Goal: Task Accomplishment & Management: Complete application form

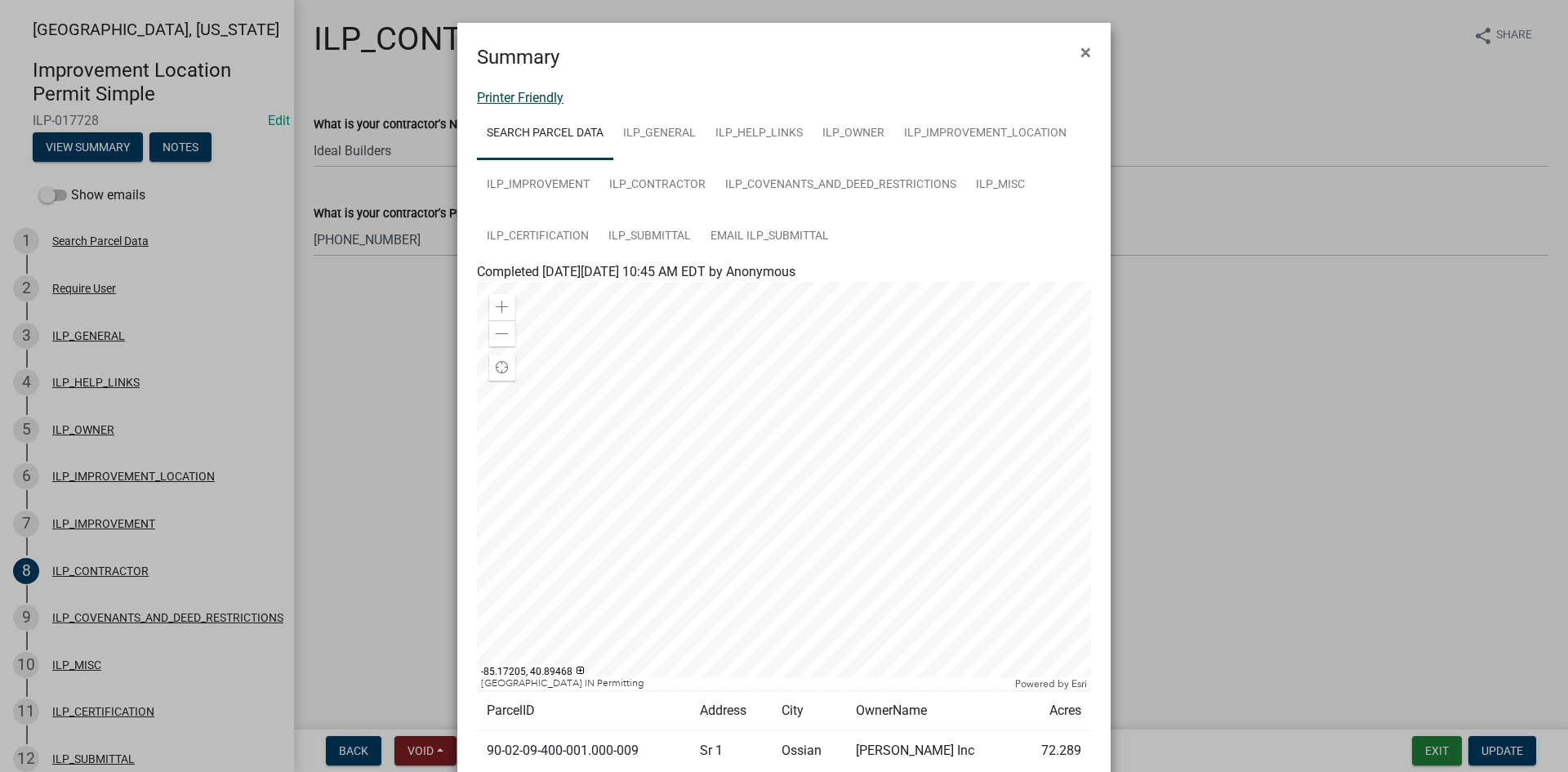
click at [530, 95] on link "Printer Friendly" at bounding box center [519, 98] width 86 height 15
click at [1080, 56] on span "×" at bounding box center [1086, 52] width 10 height 23
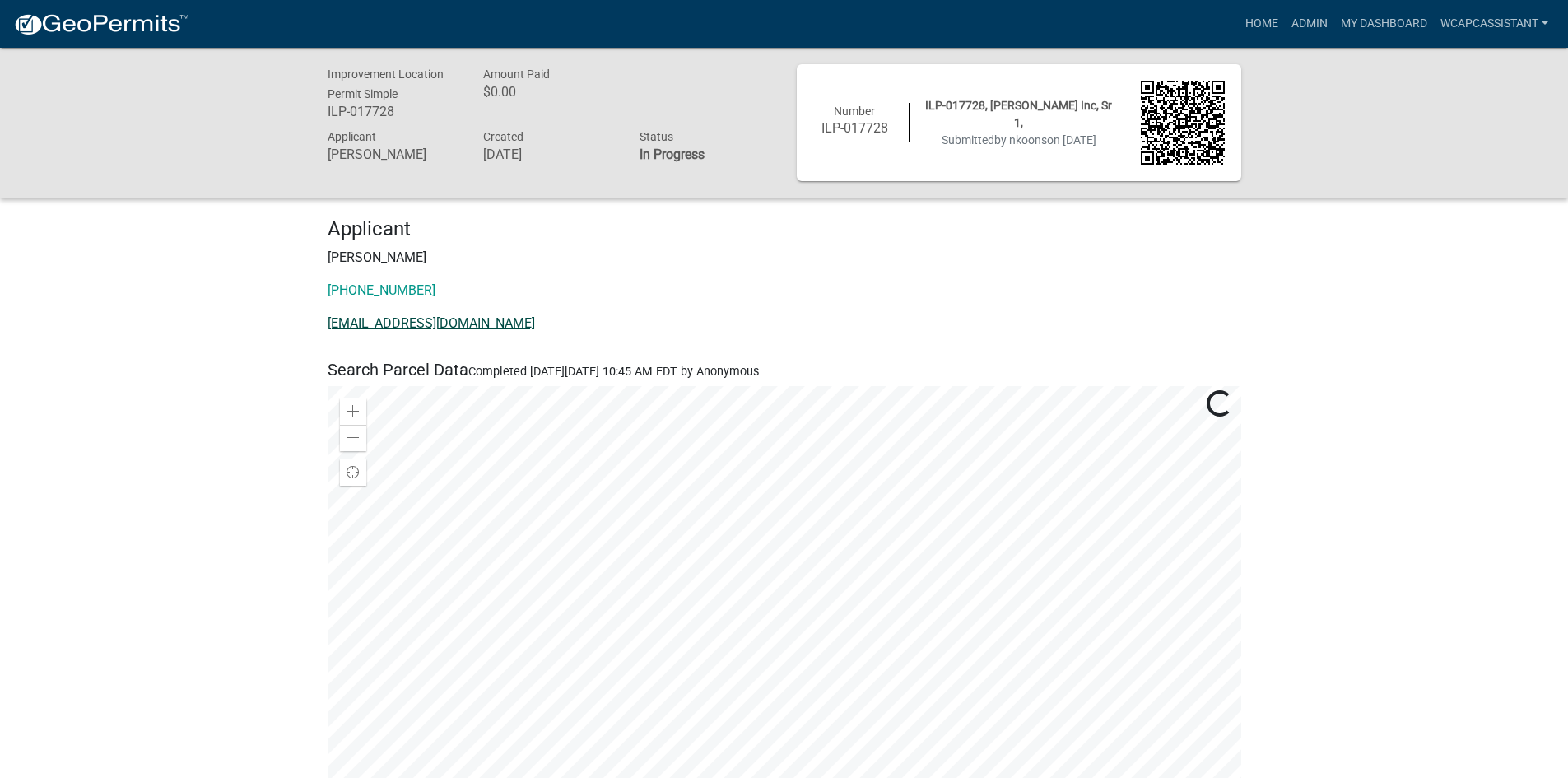
click at [384, 324] on link "[EMAIL_ADDRESS][DOMAIN_NAME]" at bounding box center [431, 323] width 208 height 16
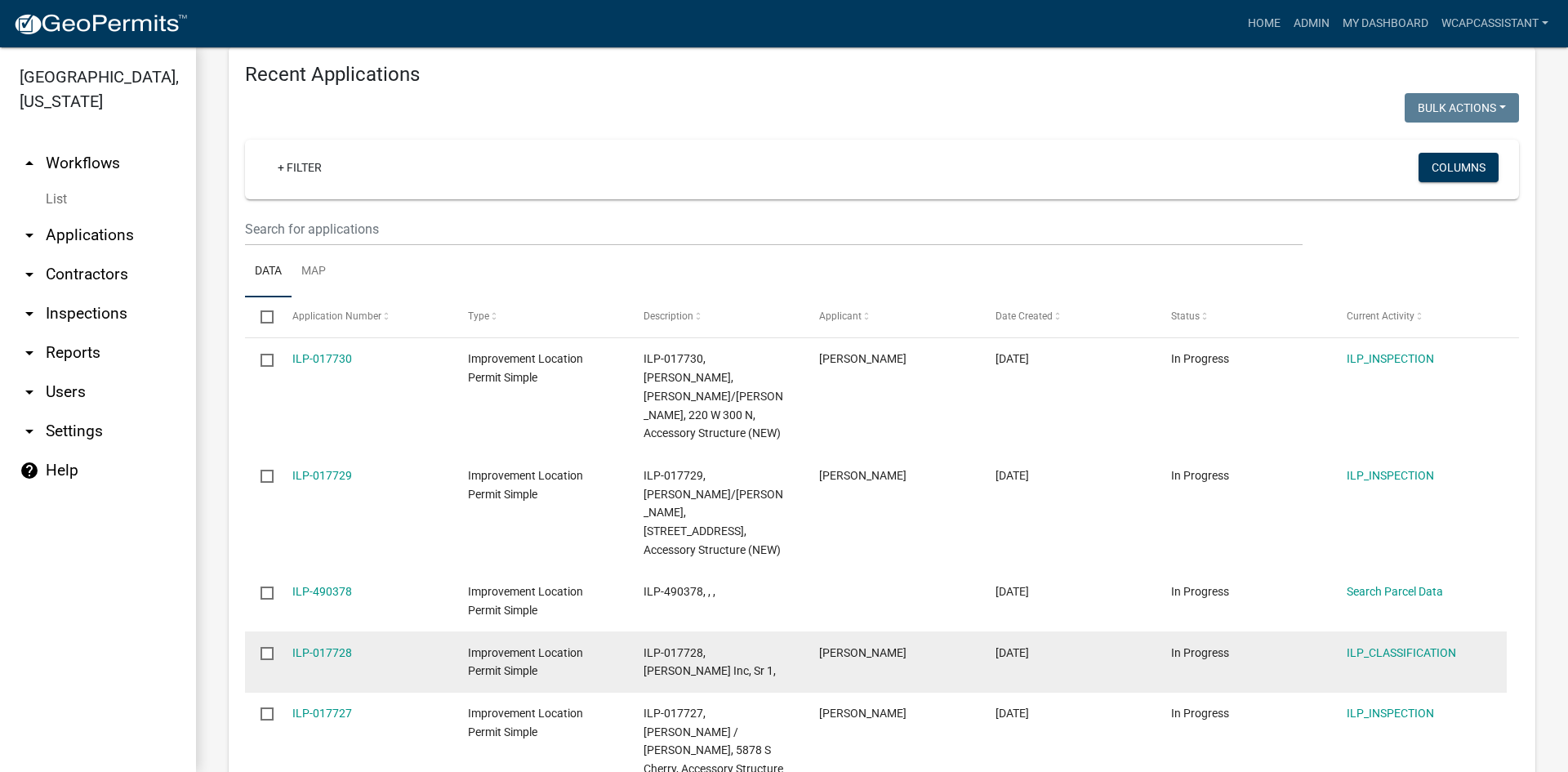
scroll to position [1077, 0]
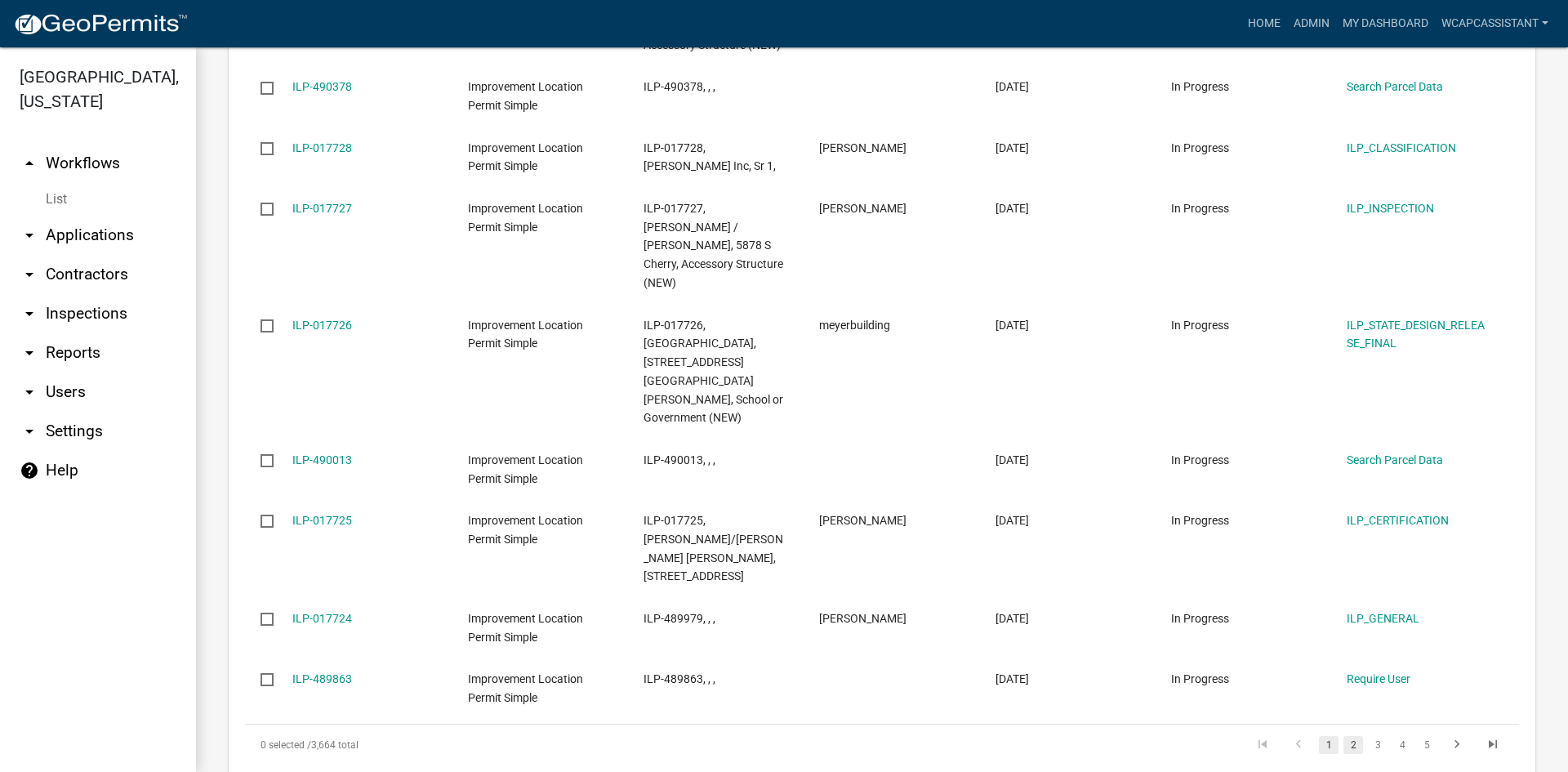
click at [1343, 736] on link "2" at bounding box center [1352, 745] width 20 height 18
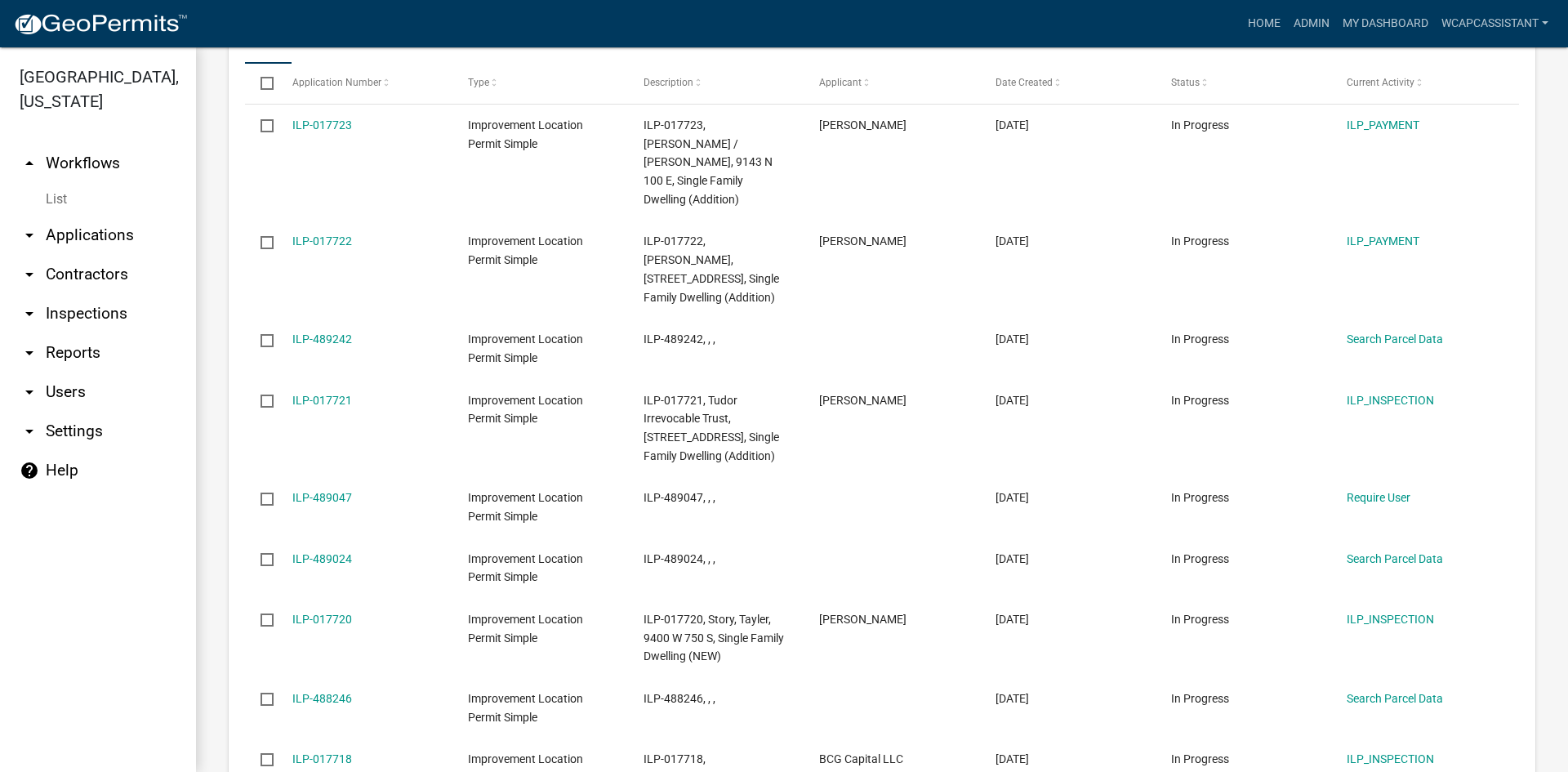
scroll to position [2056, 0]
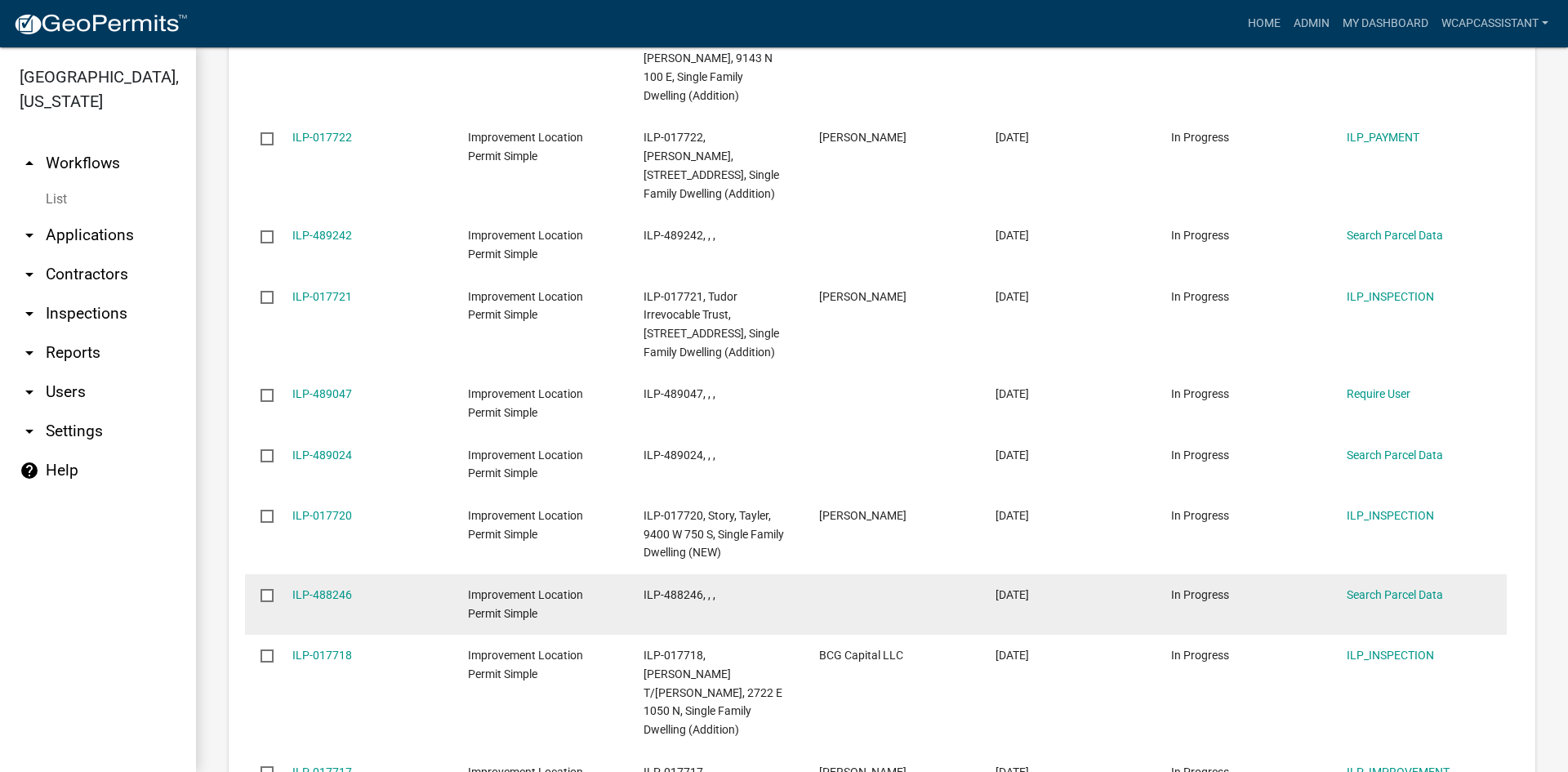
scroll to position [2075, 0]
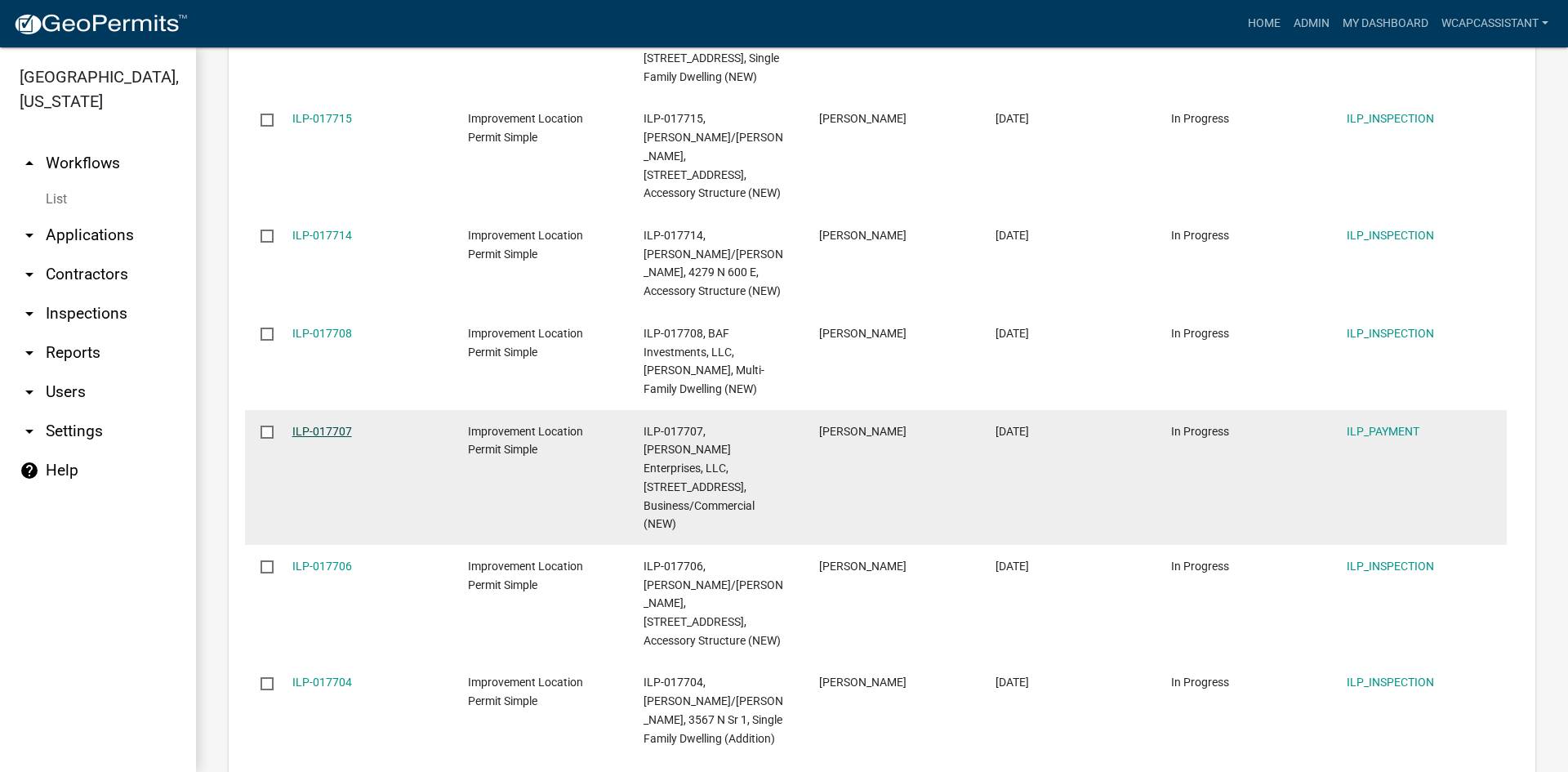
click at [311, 425] on link "ILP-017707" at bounding box center [322, 431] width 60 height 13
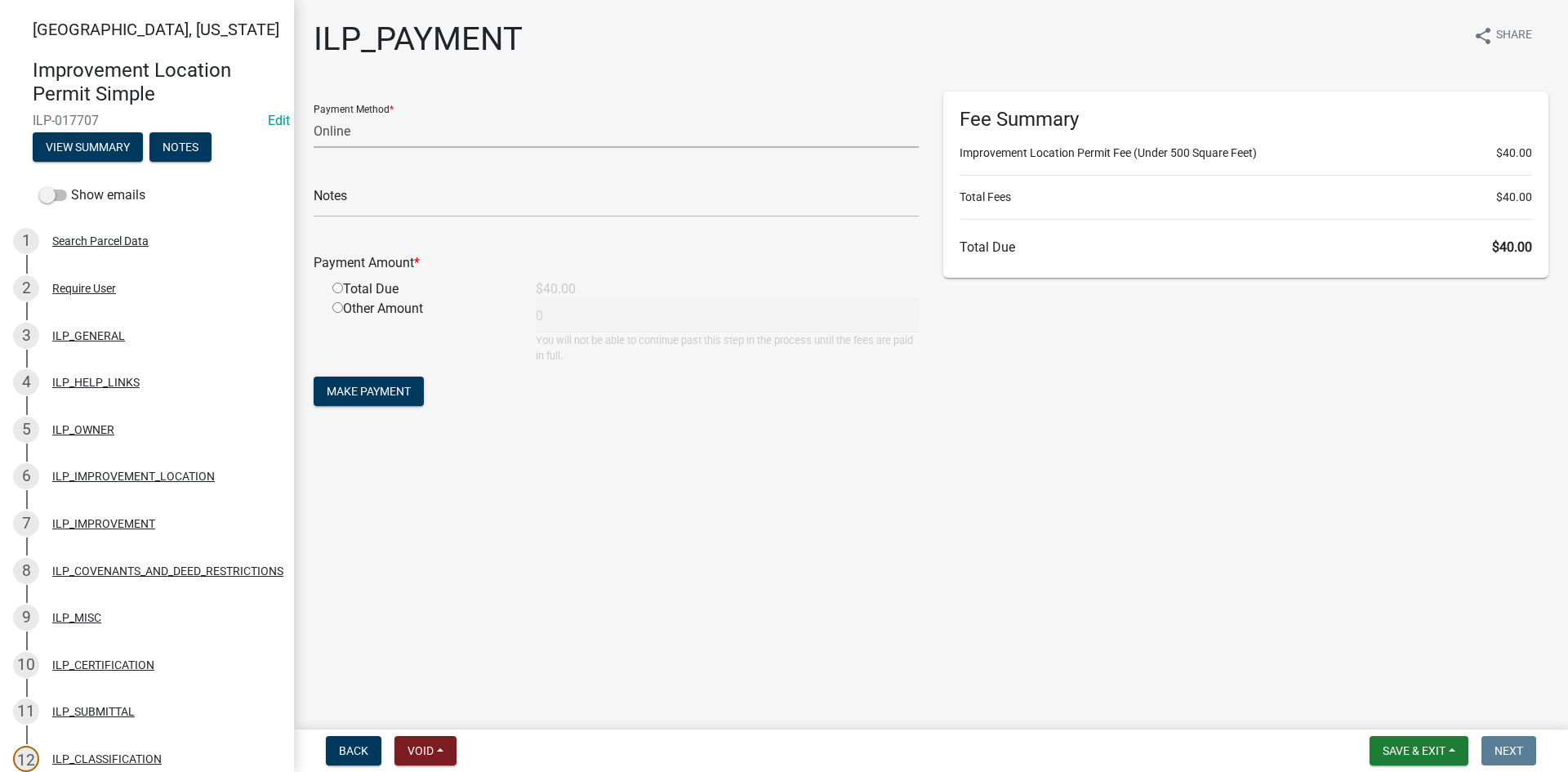
click at [454, 133] on select "Credit Card POS Check Cash Online" at bounding box center [616, 131] width 605 height 33
select select "1: 0"
click at [314, 115] on select "Credit Card POS Check Cash Online" at bounding box center [616, 131] width 605 height 33
click at [397, 203] on input "text" at bounding box center [616, 200] width 605 height 33
type input "001951"
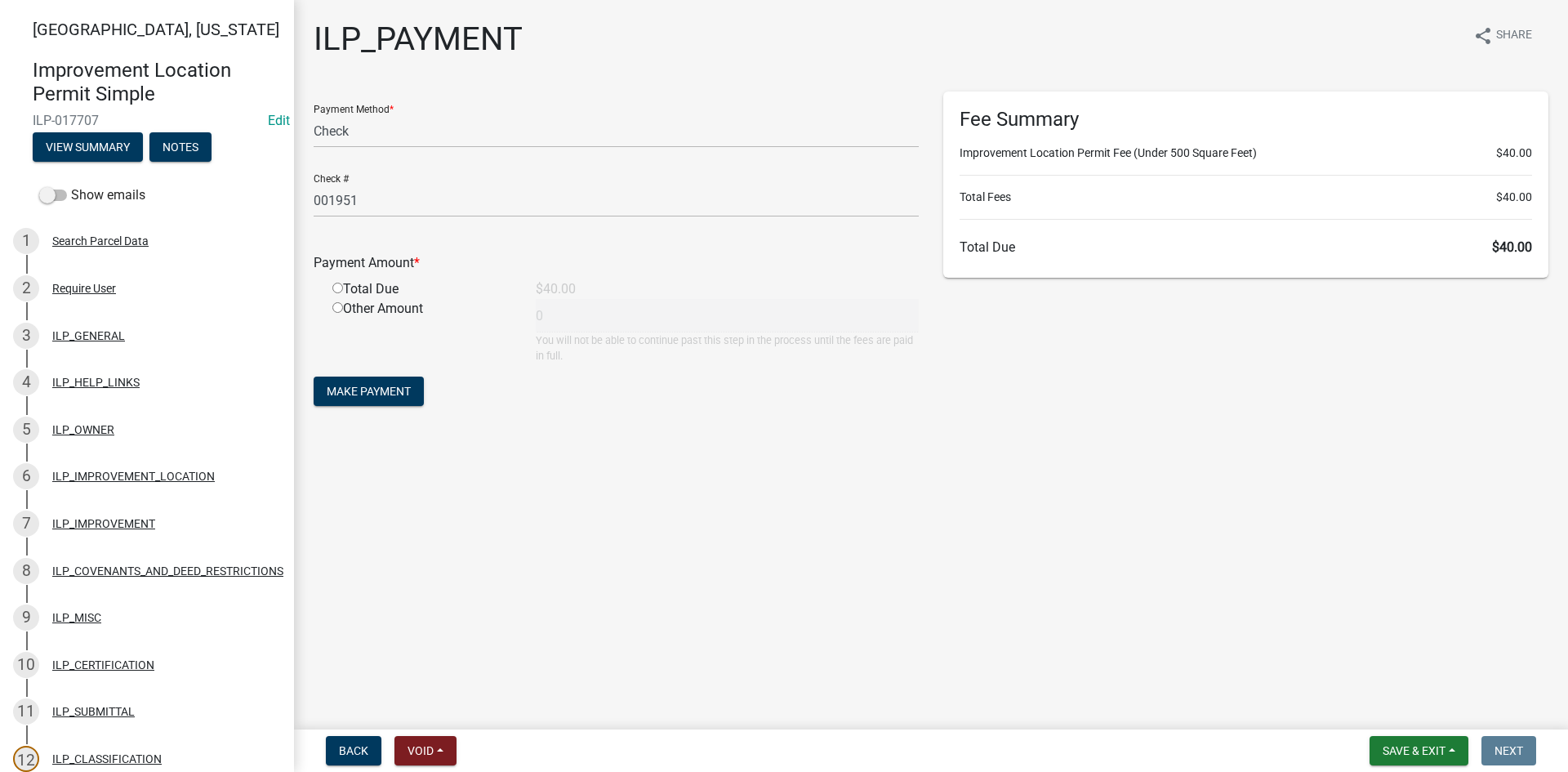
click at [342, 291] on input "radio" at bounding box center [338, 288] width 10 height 10
radio input "true"
type input "40"
click at [361, 385] on span "Make Payment" at bounding box center [369, 391] width 84 height 13
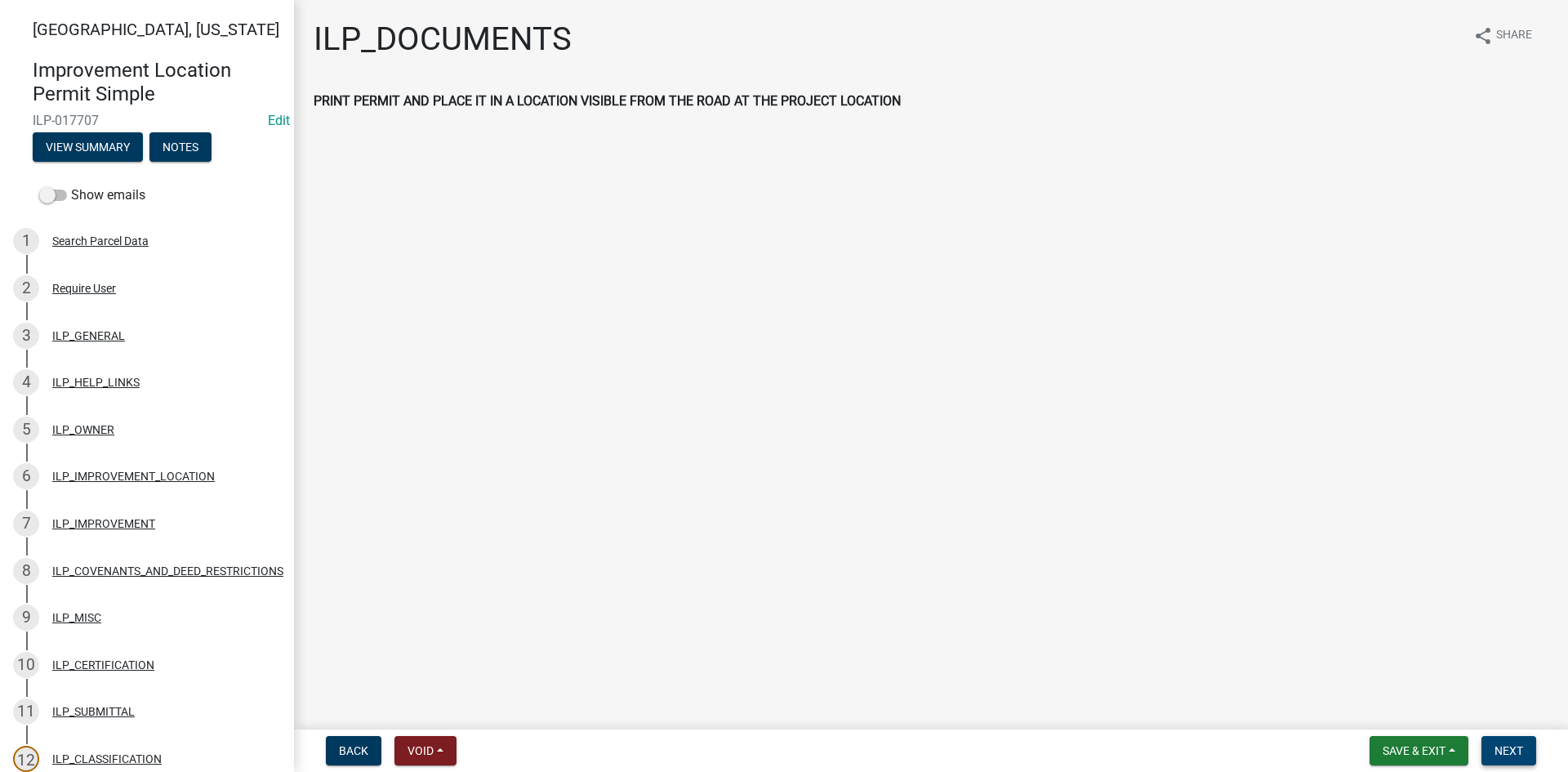
click at [1511, 745] on span "Next" at bounding box center [1508, 751] width 28 height 13
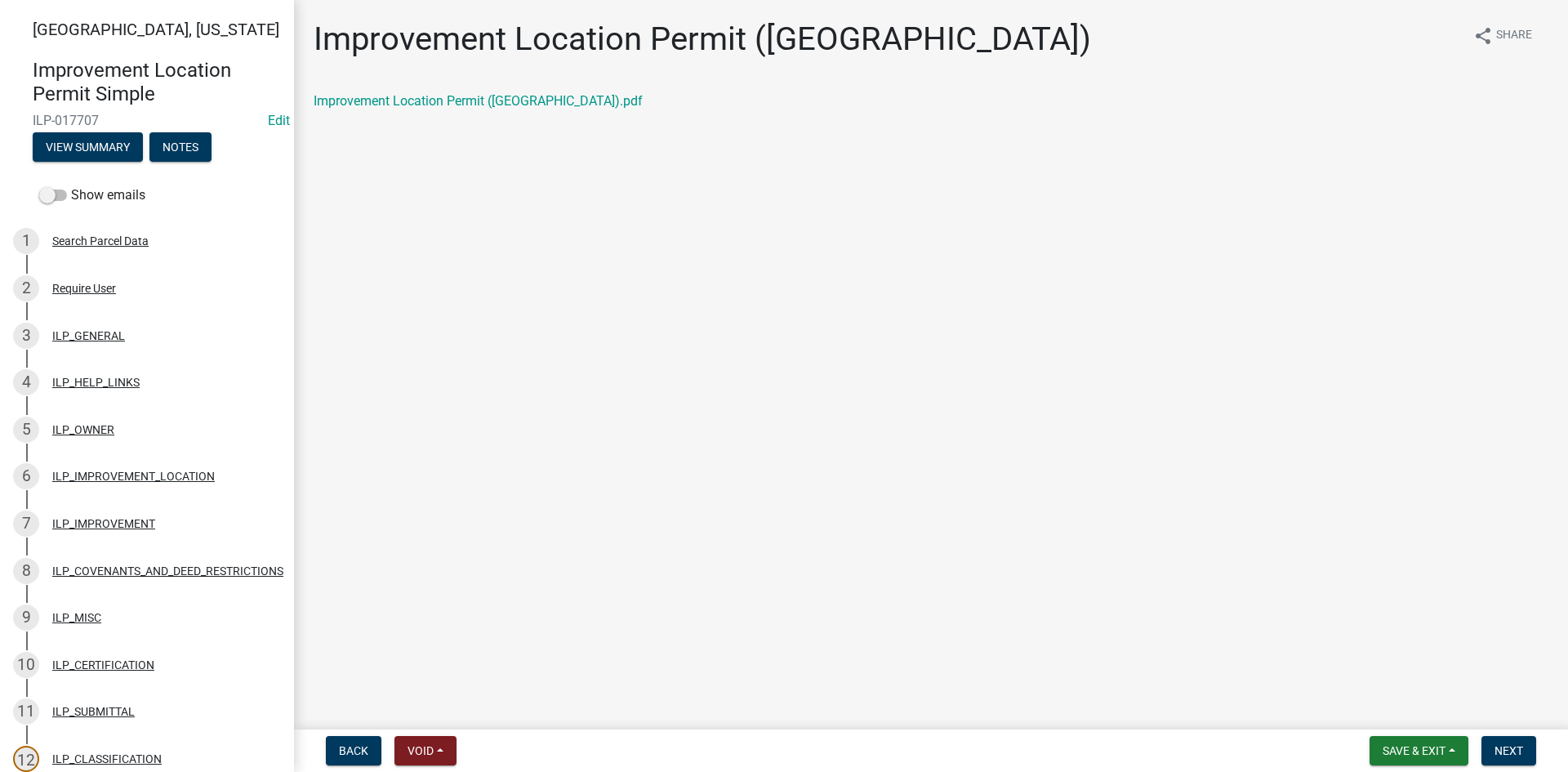
click at [408, 110] on div "Improvement Location Permit ([GEOGRAPHIC_DATA]).pdf" at bounding box center [931, 101] width 1234 height 20
click at [408, 106] on link "Improvement Location Permit ([GEOGRAPHIC_DATA]).pdf" at bounding box center [478, 101] width 329 height 15
click at [1508, 751] on span "Next" at bounding box center [1508, 751] width 28 height 13
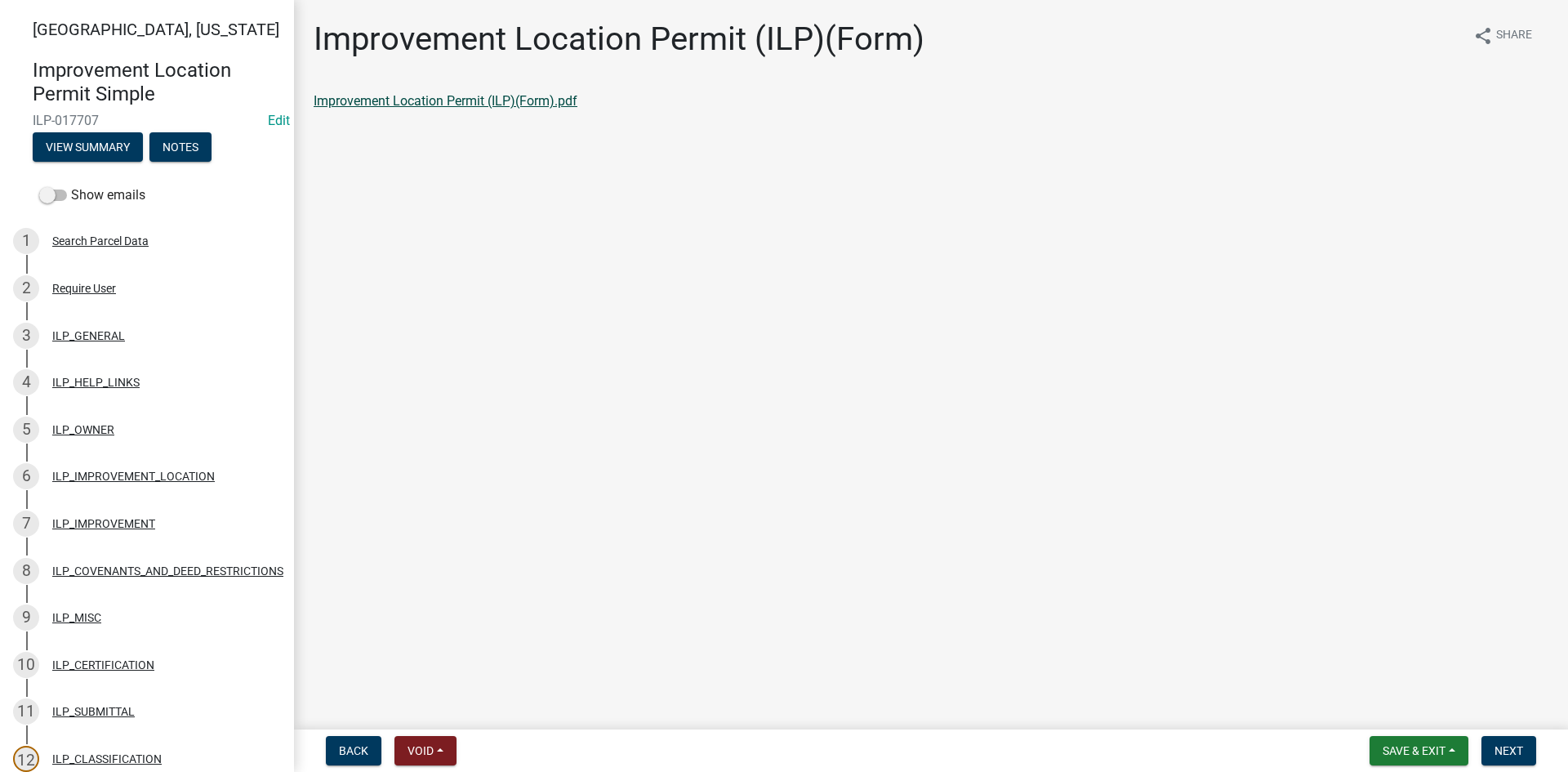
click at [444, 105] on link "Improvement Location Permit (ILP)(Form).pdf" at bounding box center [446, 101] width 263 height 15
click at [1520, 756] on span "Next" at bounding box center [1508, 751] width 28 height 13
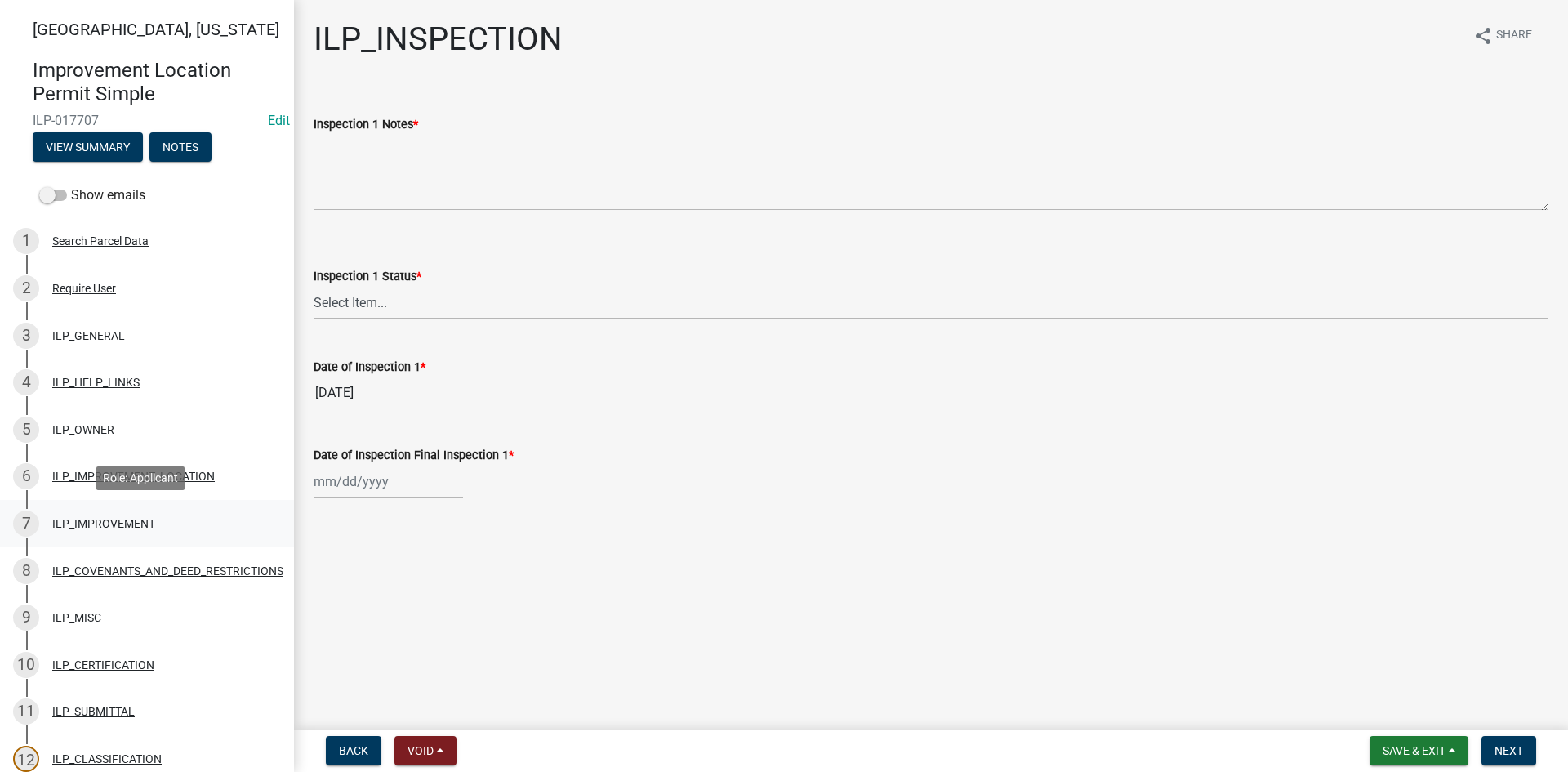
click at [123, 526] on div "ILP_IMPROVEMENT" at bounding box center [104, 523] width 103 height 11
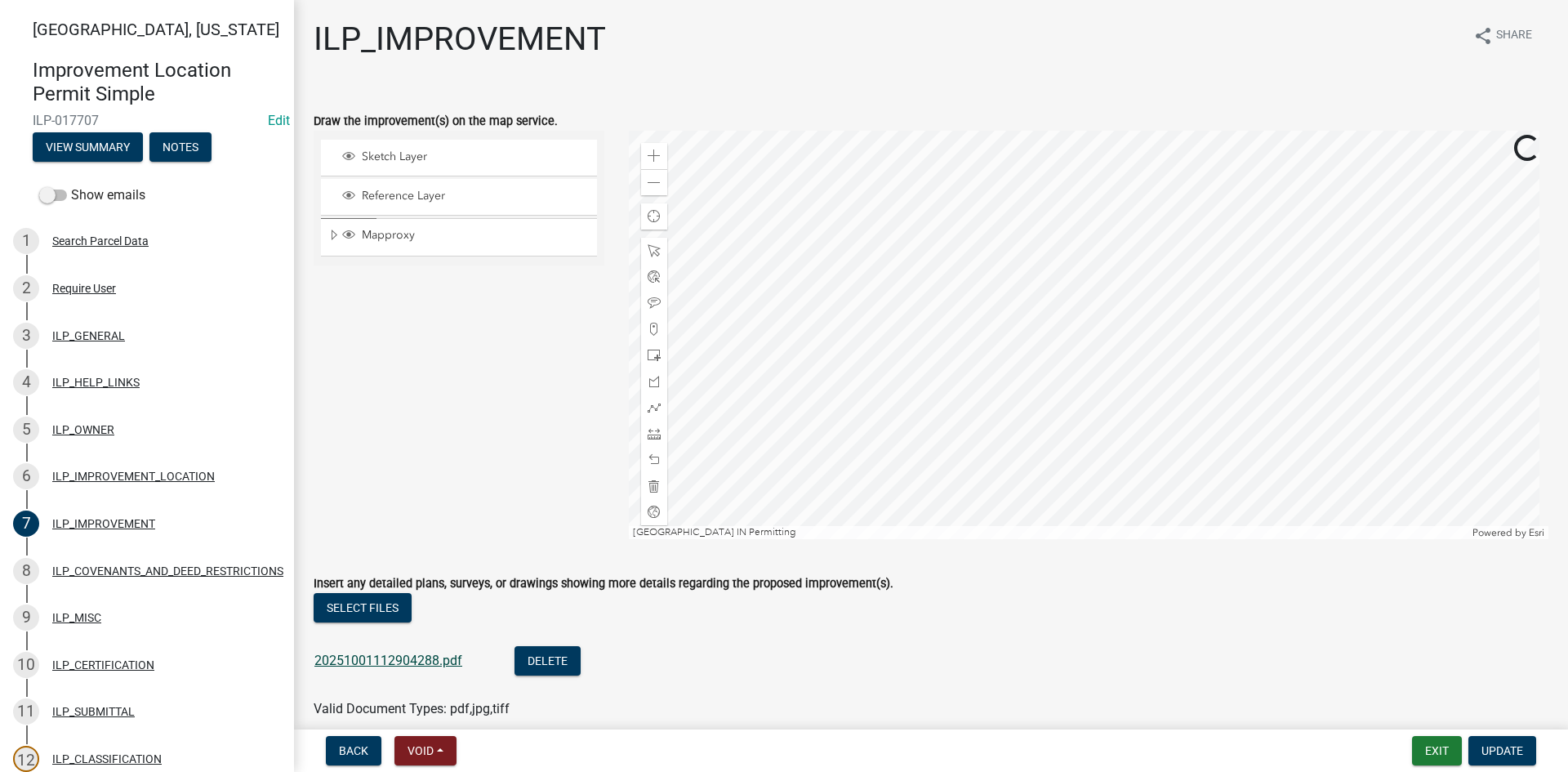
click at [397, 654] on link "20251001112904288.pdf" at bounding box center [388, 661] width 148 height 15
click at [1449, 752] on button "Exit" at bounding box center [1437, 751] width 50 height 29
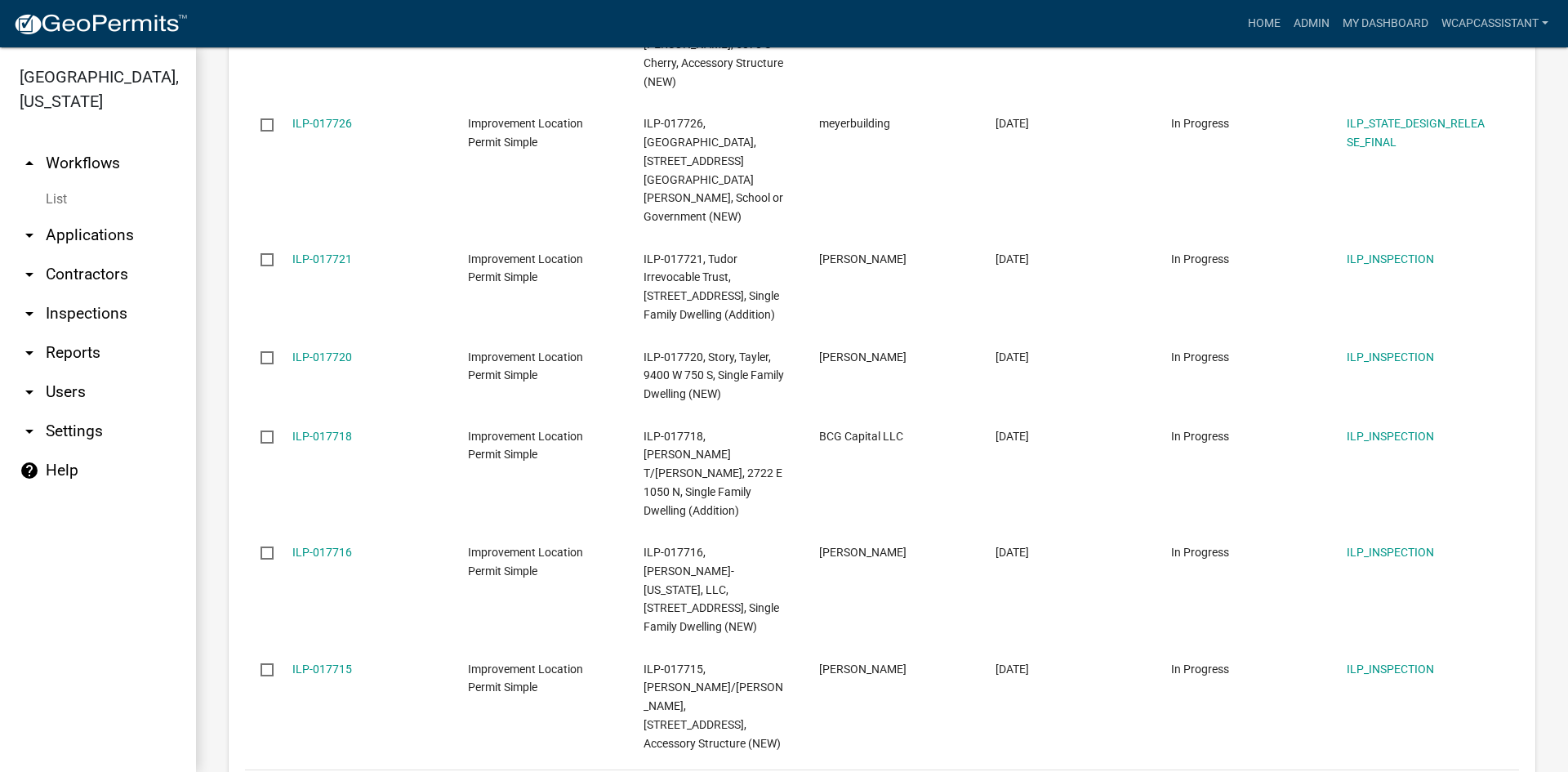
scroll to position [899, 0]
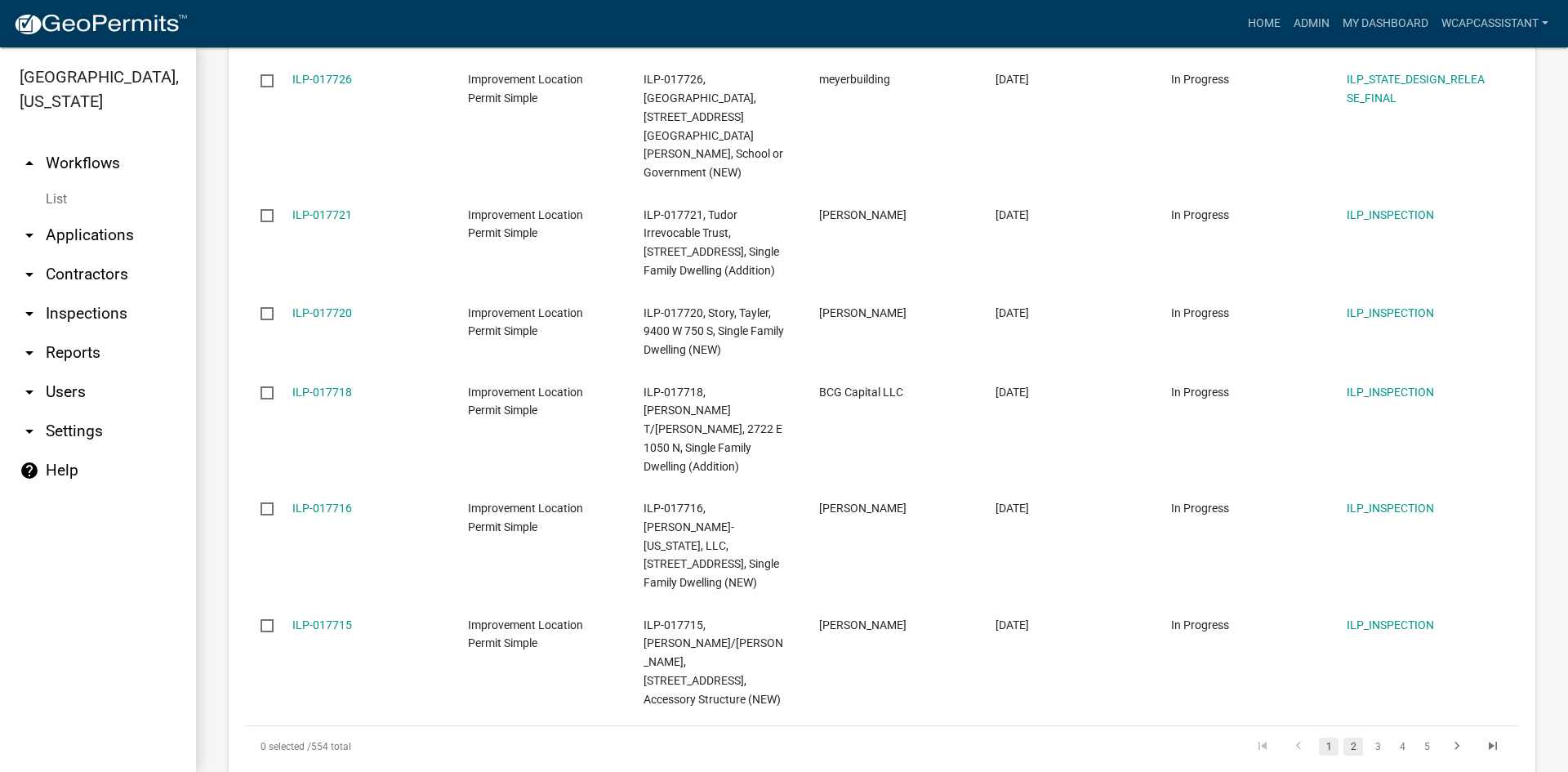
click at [1343, 738] on link "2" at bounding box center [1352, 746] width 20 height 18
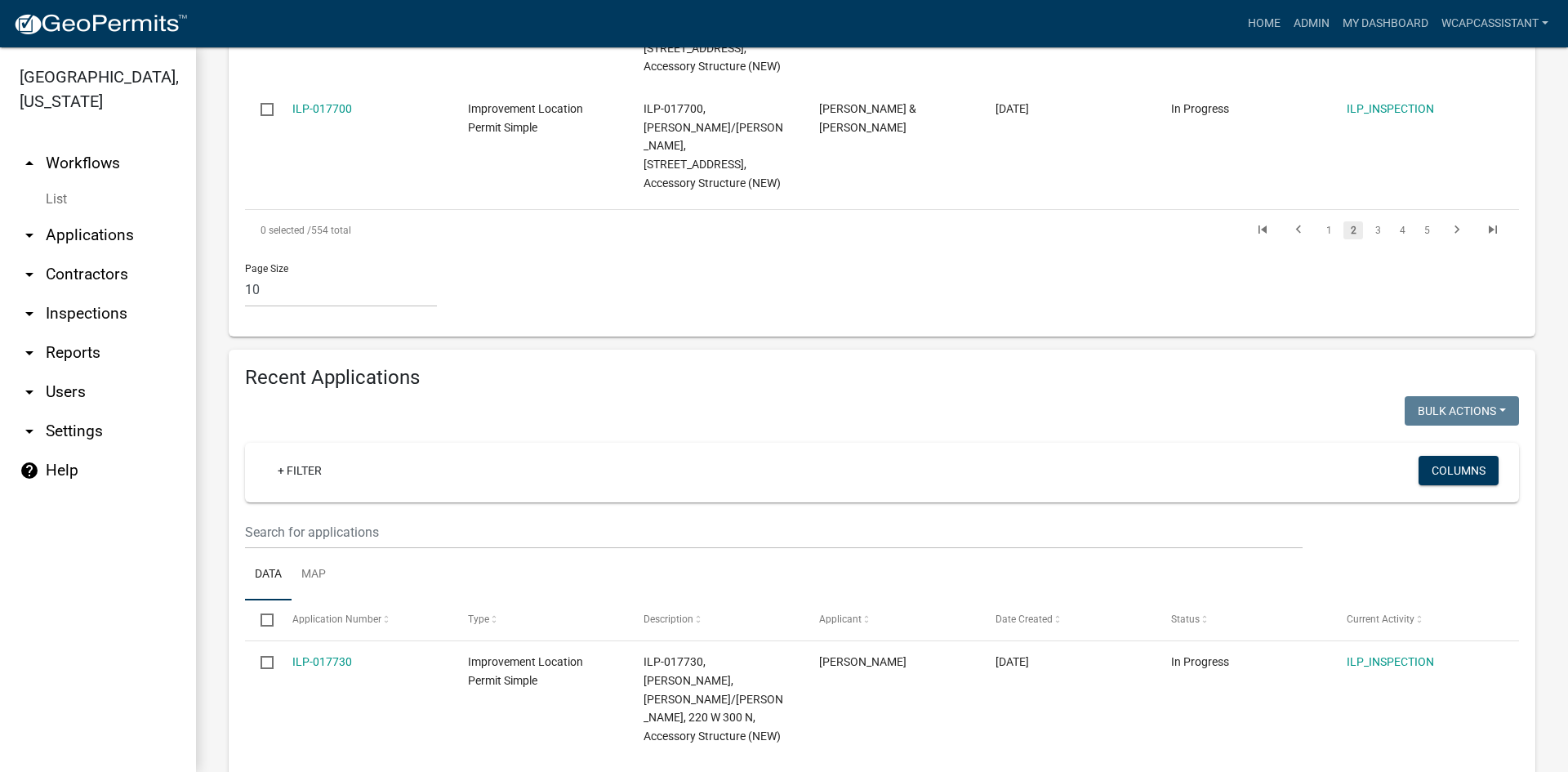
scroll to position [1880, 0]
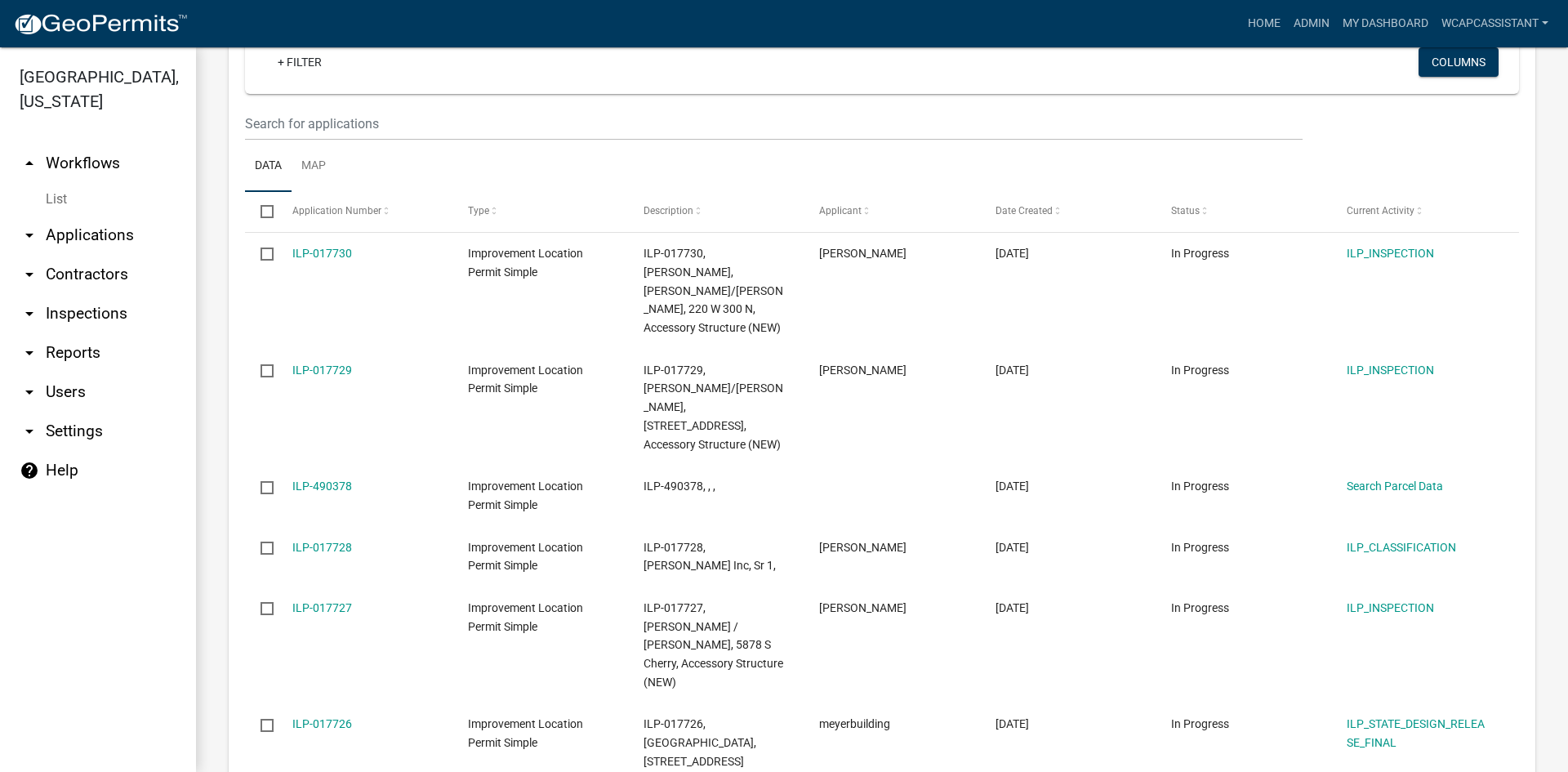
checkbox input "true"
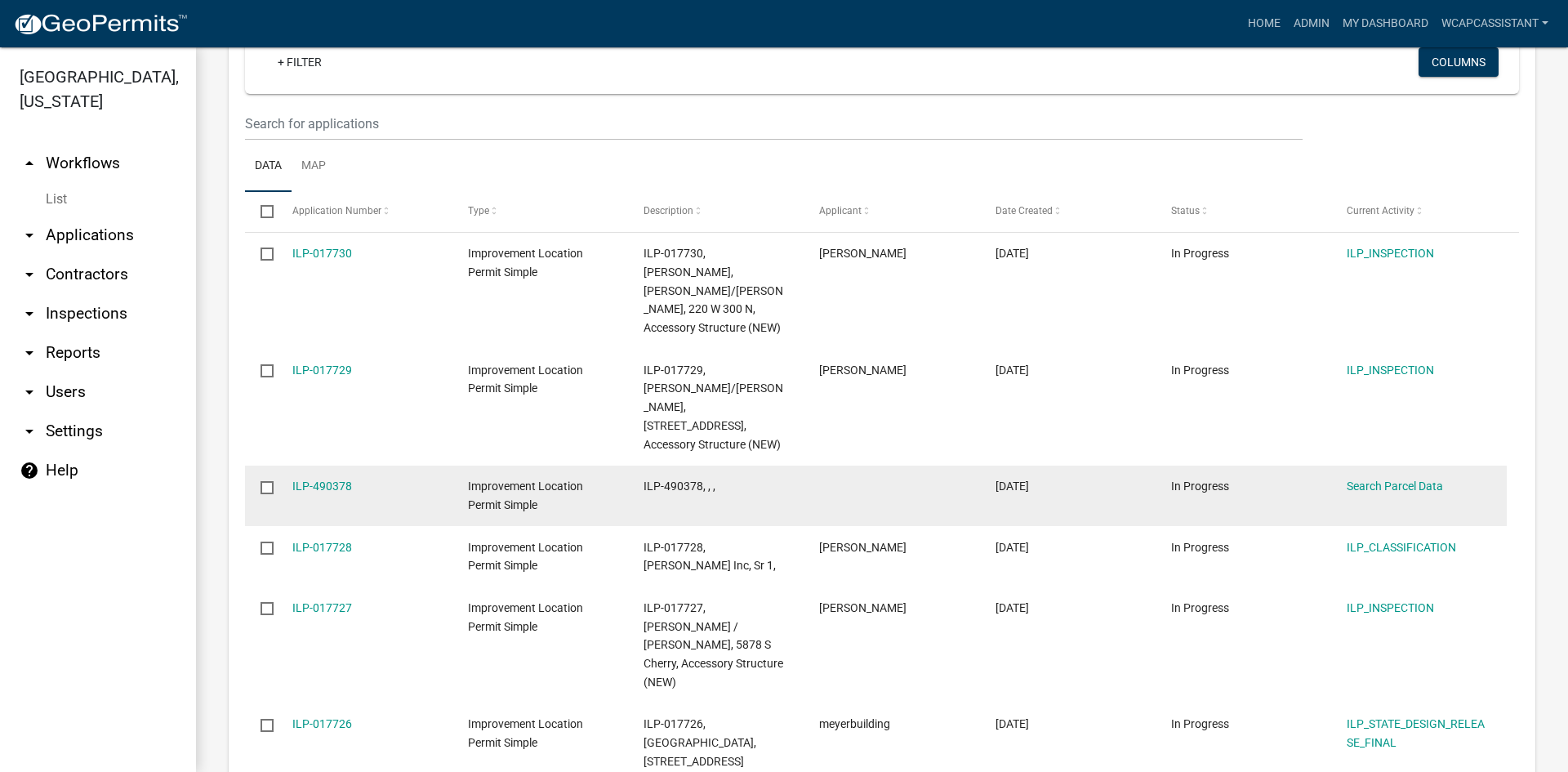
click at [266, 481] on input "checkbox" at bounding box center [266, 486] width 10 height 10
checkbox input "true"
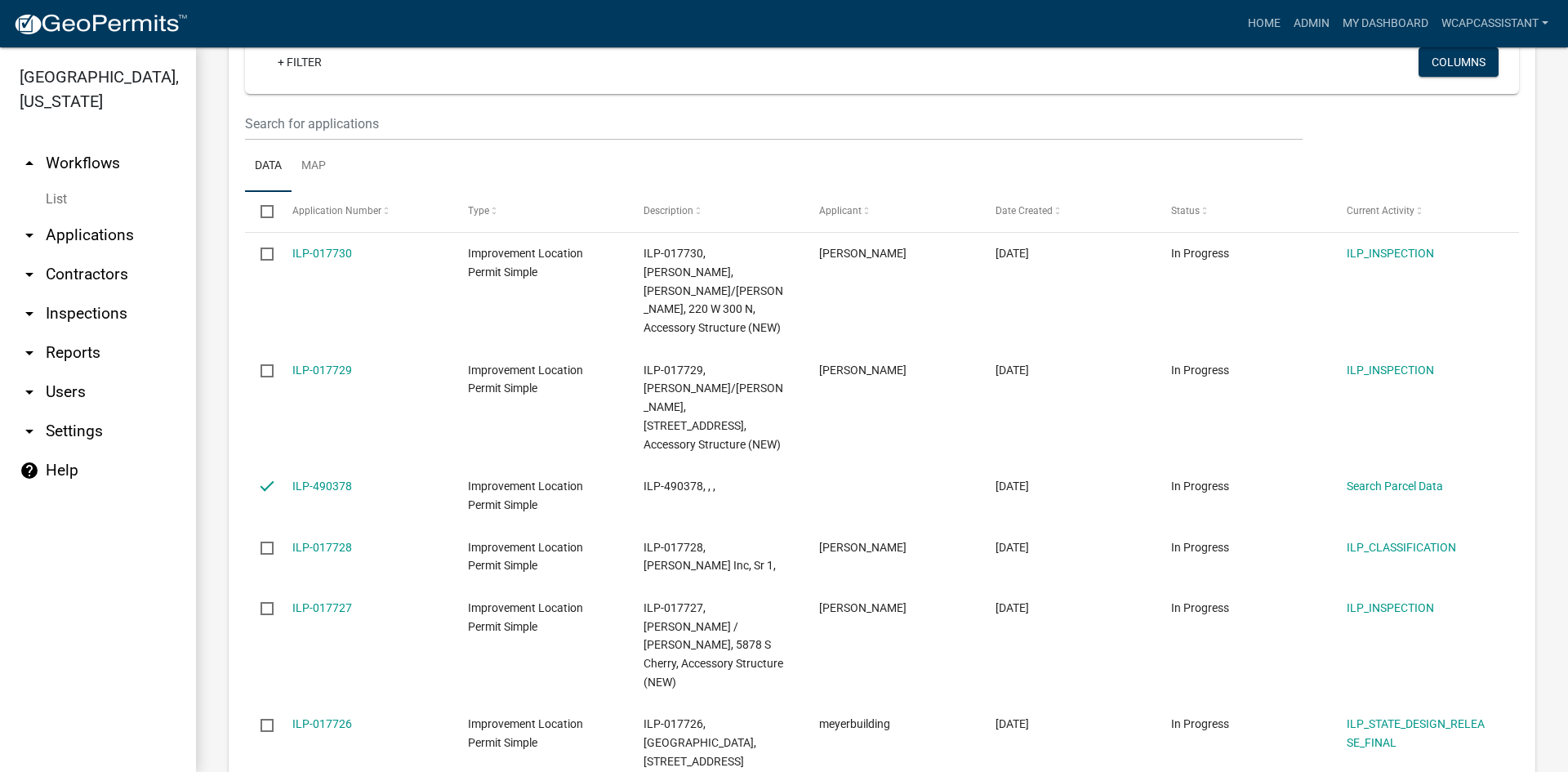
checkbox input "true"
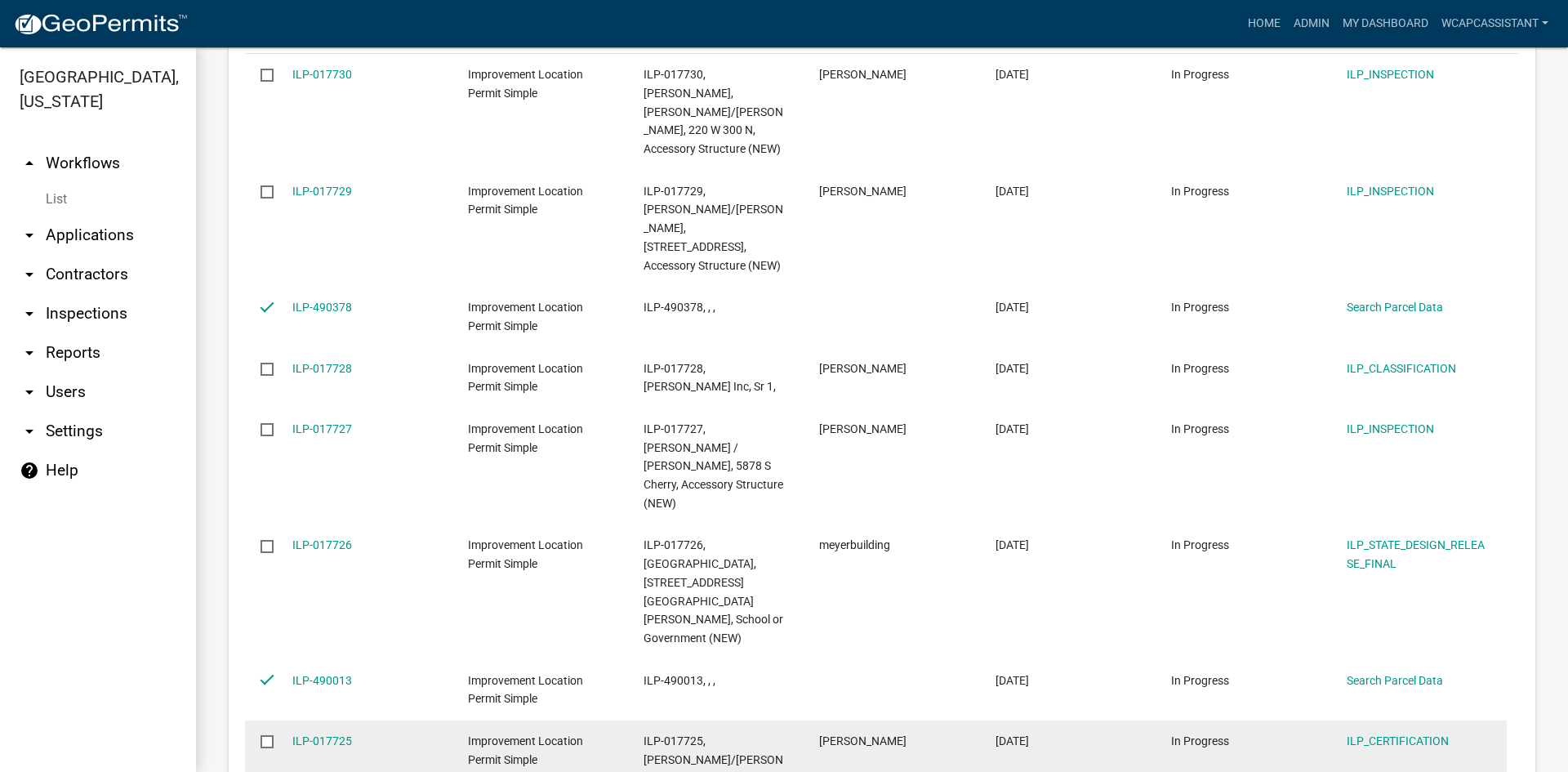
scroll to position [2111, 0]
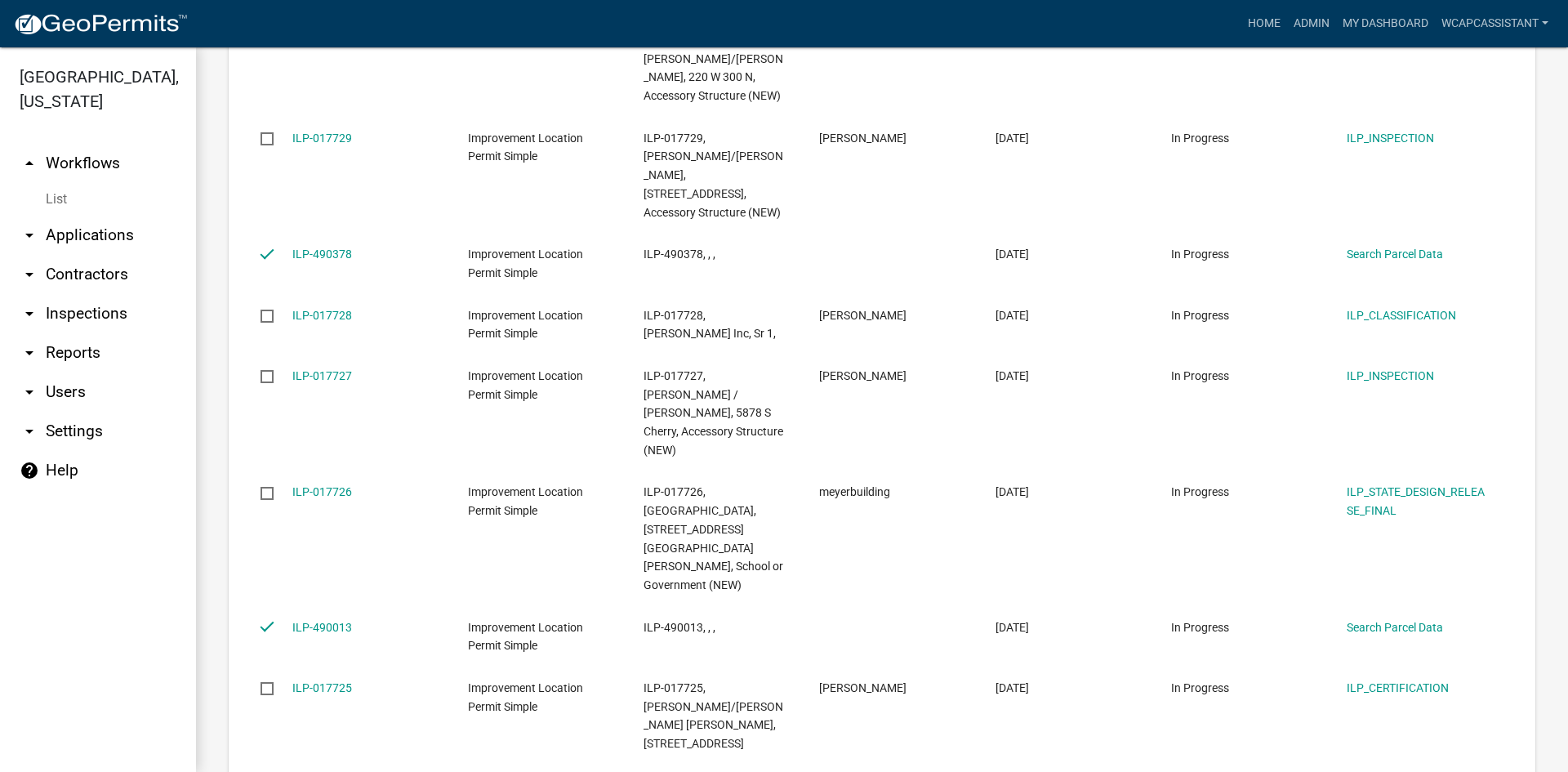
checkbox input "true"
checkbox input "false"
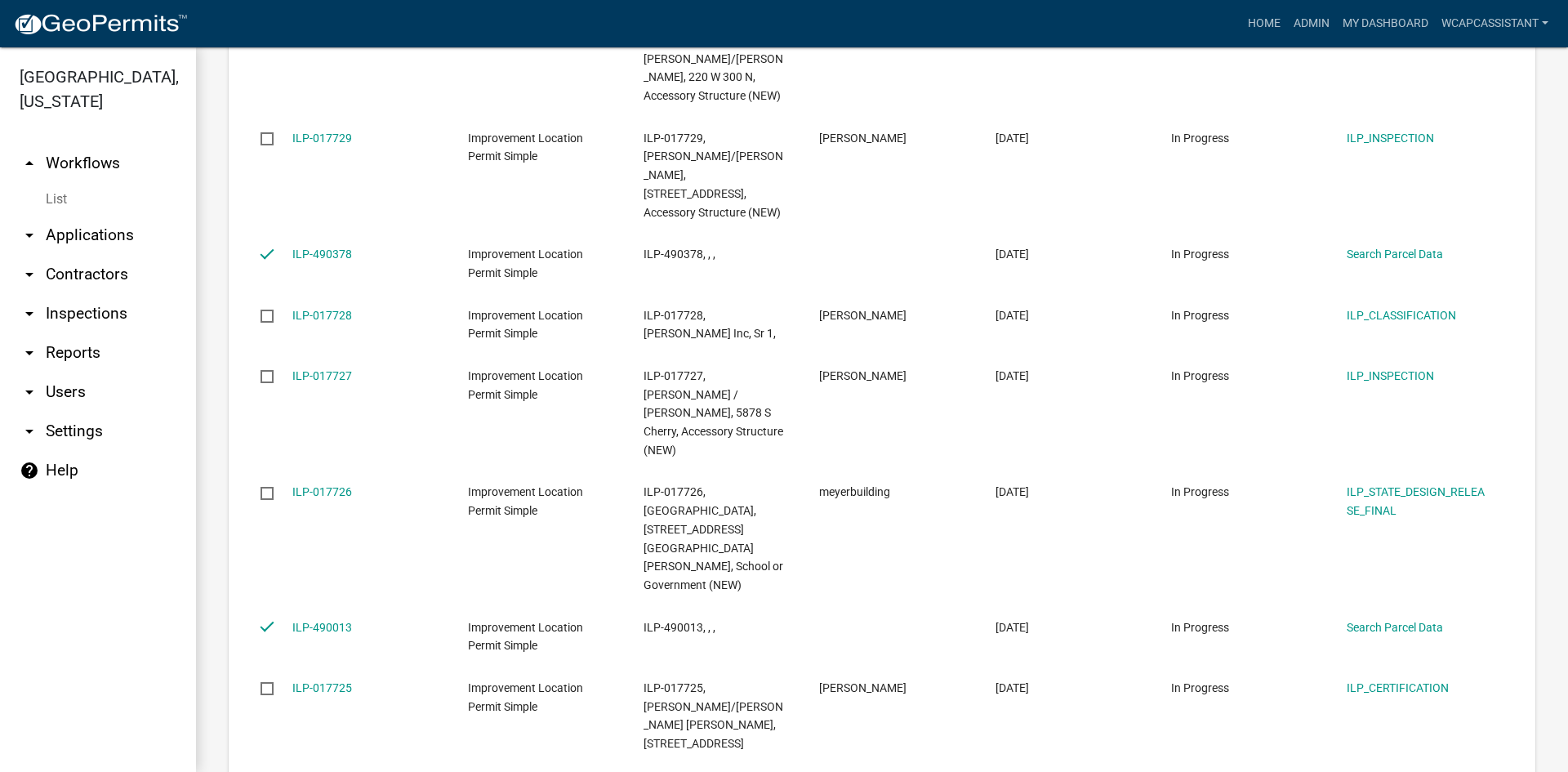
checkbox input "false"
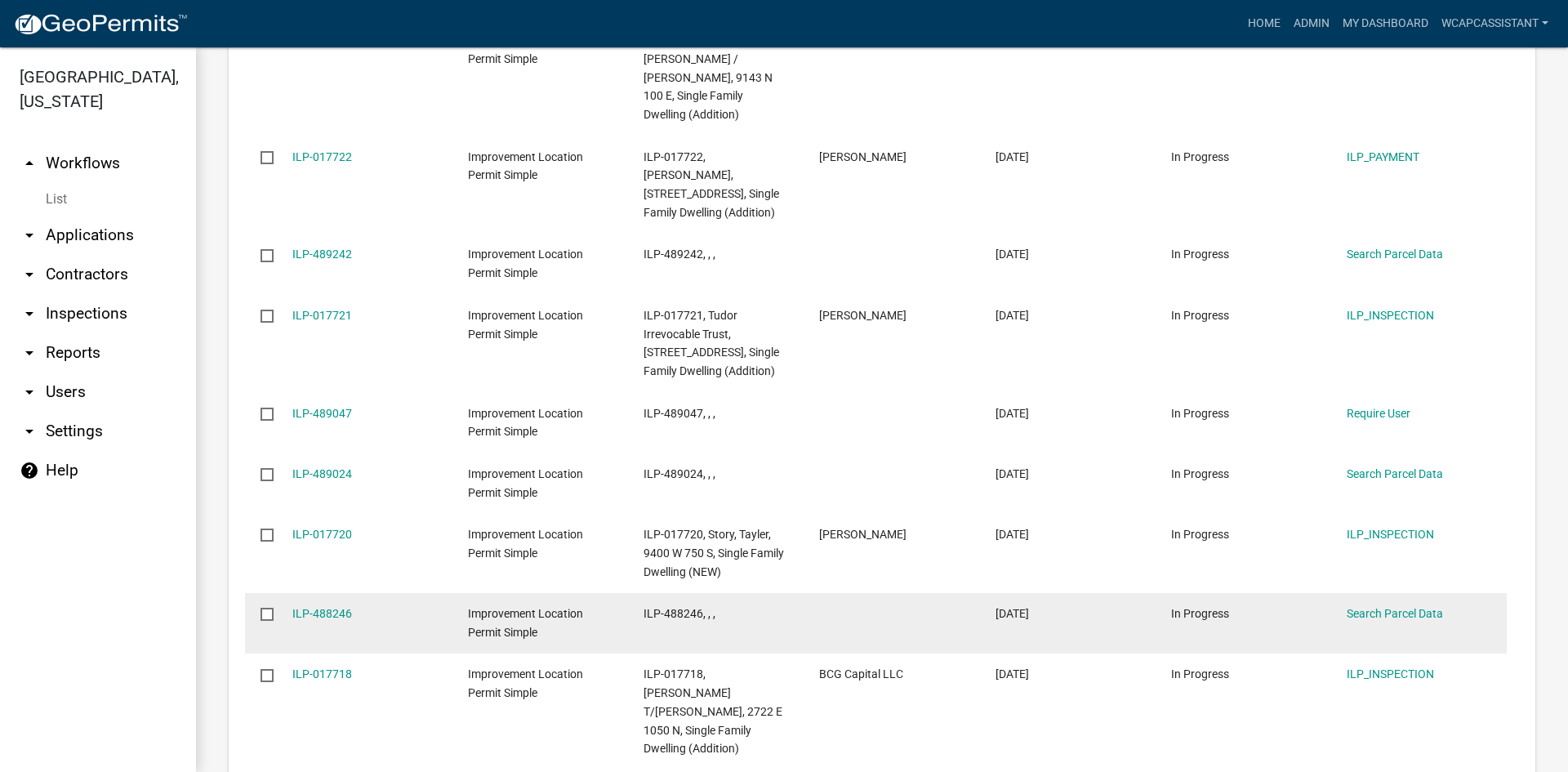
click at [267, 608] on input "checkbox" at bounding box center [266, 613] width 10 height 10
checkbox input "true"
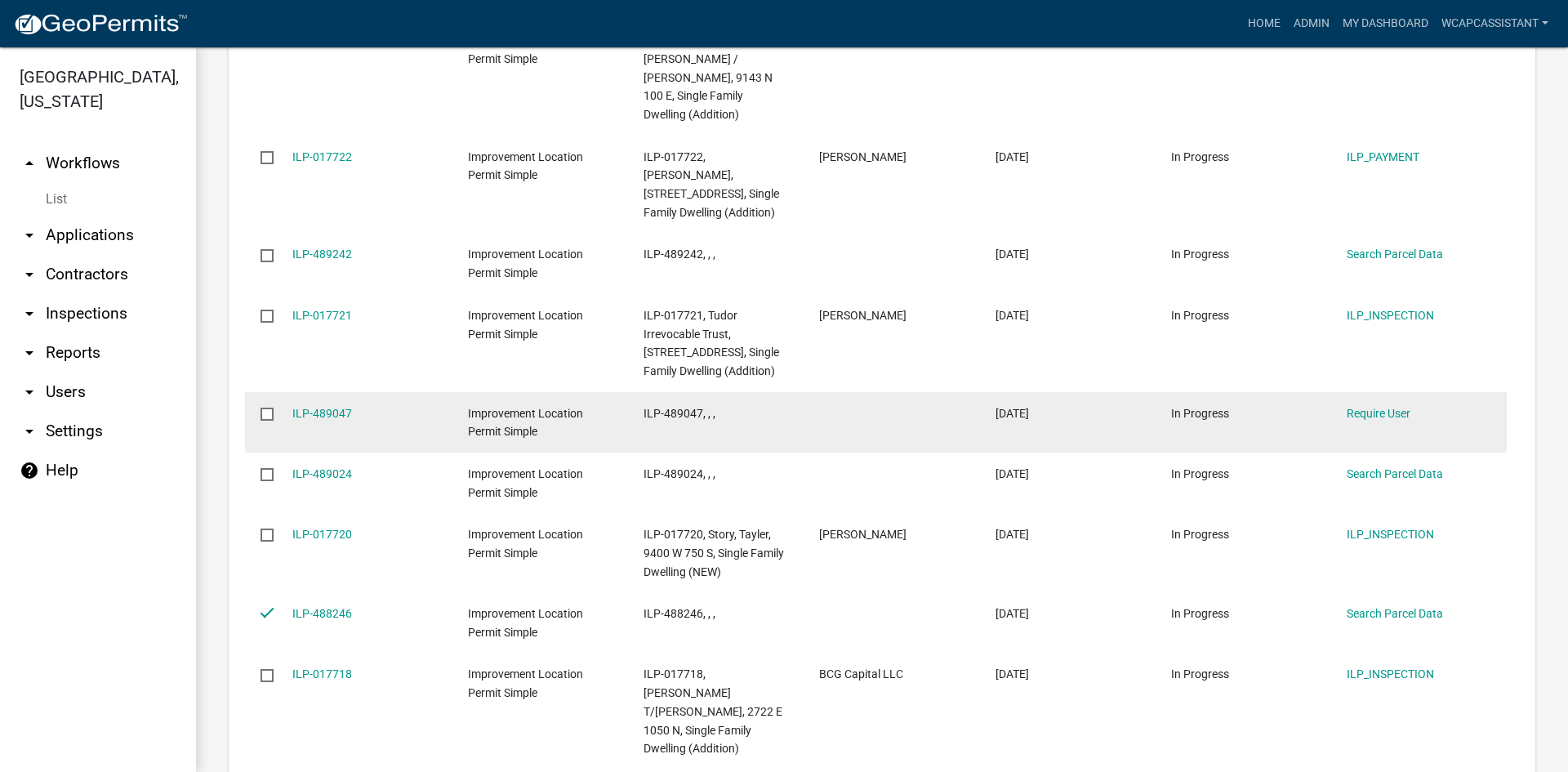
drag, startPoint x: 270, startPoint y: 271, endPoint x: 267, endPoint y: 243, distance: 28.2
click at [271, 468] on input "checkbox" at bounding box center [266, 473] width 10 height 10
checkbox input "true"
click at [264, 407] on input "checkbox" at bounding box center [266, 413] width 10 height 10
checkbox input "true"
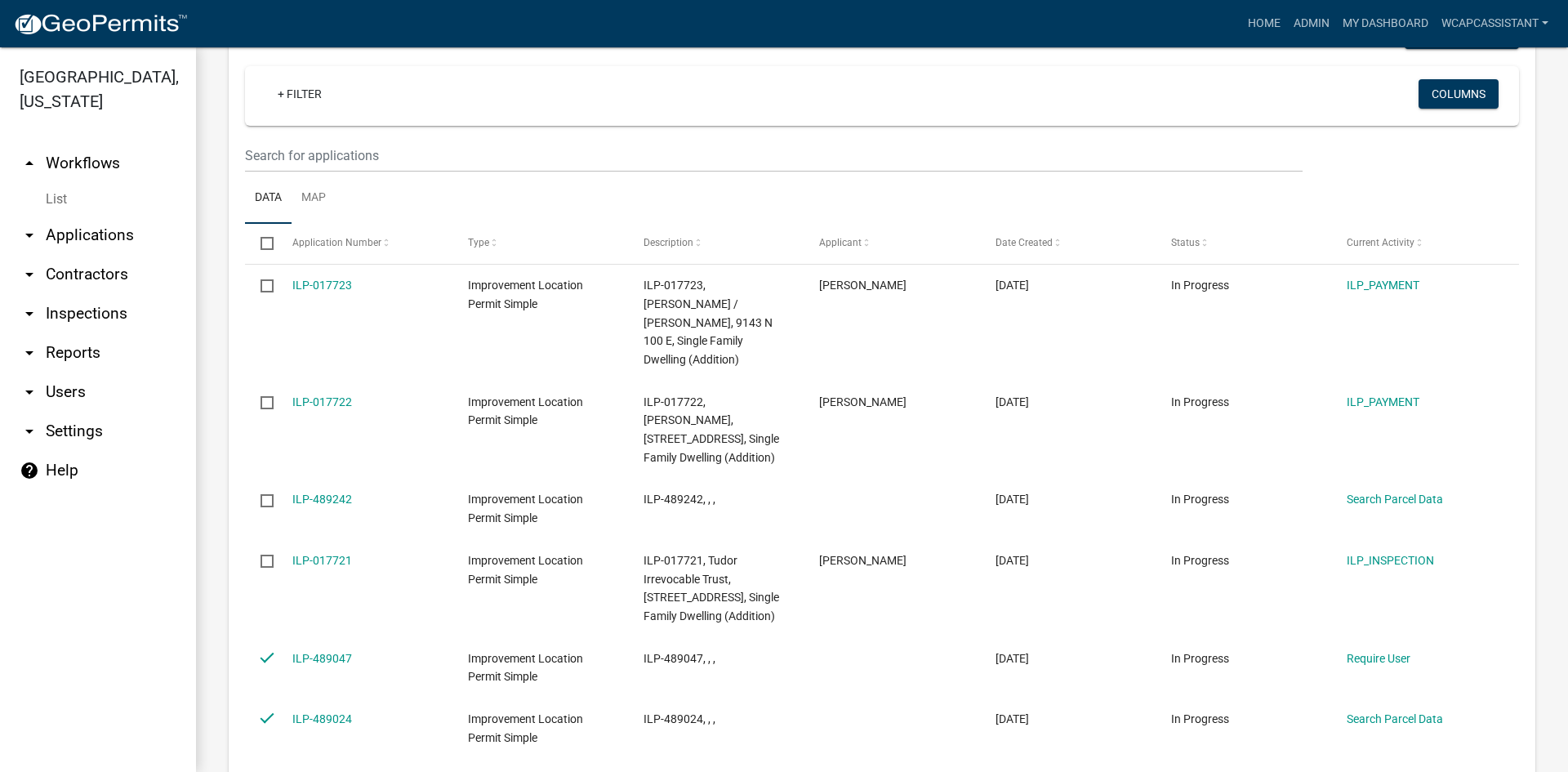
scroll to position [1766, 0]
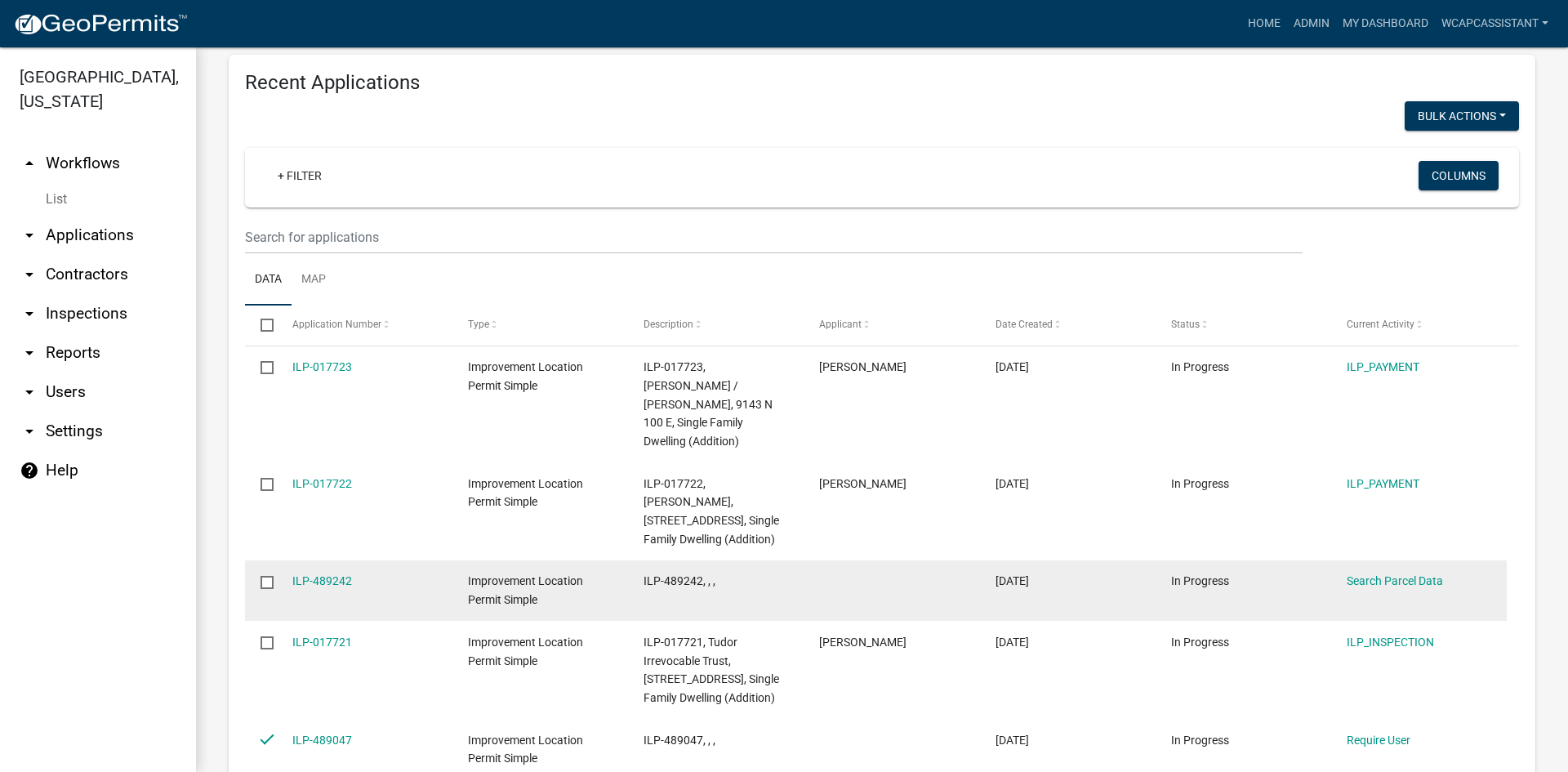
click at [265, 576] on input "checkbox" at bounding box center [266, 581] width 10 height 10
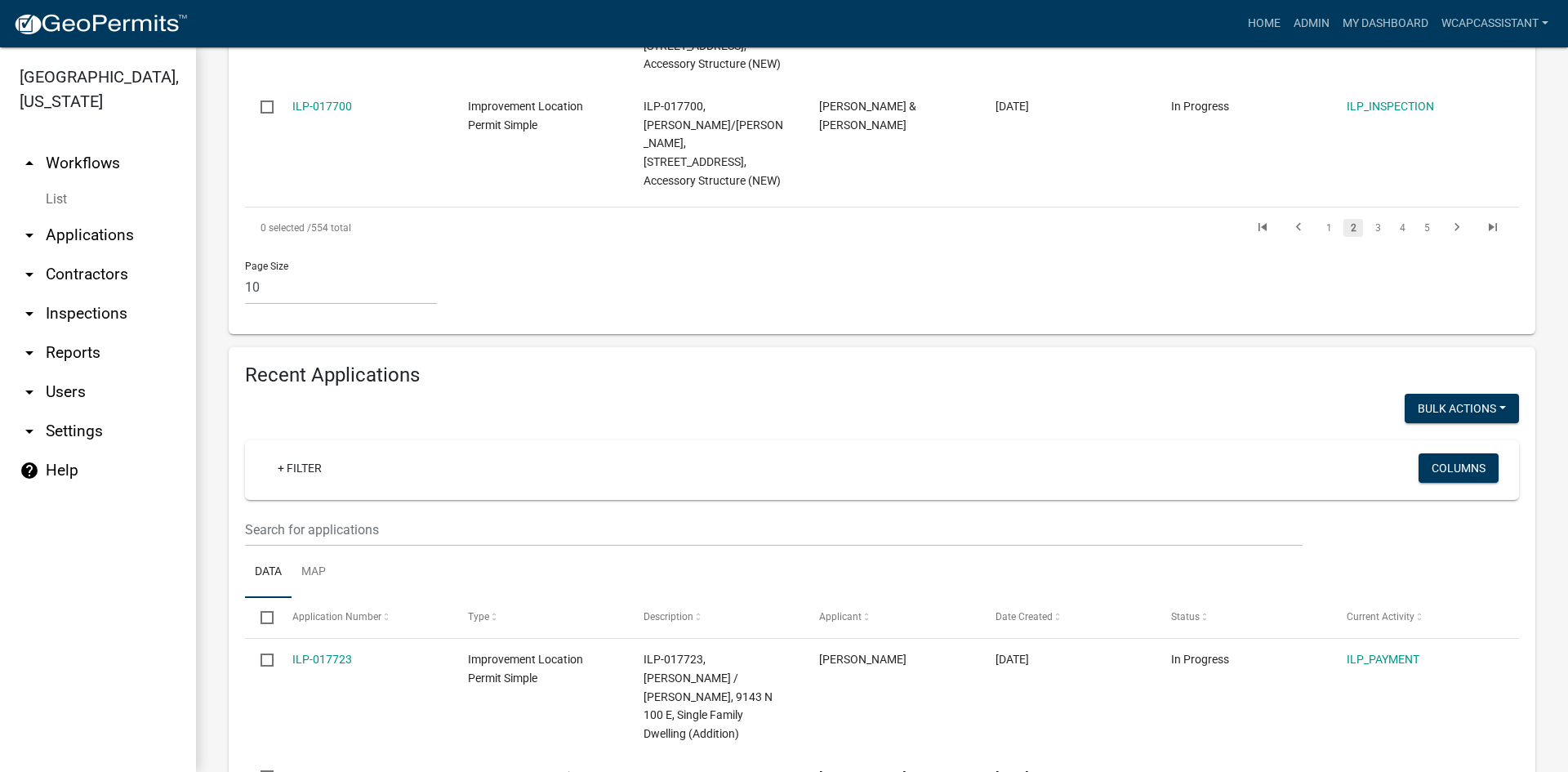
scroll to position [1275, 0]
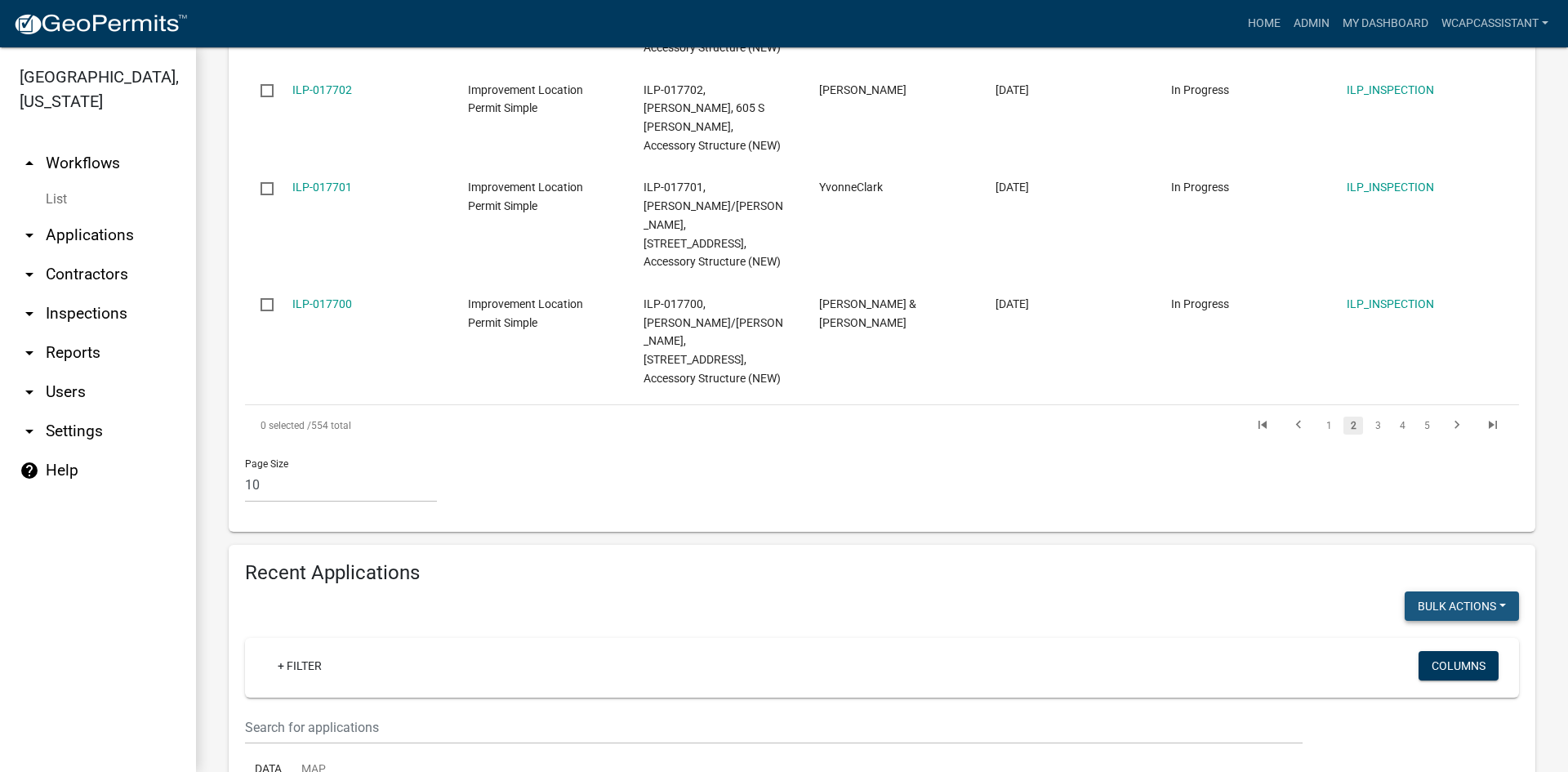
click at [1456, 591] on button "Bulk Actions" at bounding box center [1462, 606] width 115 height 29
click at [1423, 629] on button "Void" at bounding box center [1453, 649] width 131 height 39
checkbox input "false"
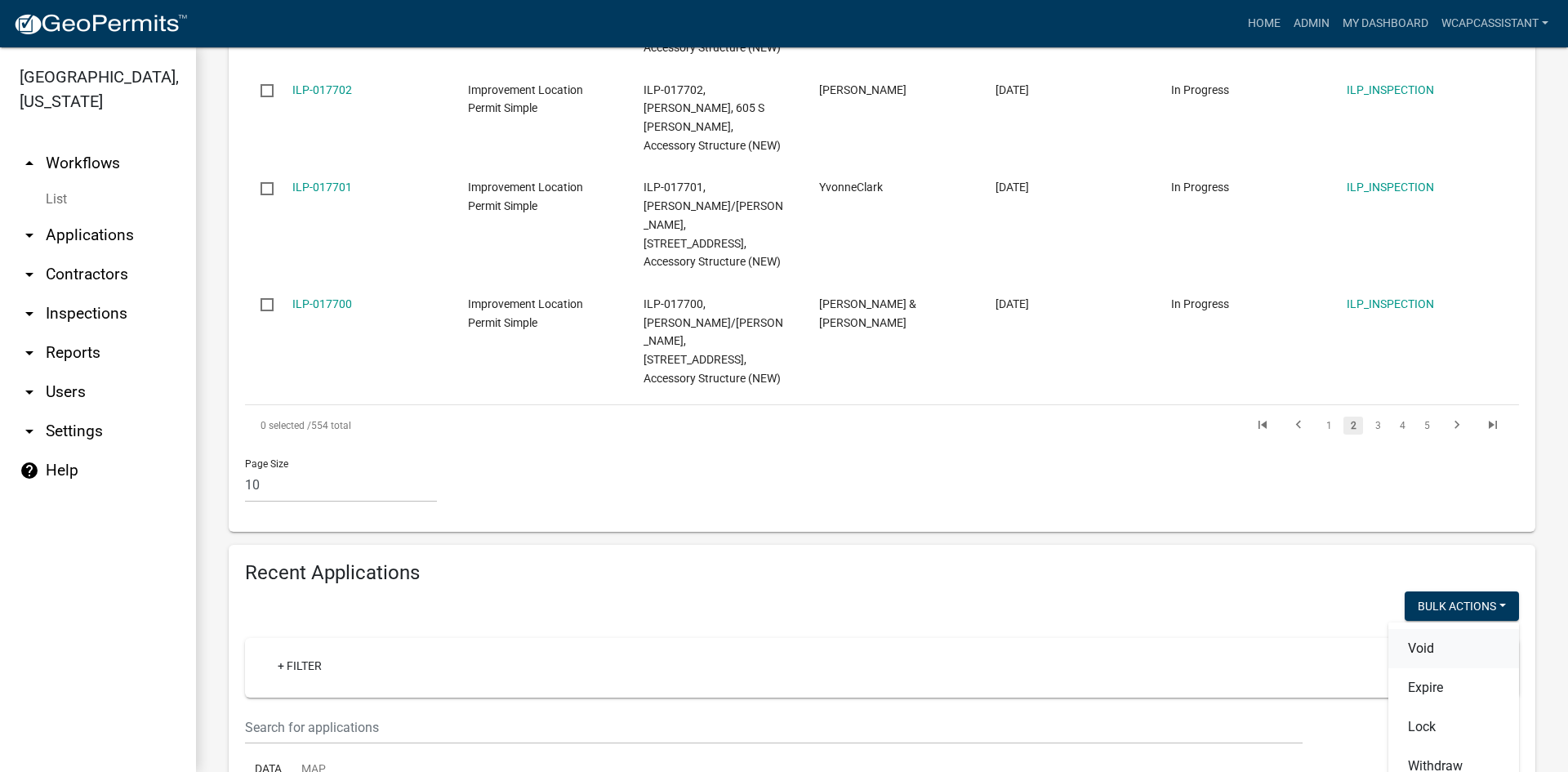
checkbox input "false"
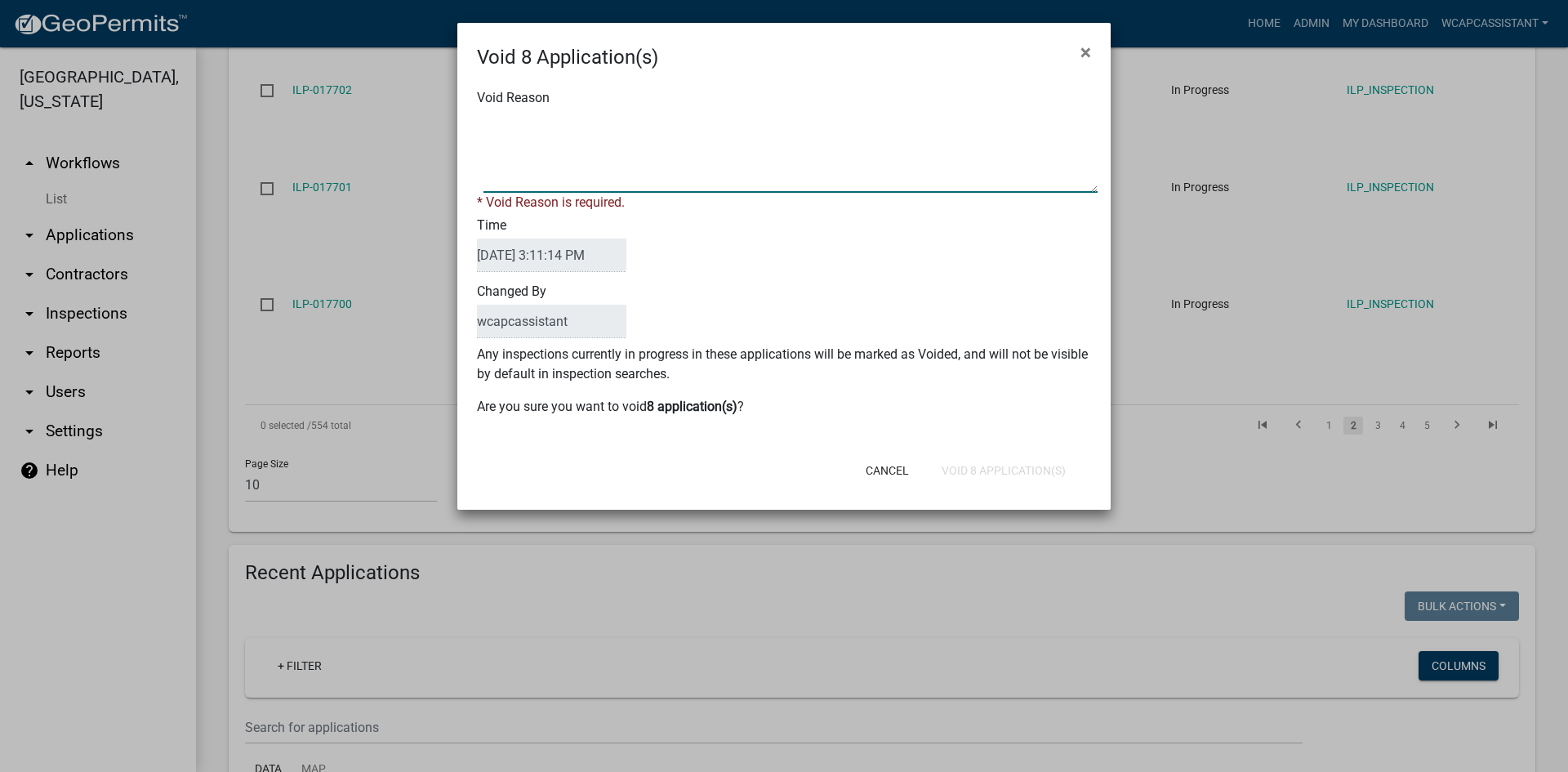
click at [564, 166] on textarea "Void Reason" at bounding box center [790, 151] width 614 height 81
type textarea "No parcel selected for permit. Please reapply when you are ready to proceed wit…"
click at [1038, 463] on button "Void 8 Application(s)" at bounding box center [1003, 471] width 151 height 29
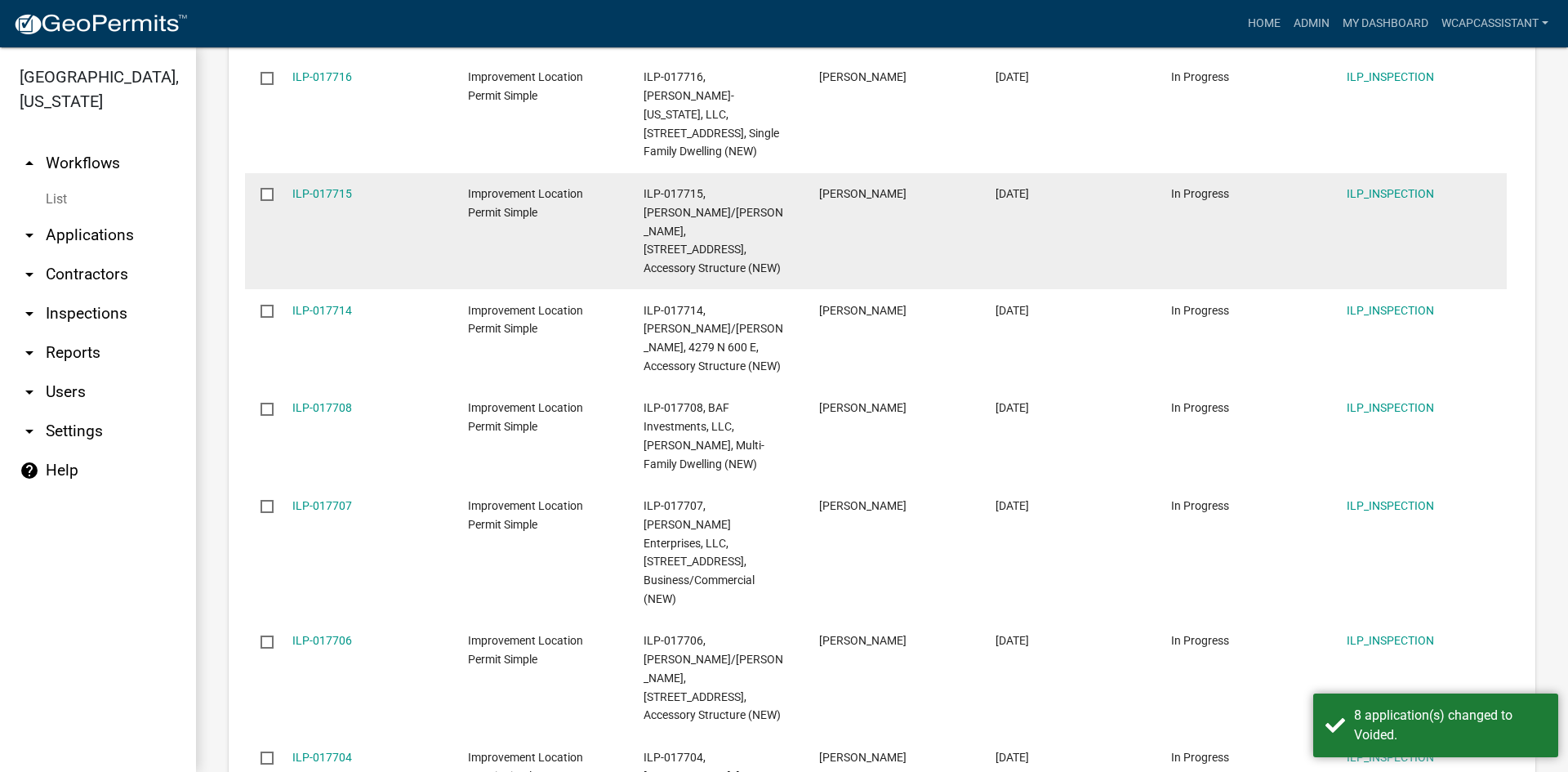
scroll to position [2278, 0]
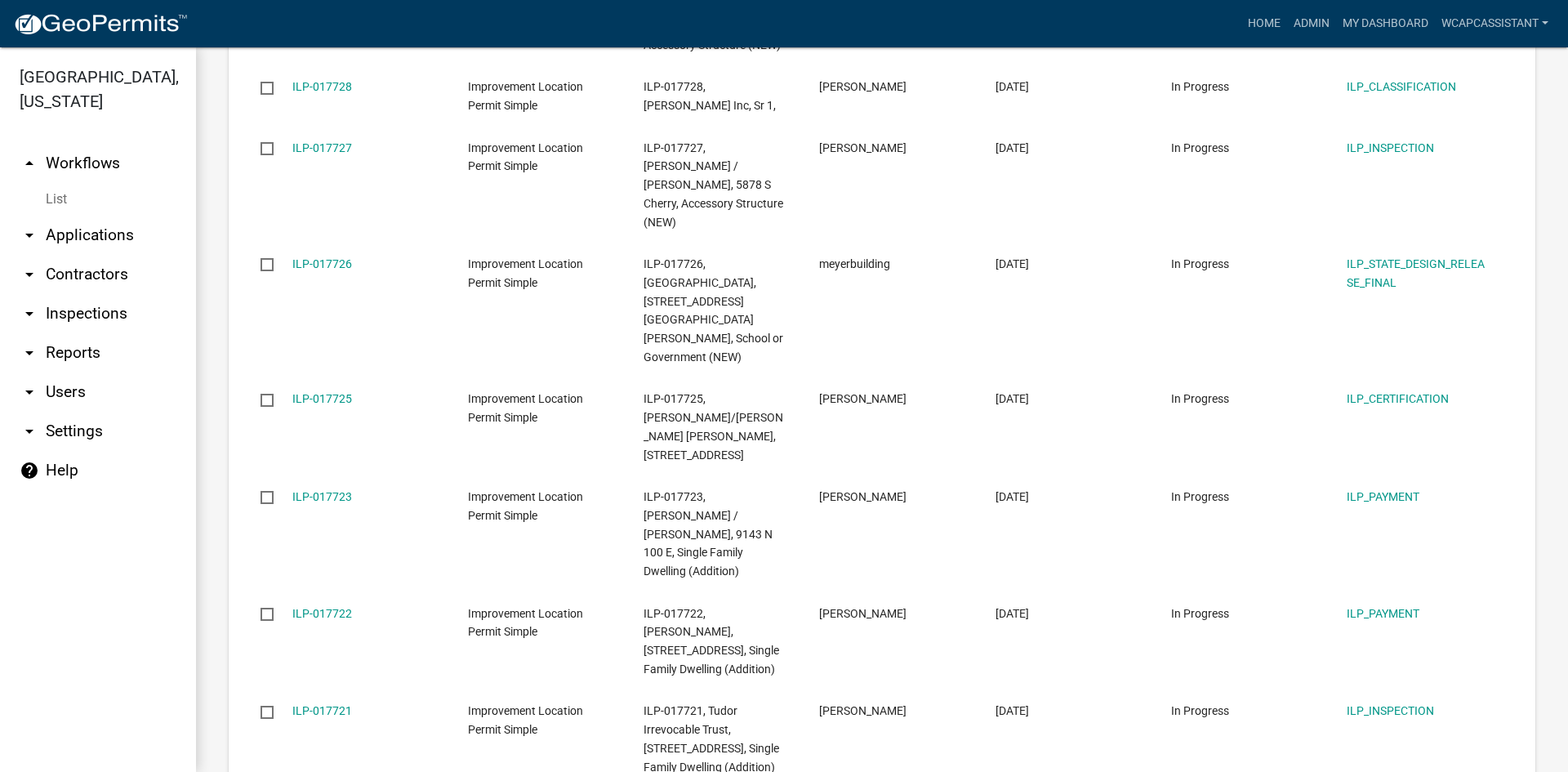
scroll to position [2223, 0]
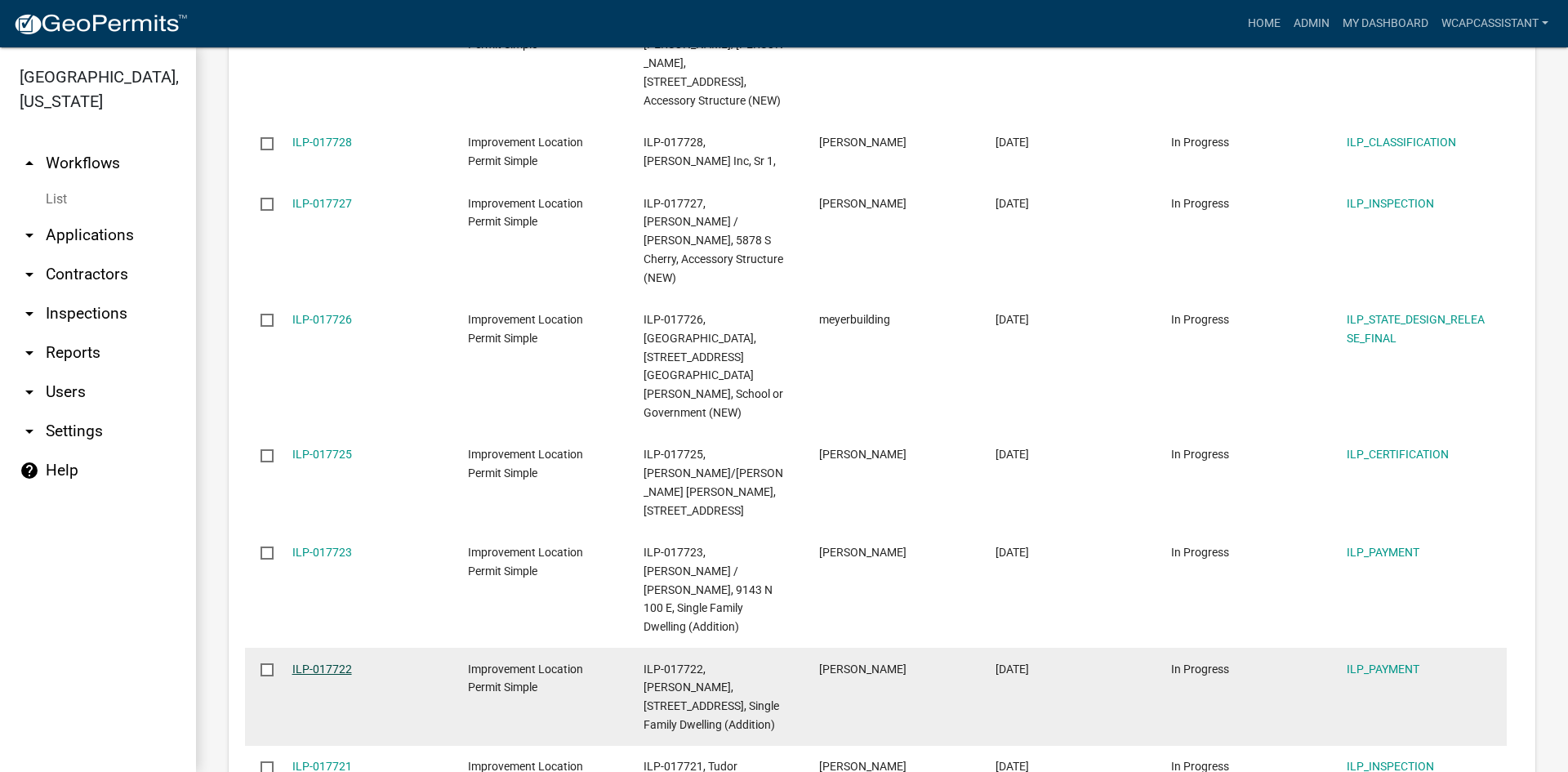
click at [329, 662] on link "ILP-017722" at bounding box center [322, 668] width 60 height 13
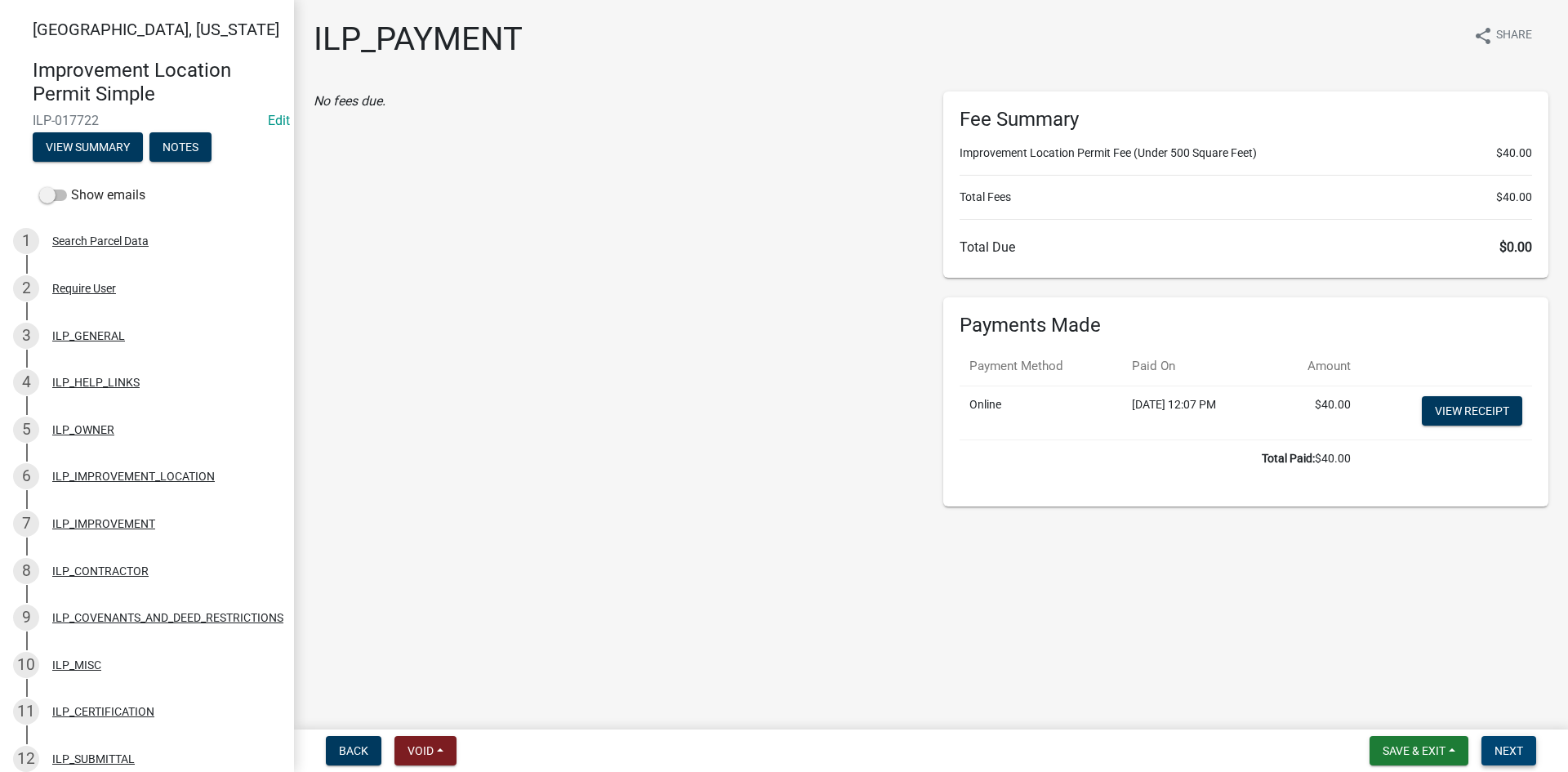
click at [1524, 753] on button "Next" at bounding box center [1509, 751] width 55 height 29
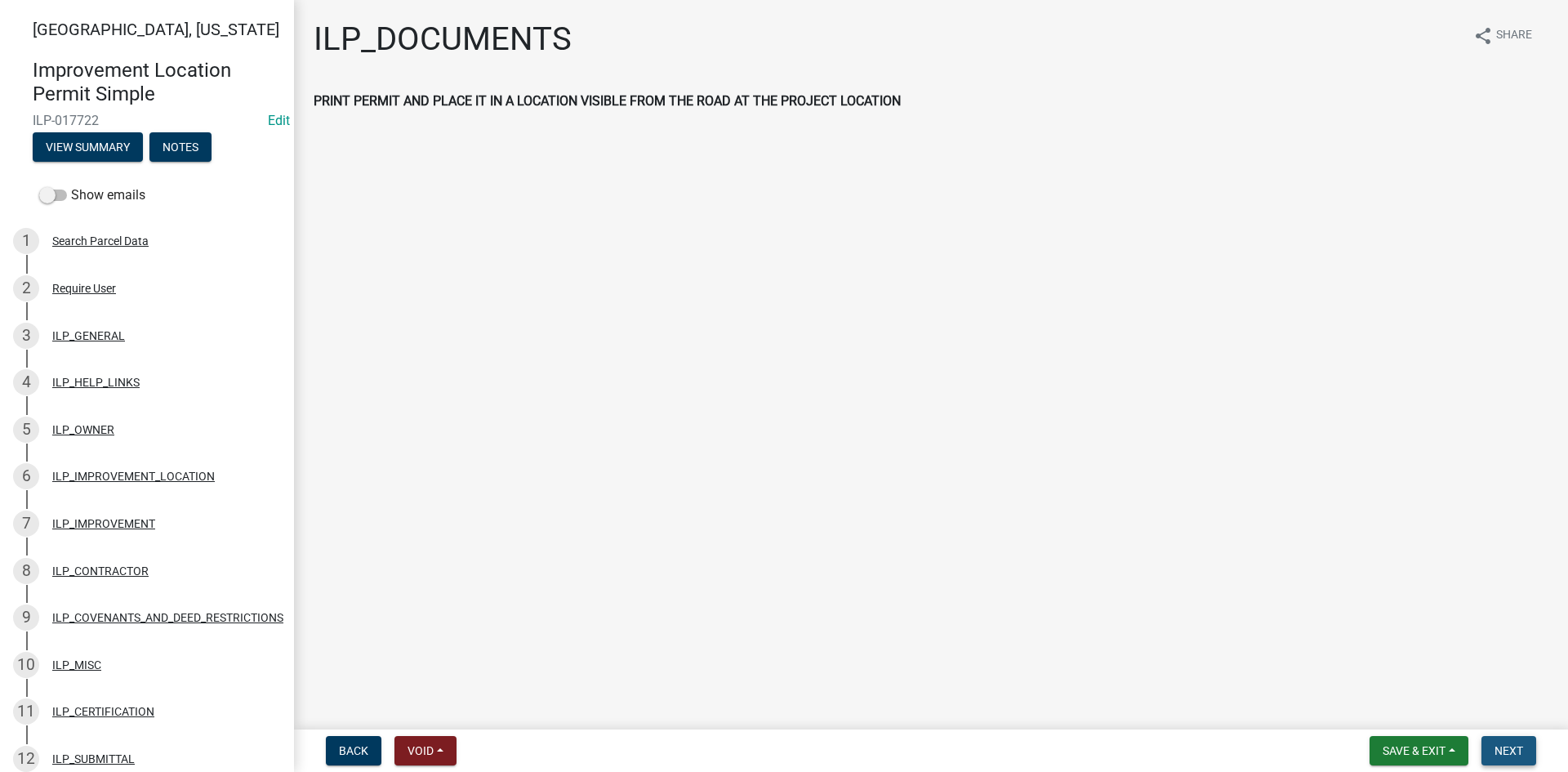
click at [1523, 753] on span "Next" at bounding box center [1508, 751] width 28 height 13
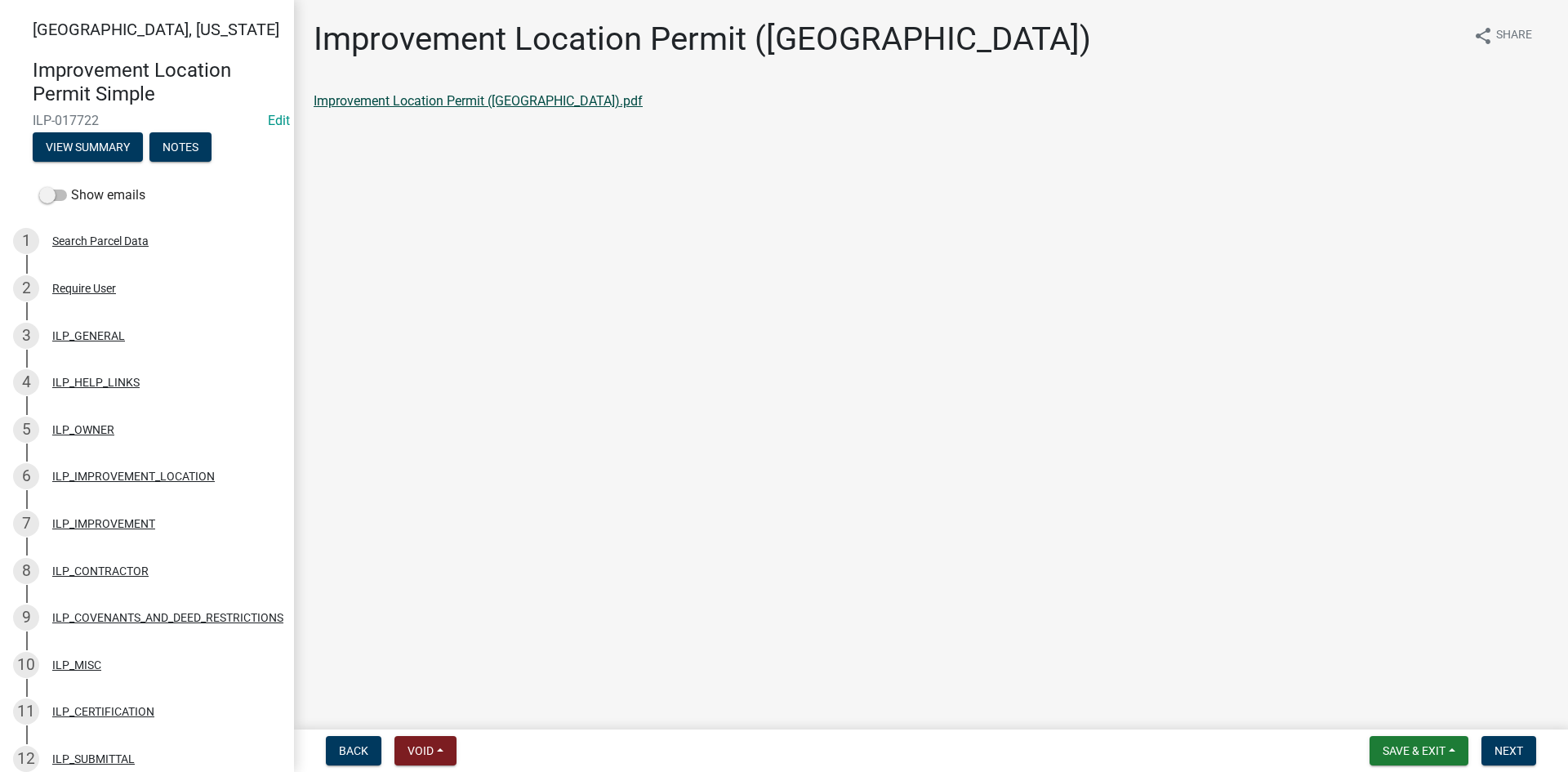
click at [465, 107] on link "Improvement Location Permit ([GEOGRAPHIC_DATA]).pdf" at bounding box center [478, 101] width 329 height 15
click at [1517, 749] on span "Next" at bounding box center [1508, 751] width 28 height 13
click at [446, 100] on link "Improvement Location Permit (ILP)(Form).pdf" at bounding box center [446, 101] width 263 height 15
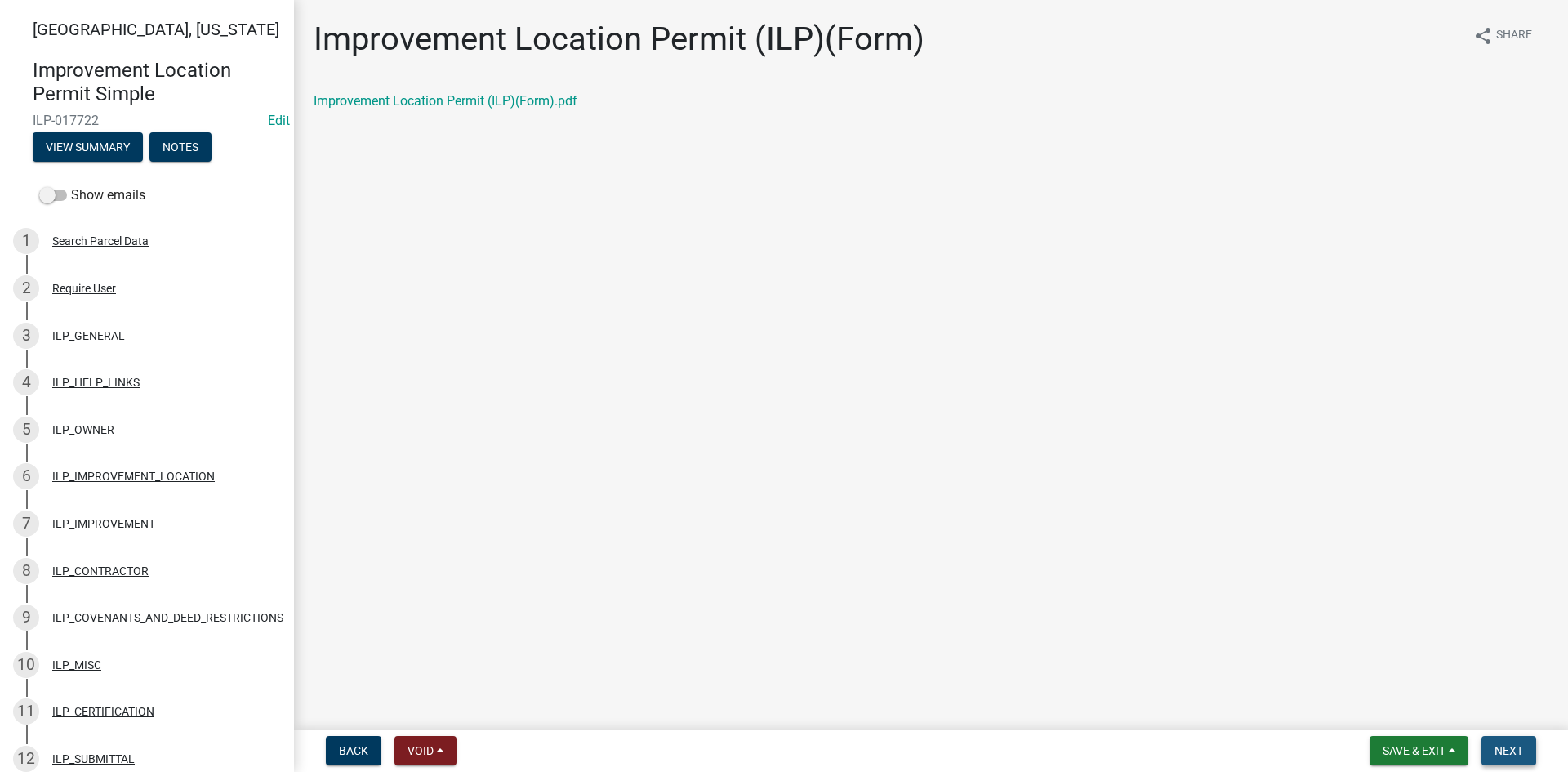
click at [1529, 755] on button "Next" at bounding box center [1509, 751] width 55 height 29
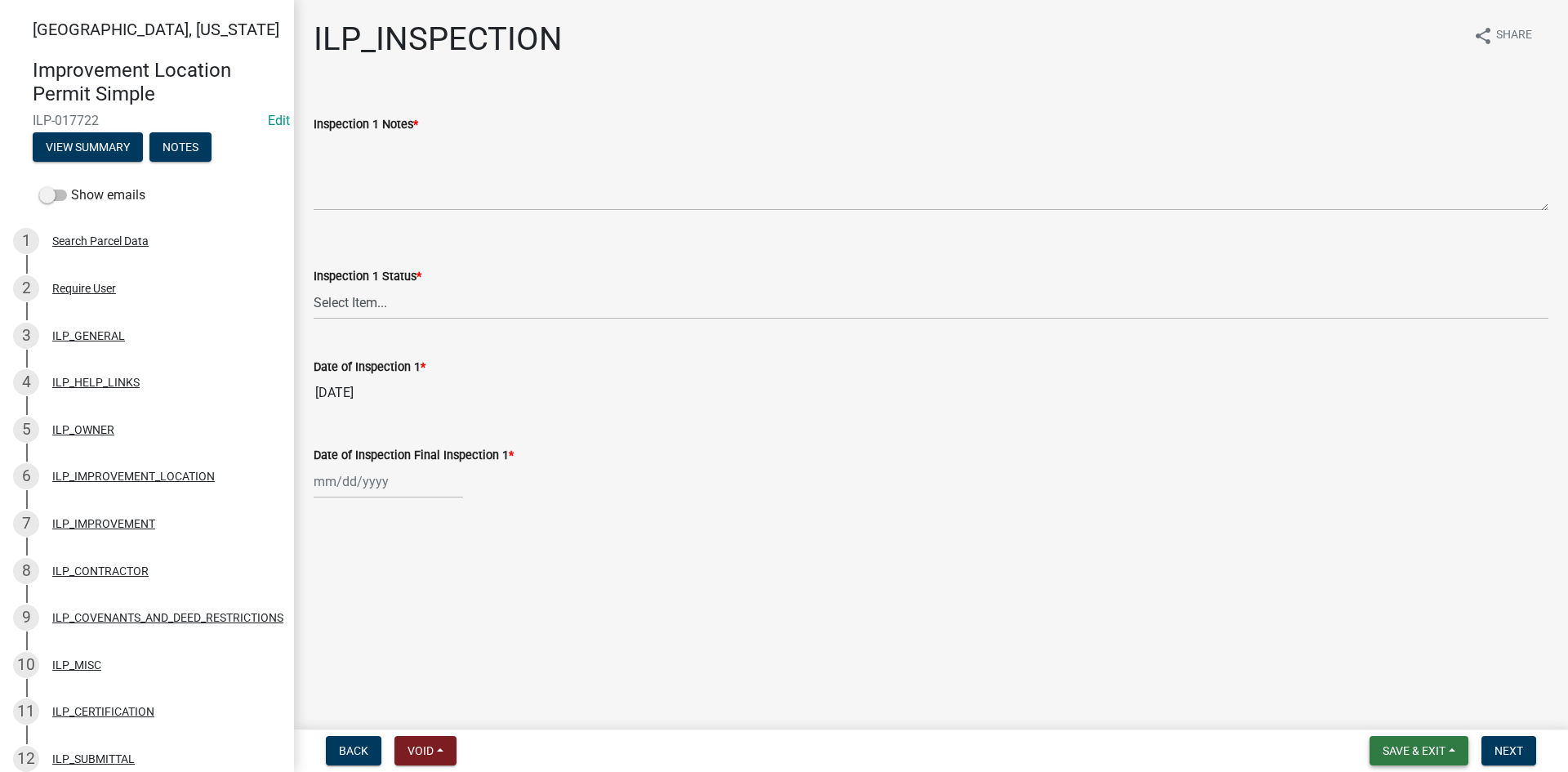
click at [1417, 740] on button "Save & Exit" at bounding box center [1419, 751] width 99 height 29
click at [1382, 710] on button "Save & Exit" at bounding box center [1403, 709] width 131 height 39
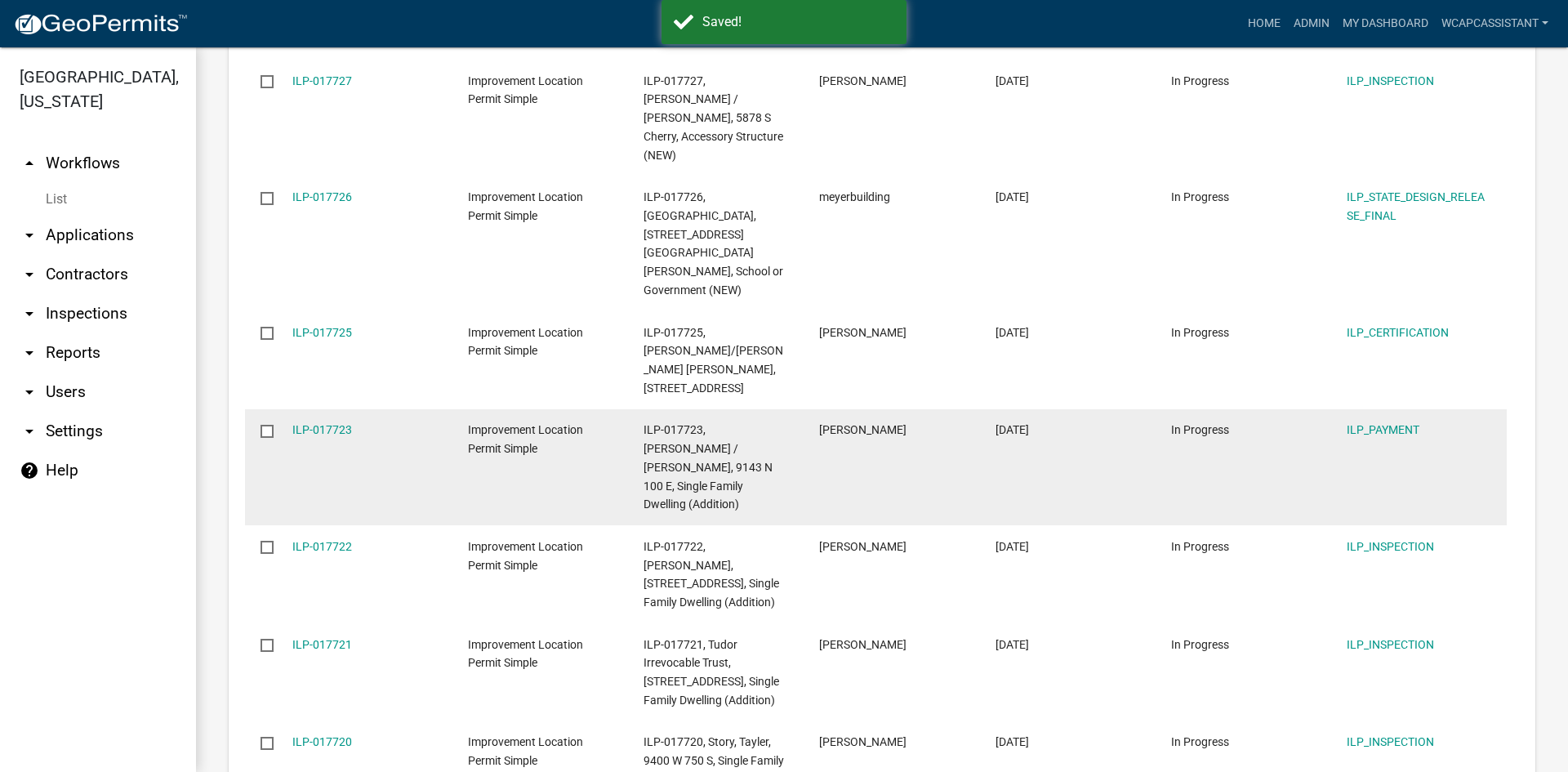
scroll to position [2123, 0]
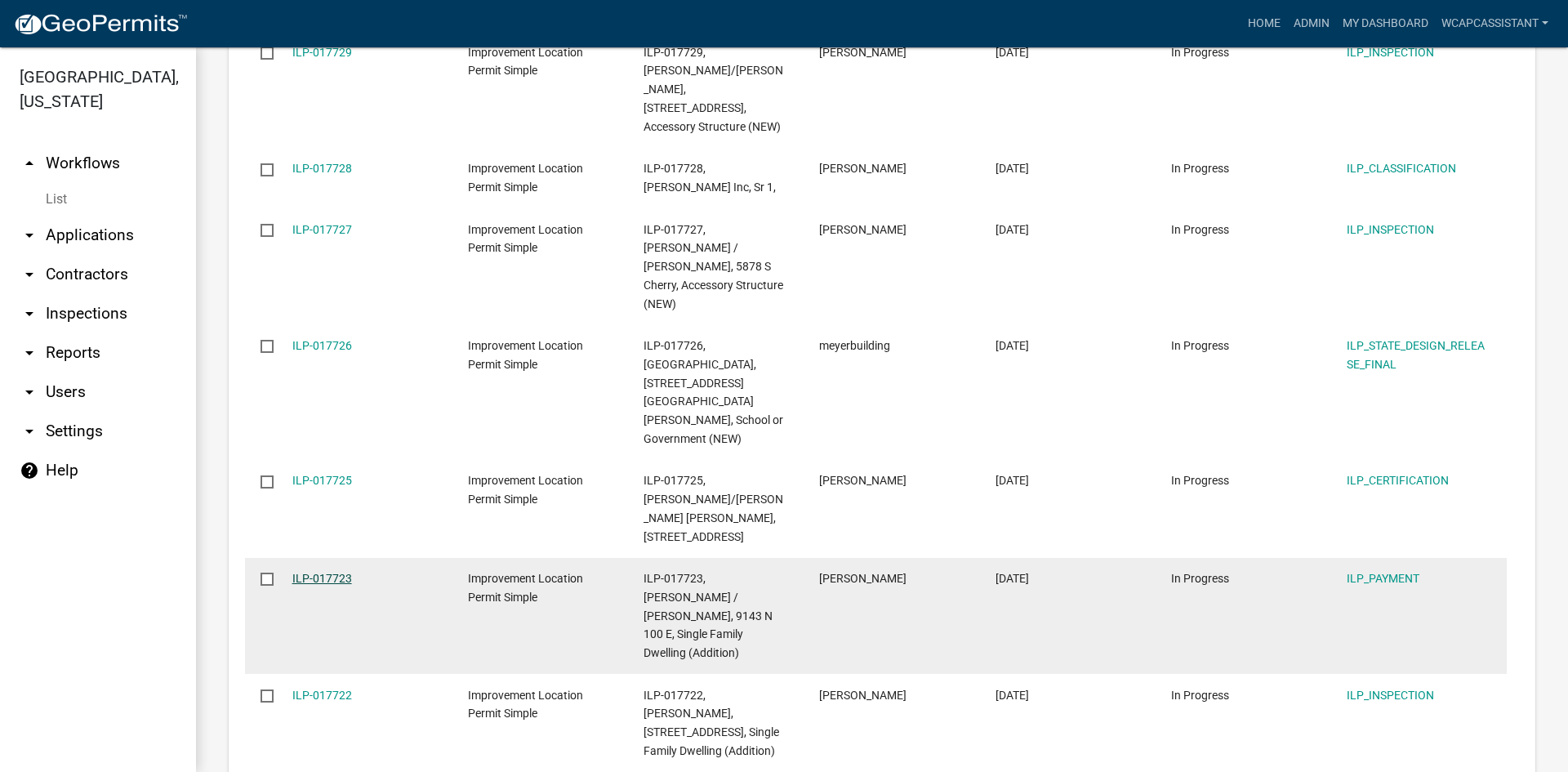
click at [313, 572] on link "ILP-017723" at bounding box center [322, 578] width 60 height 13
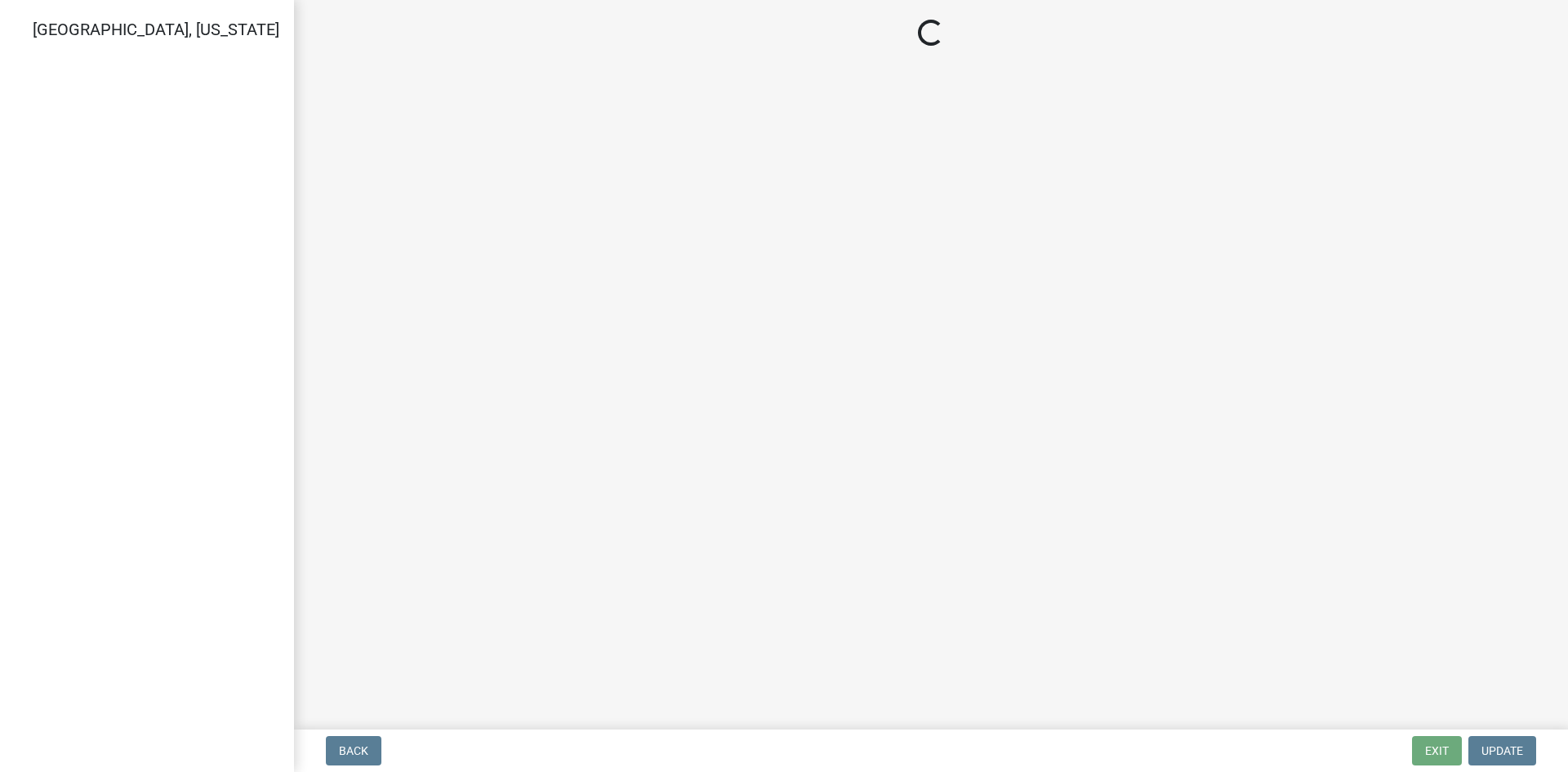
select select "3: 3"
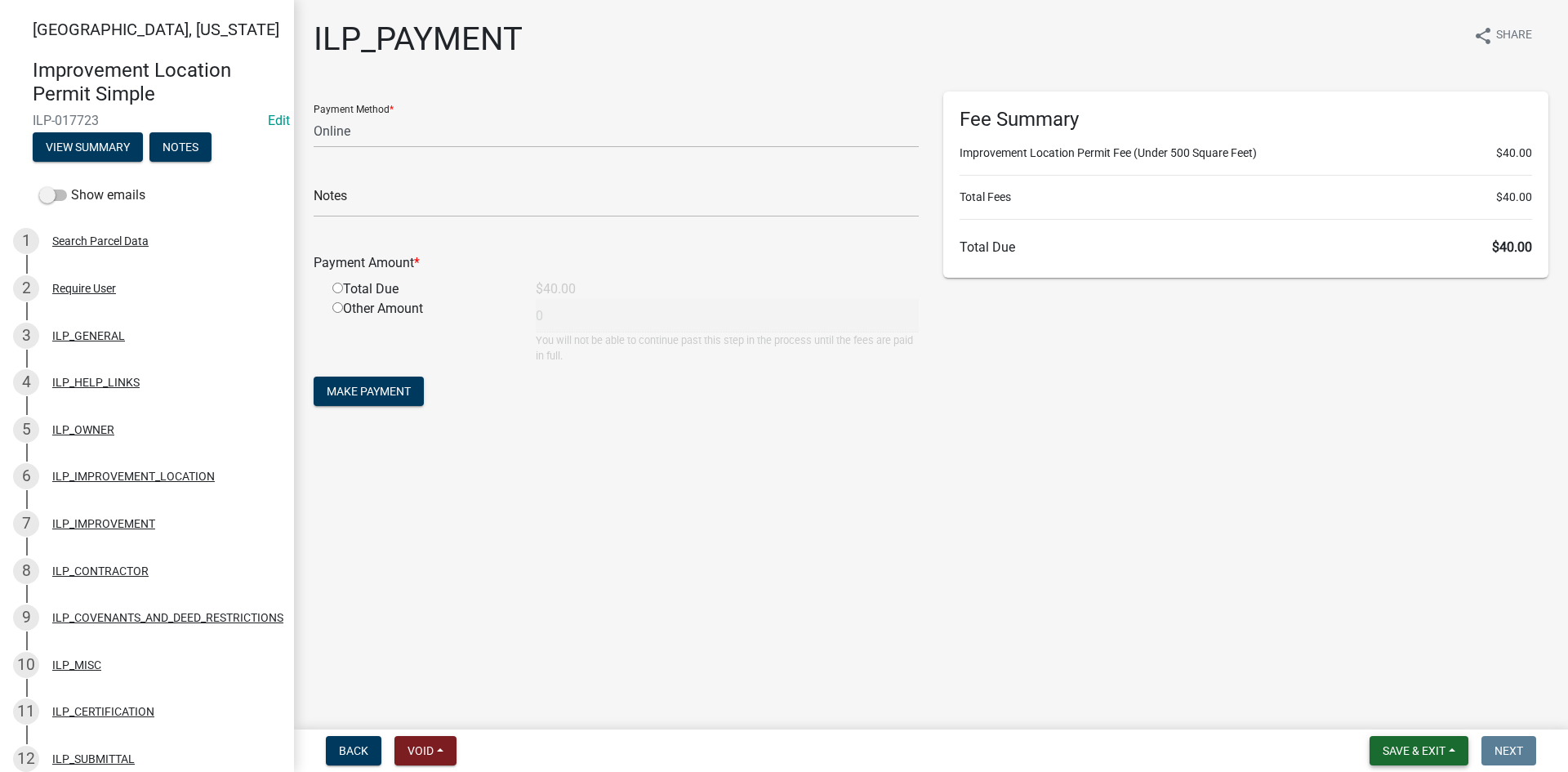
click at [1413, 752] on span "Save & Exit" at bounding box center [1414, 751] width 63 height 13
click at [1390, 716] on button "Save & Exit" at bounding box center [1403, 709] width 131 height 39
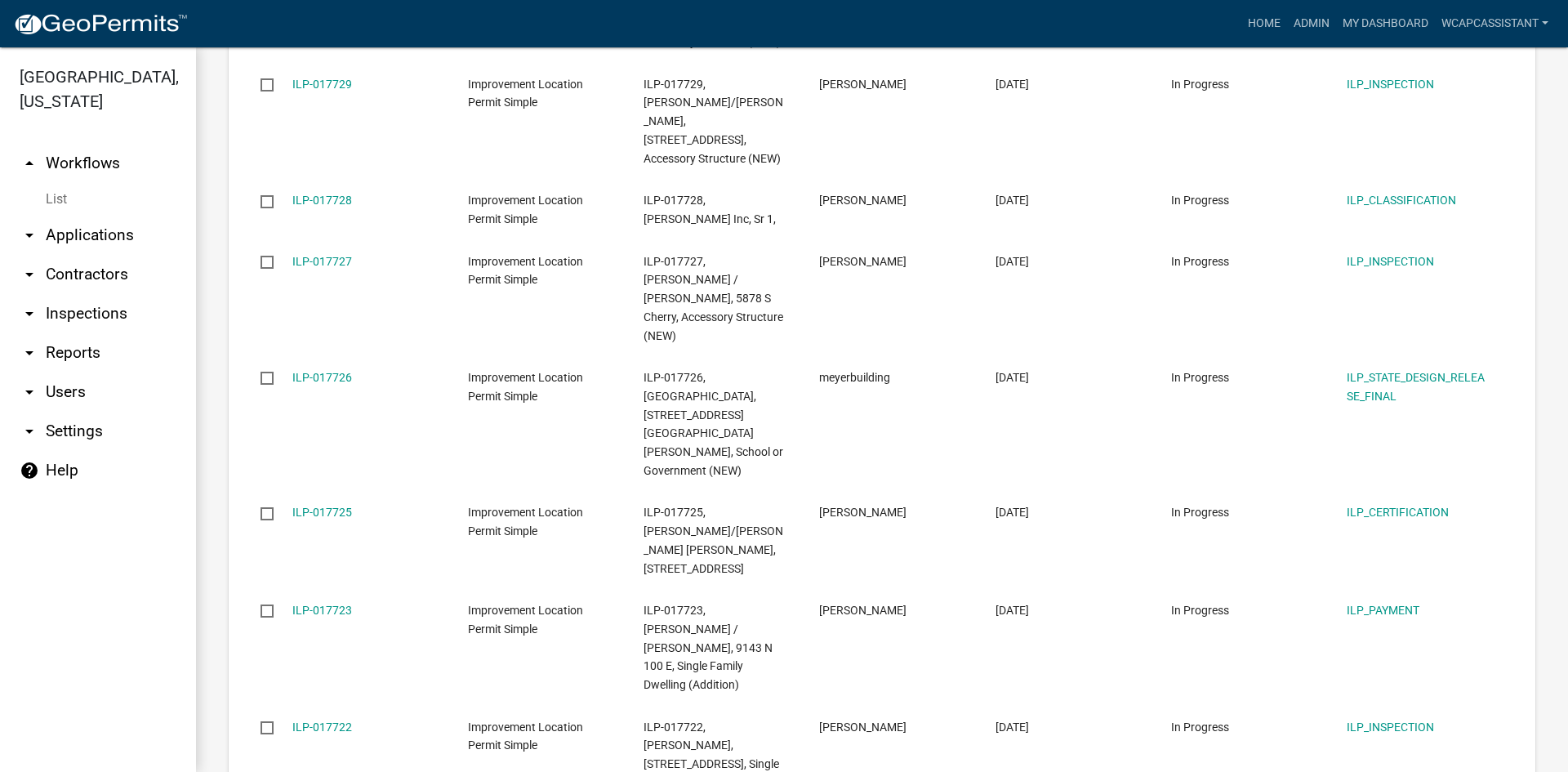
scroll to position [2086, 0]
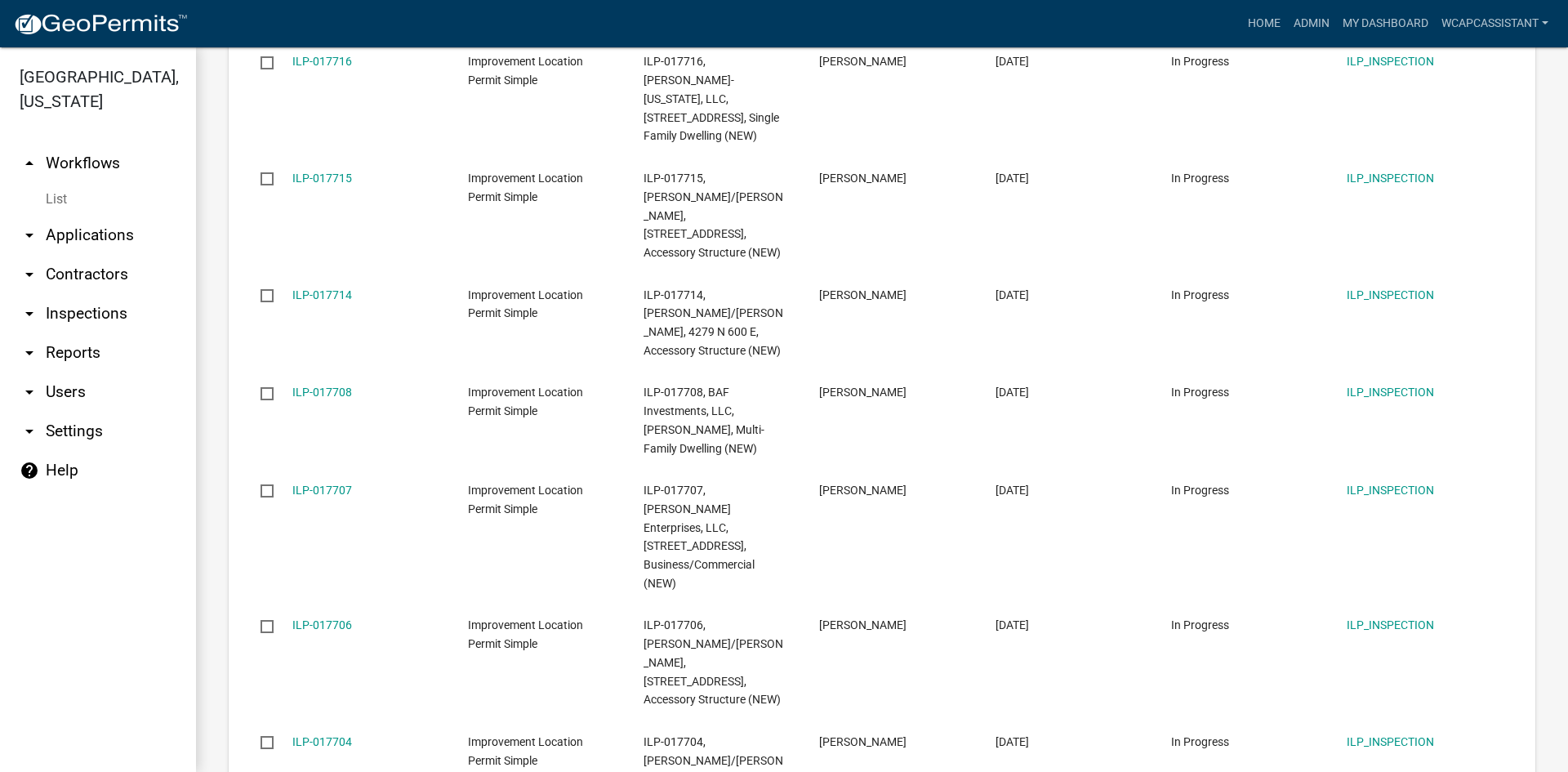
scroll to position [2212, 0]
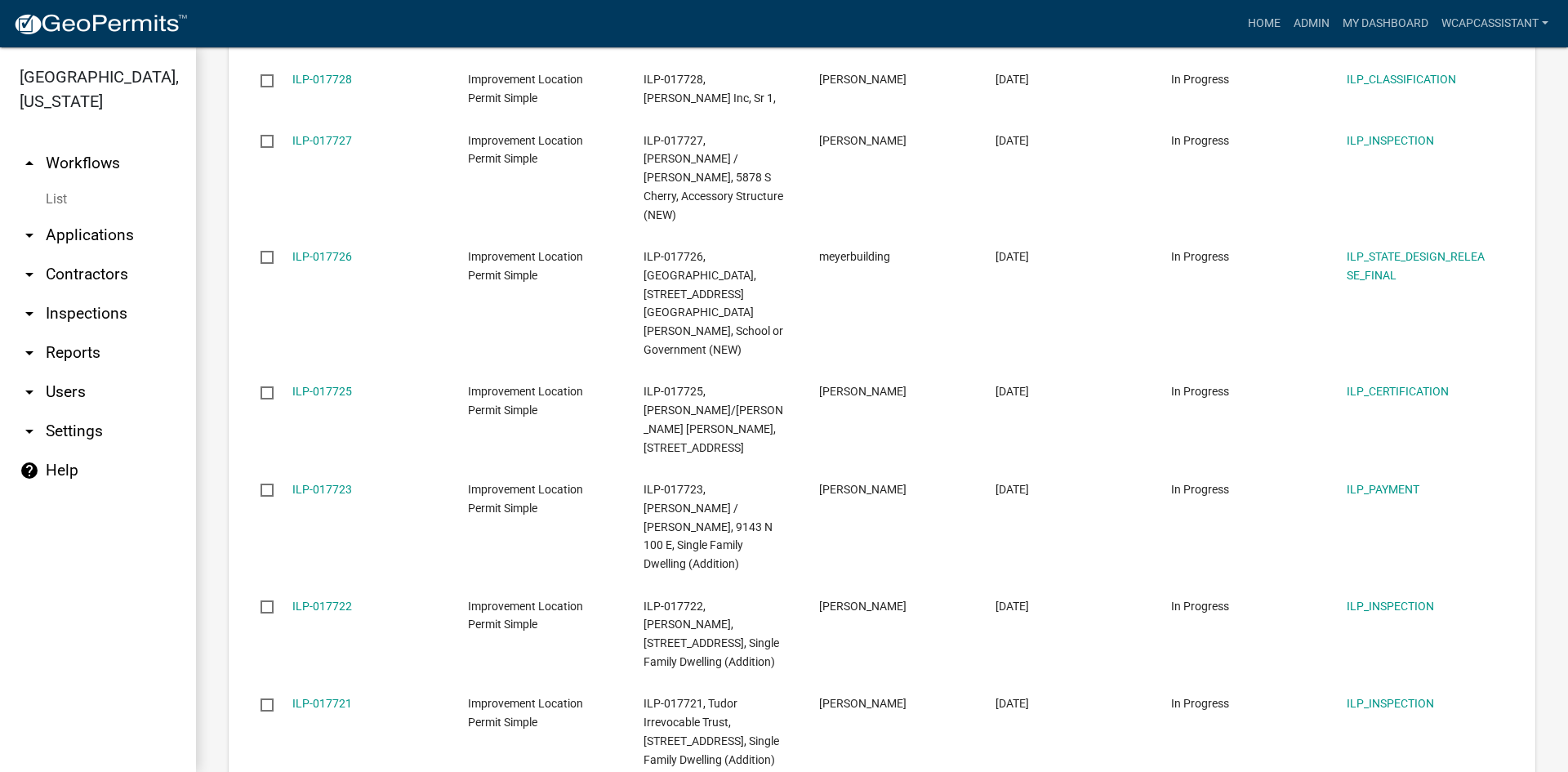
scroll to position [2167, 0]
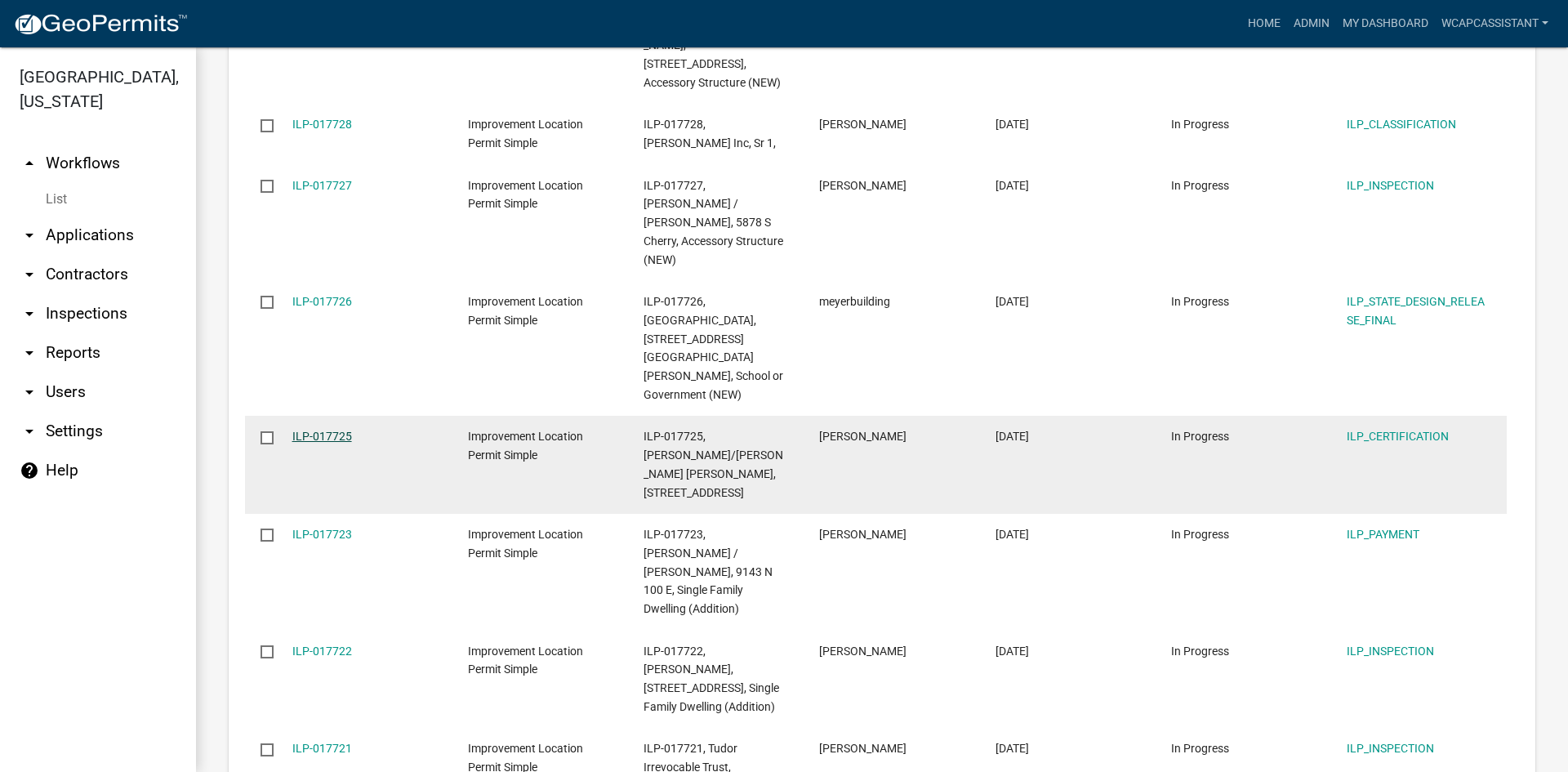
click at [299, 430] on link "ILP-017725" at bounding box center [322, 436] width 60 height 13
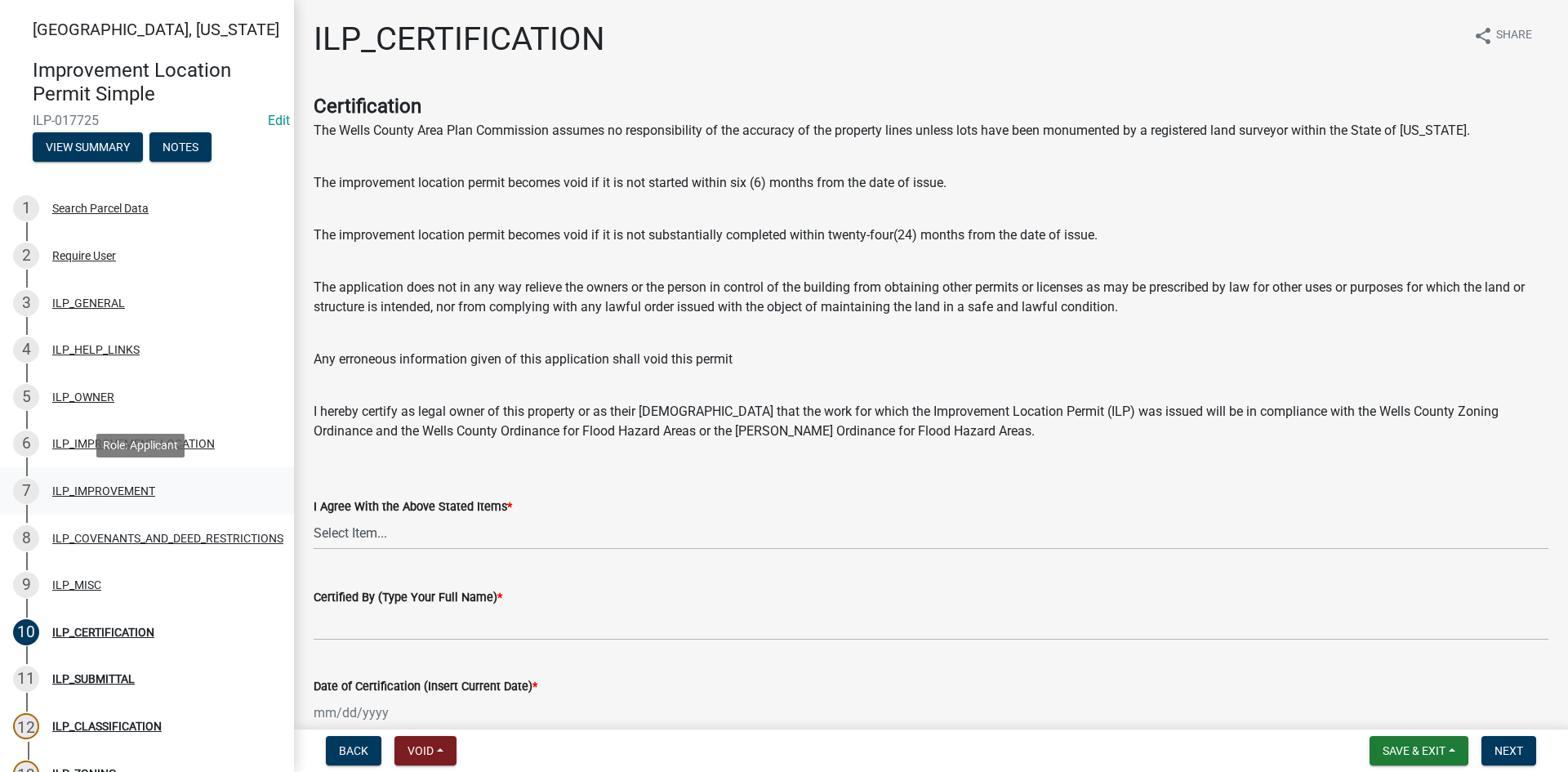
click at [68, 499] on div "7 ILP_IMPROVEMENT" at bounding box center [140, 490] width 255 height 27
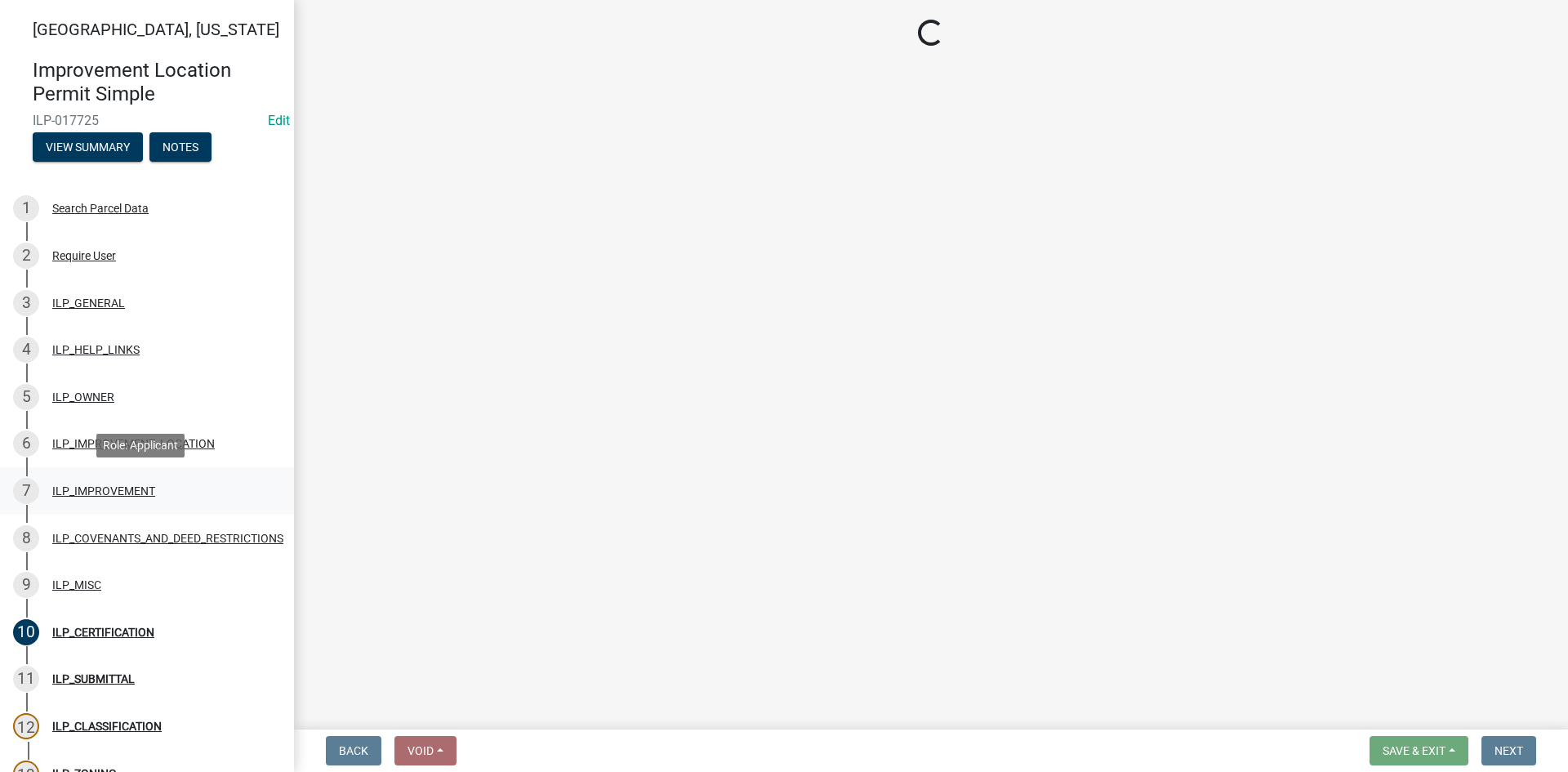
select select "d0c397cf-92c1-4d75-b08b-a5d0ada822ad"
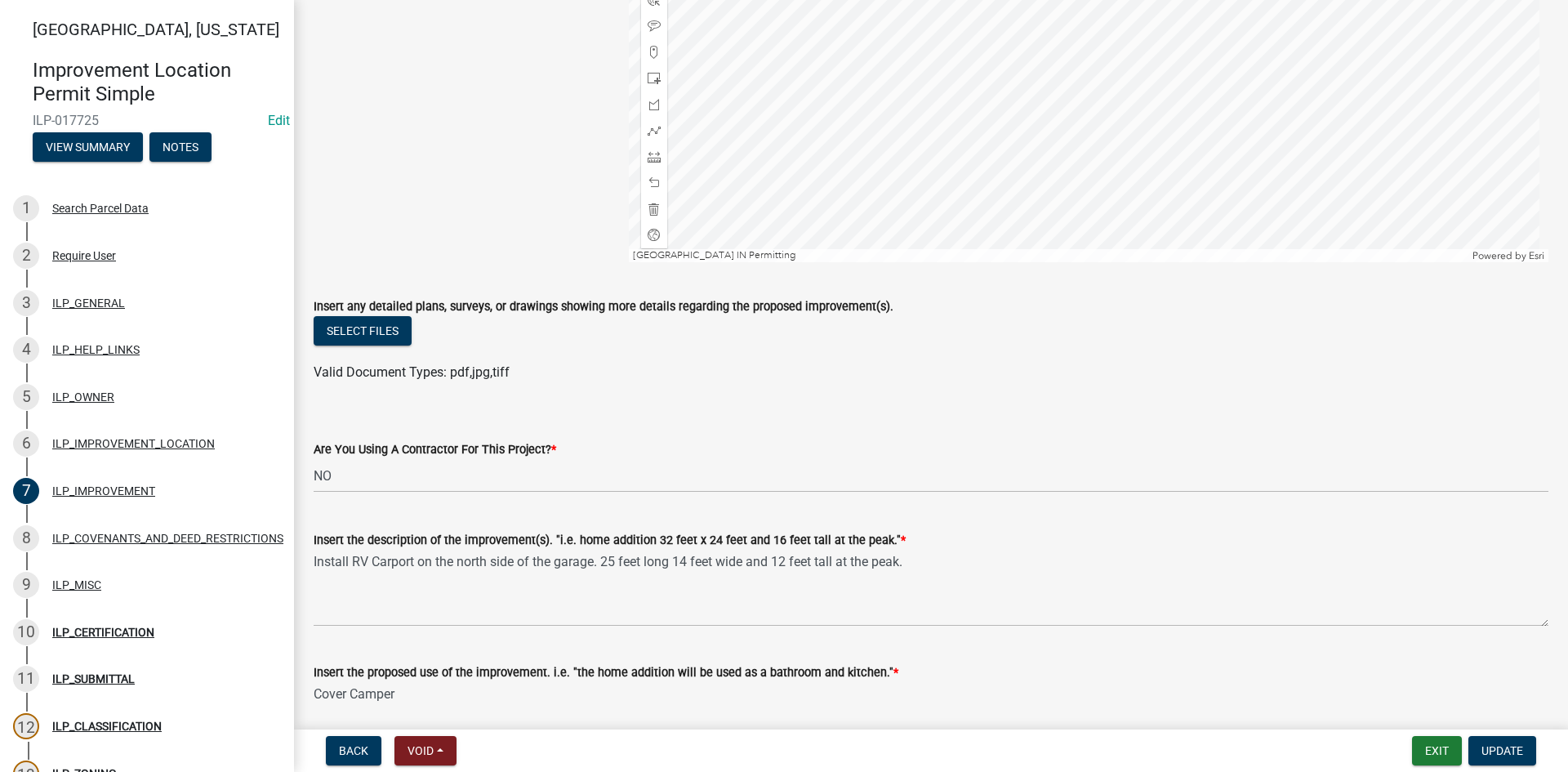
scroll to position [327, 0]
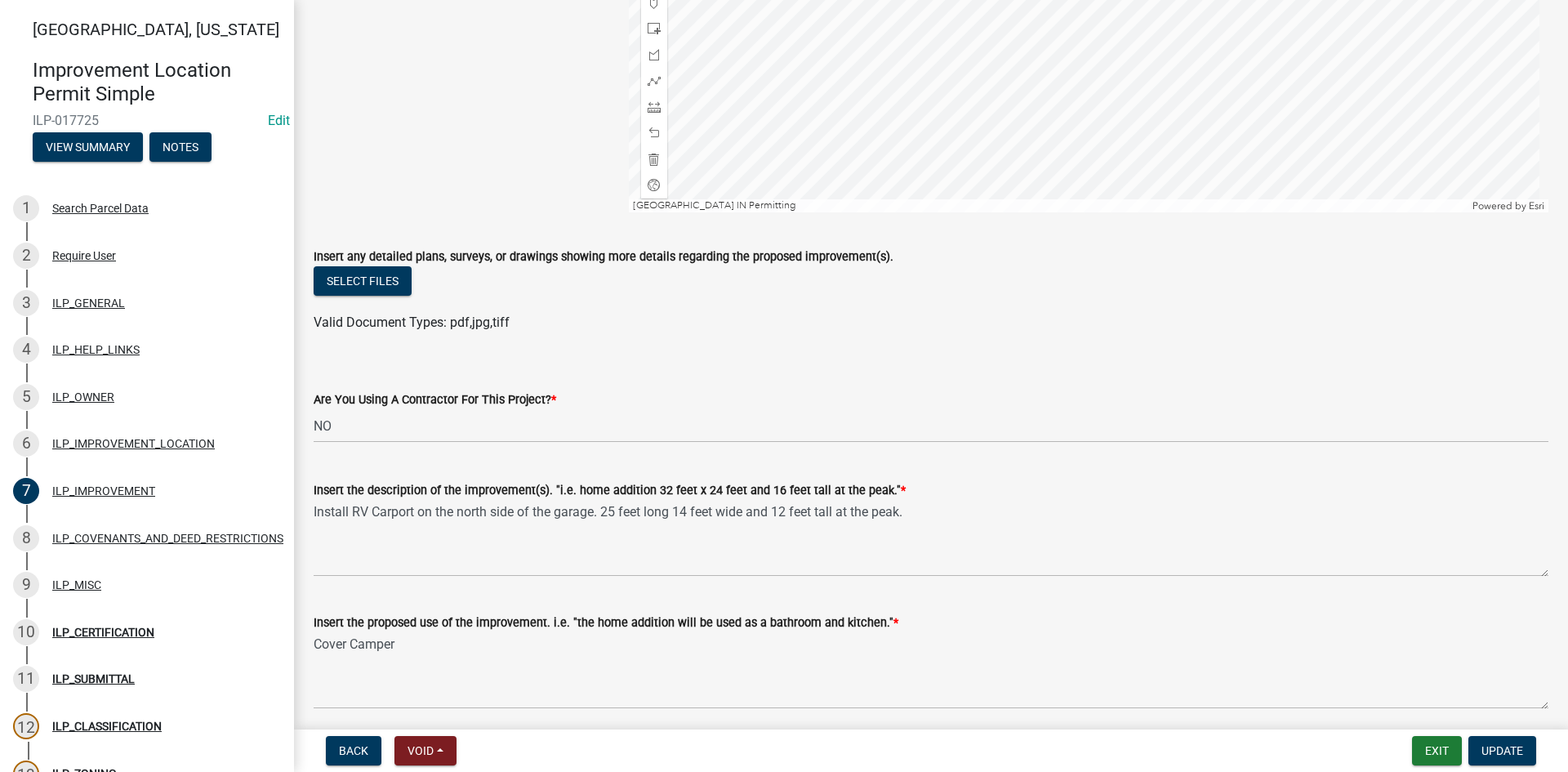
click at [1022, 489] on div "Insert the description of the improvement(s). "i.e. home addition 32 feet x 24 …" at bounding box center [931, 490] width 1234 height 20
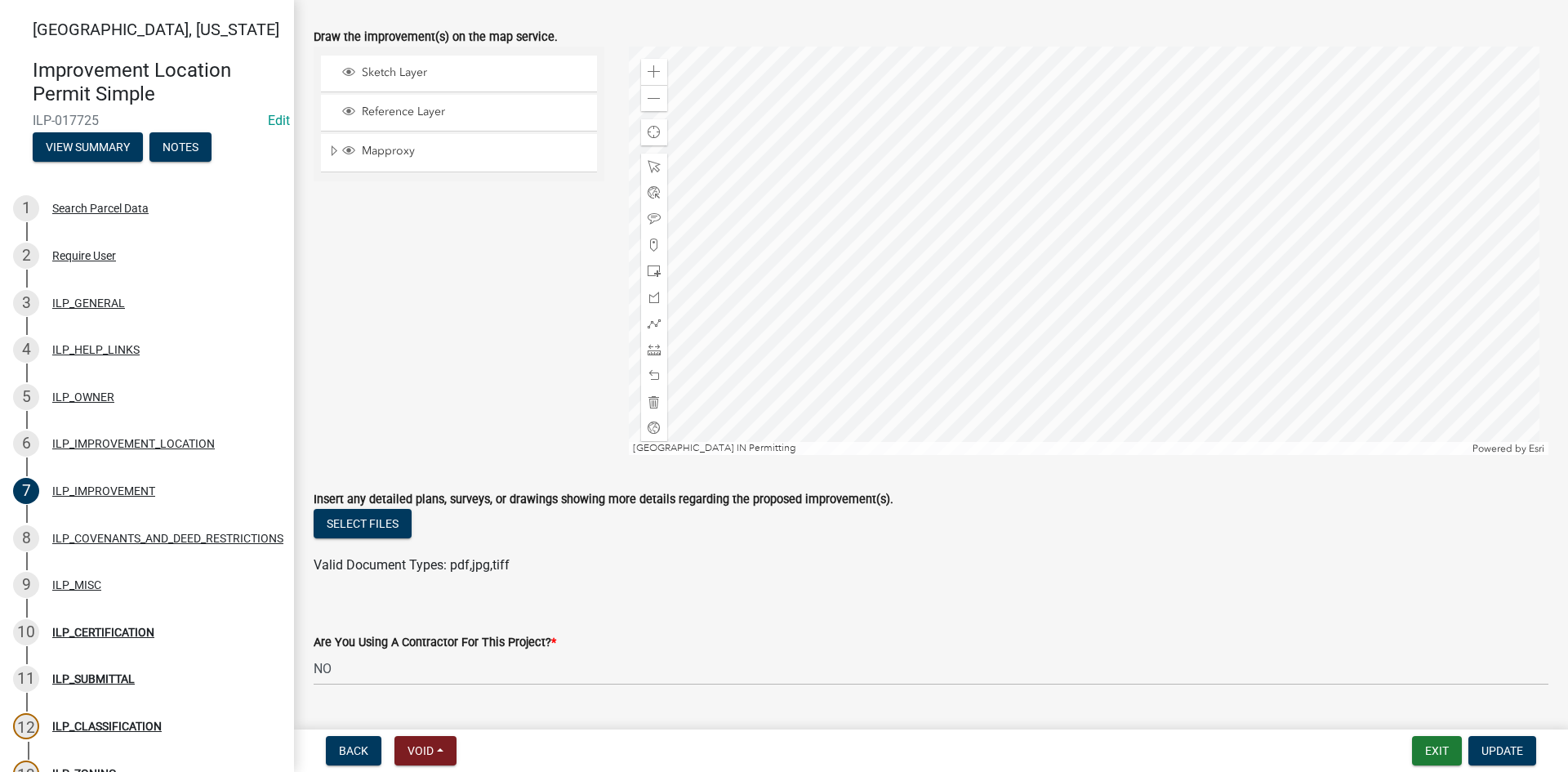
scroll to position [0, 0]
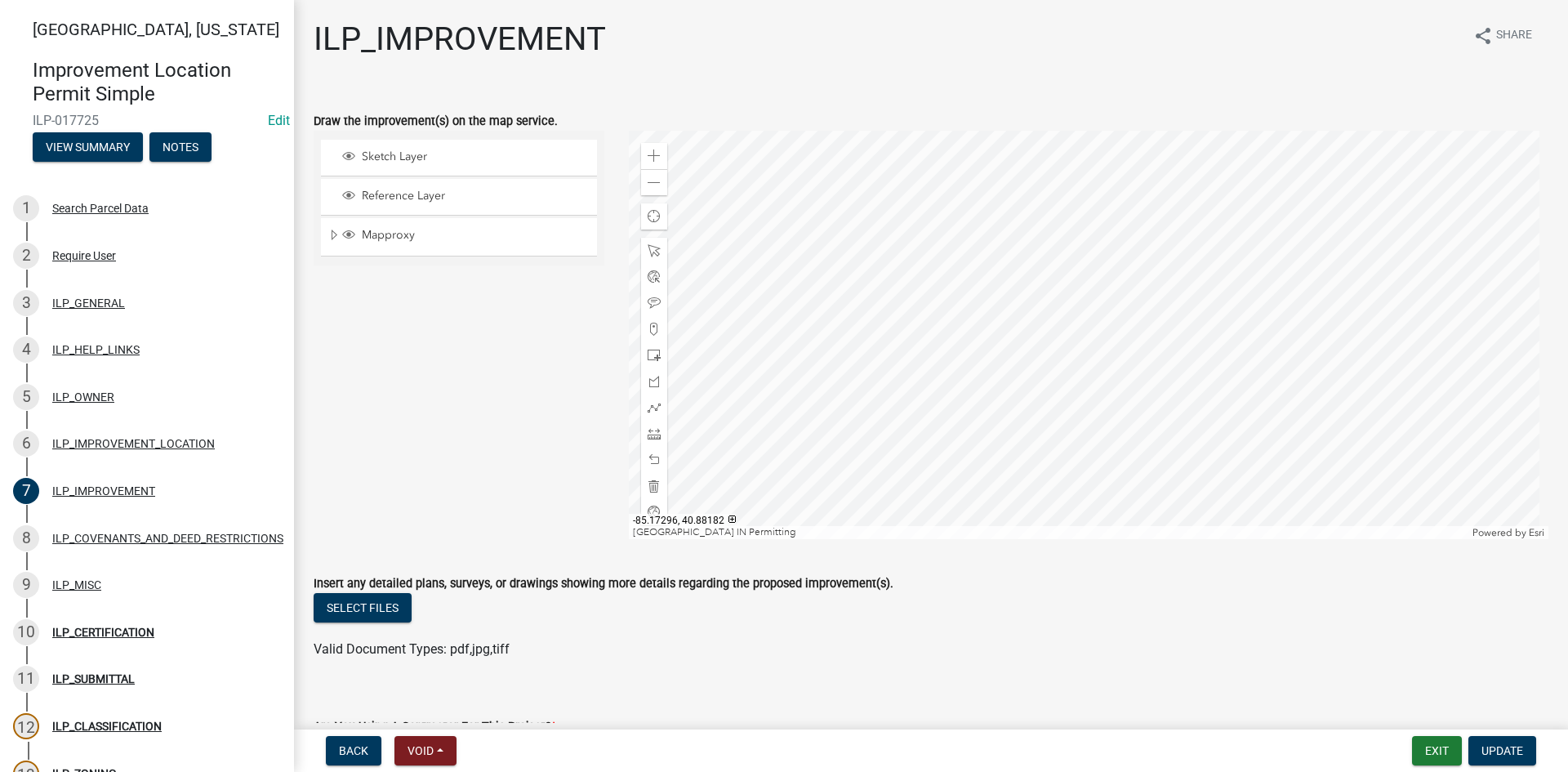
click at [789, 425] on div at bounding box center [1089, 335] width 920 height 408
click at [93, 441] on div "ILP_IMPROVEMENT_LOCATION" at bounding box center [133, 443] width 163 height 11
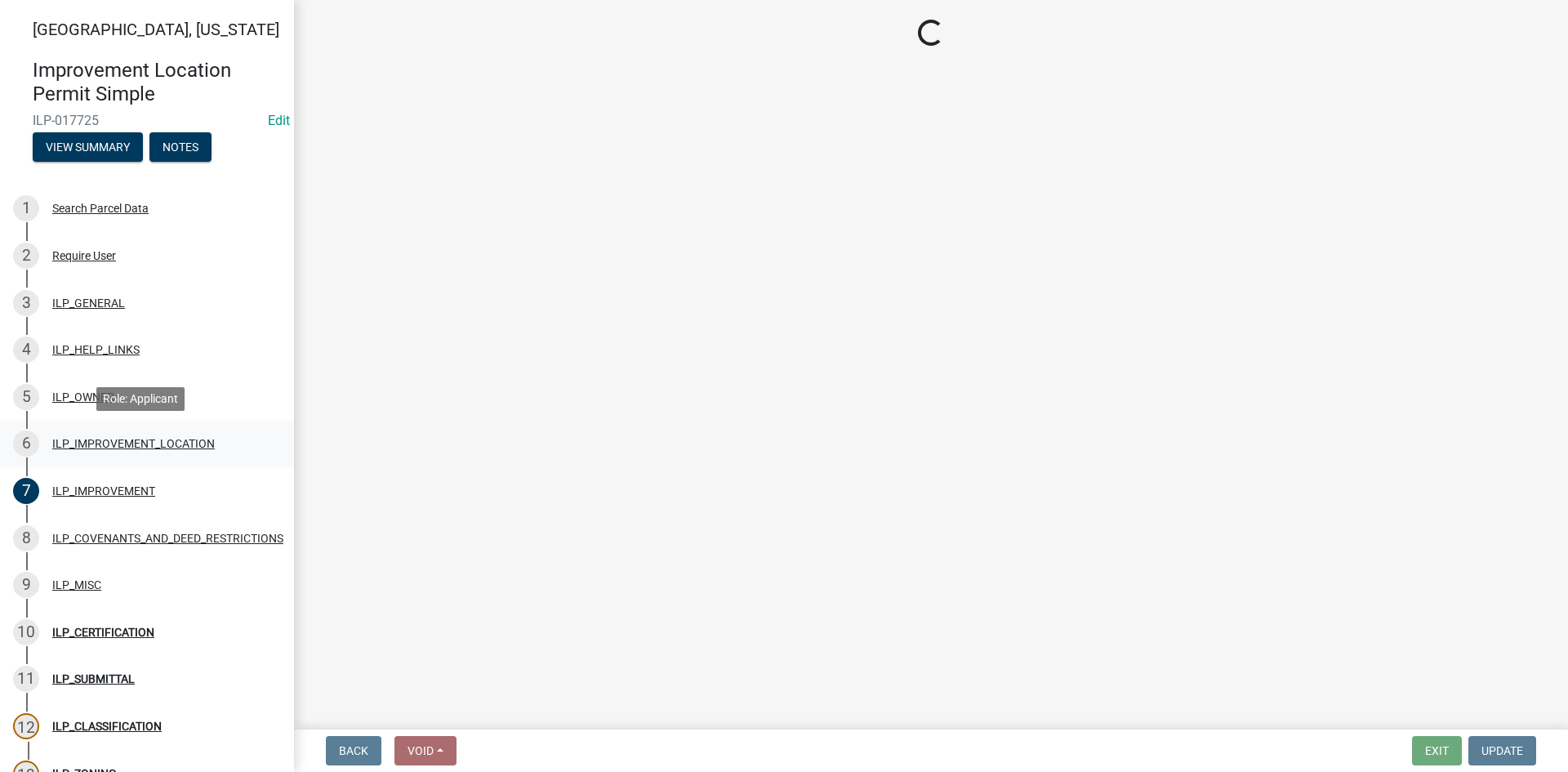
select select "03ef64e6-f0ff-43c9-aded-972c487e3507"
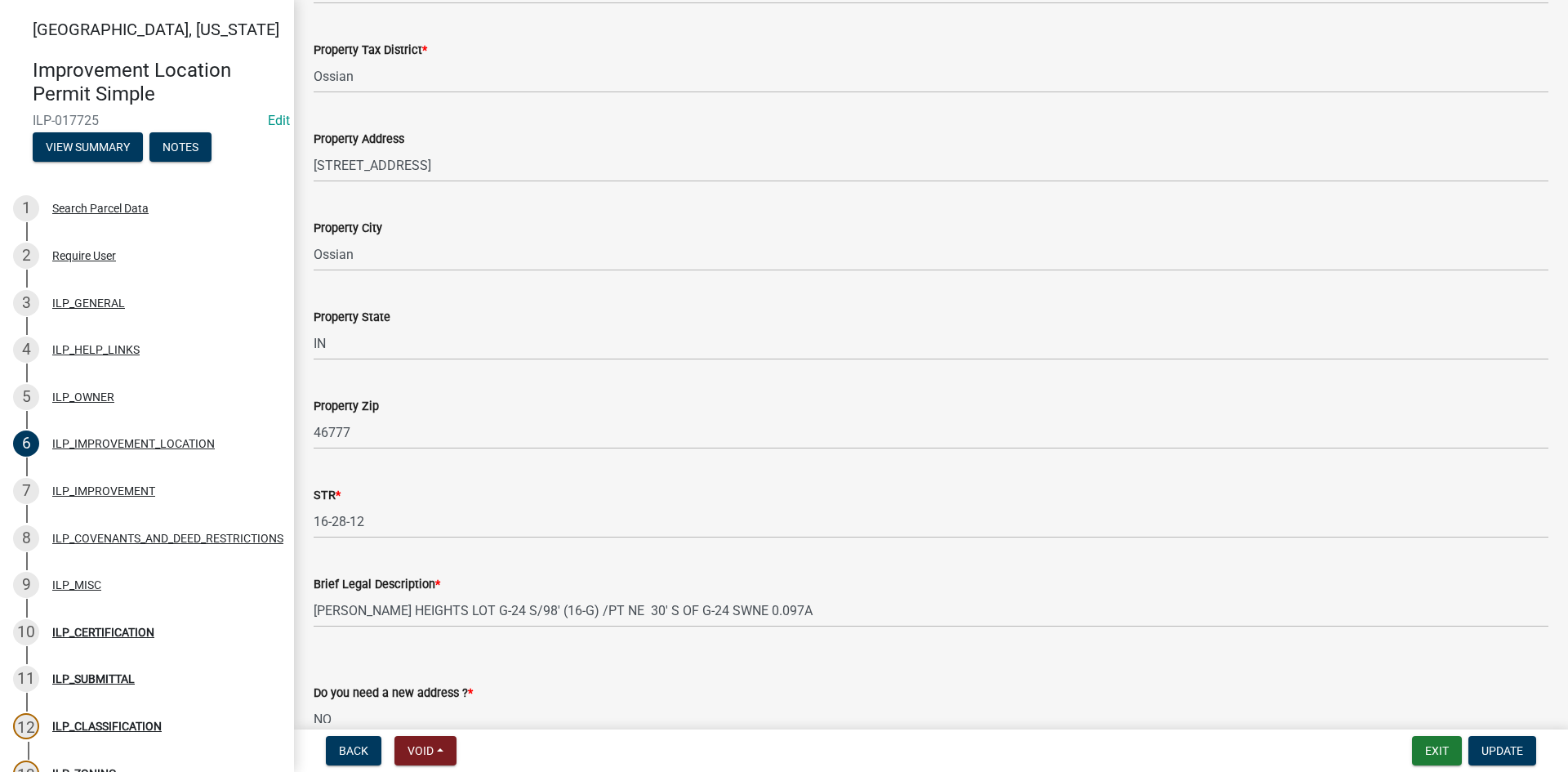
scroll to position [255, 0]
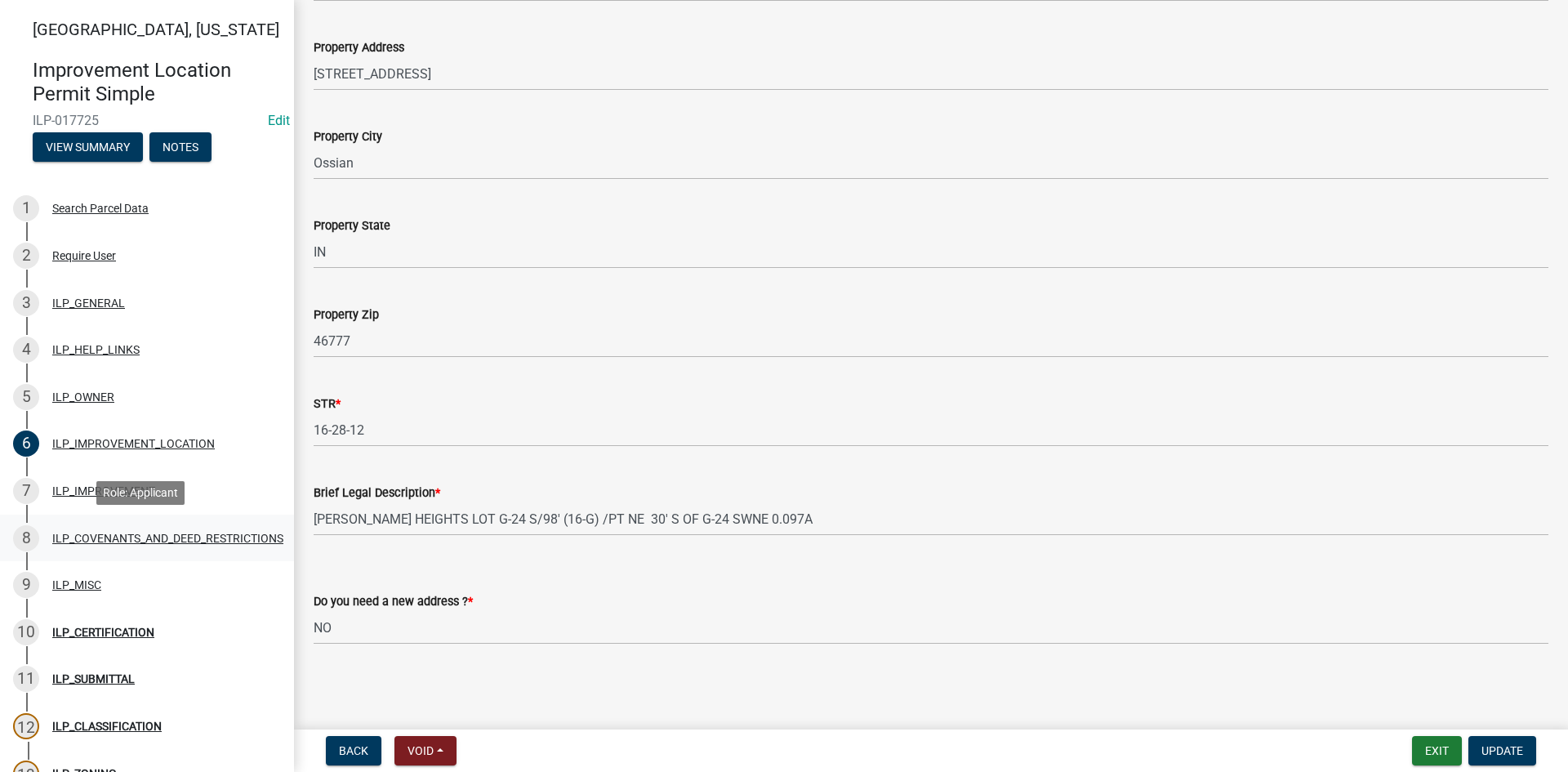
click at [220, 542] on div "ILP_COVENANTS_AND_DEED_RESTRICTIONS" at bounding box center [168, 537] width 231 height 11
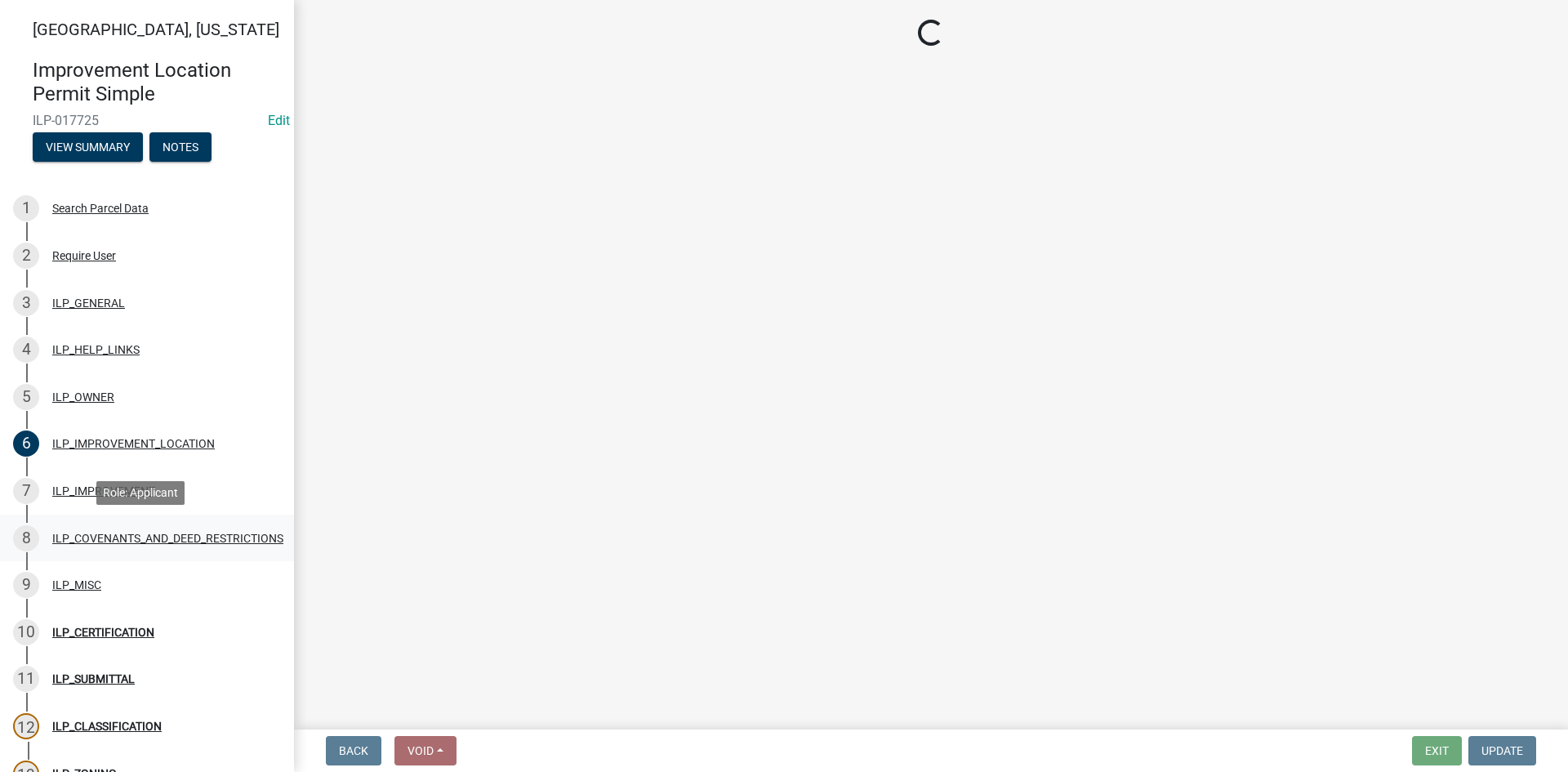
select select "8e2002f1-ace1-422c-92a0-aa7ffd64ff05"
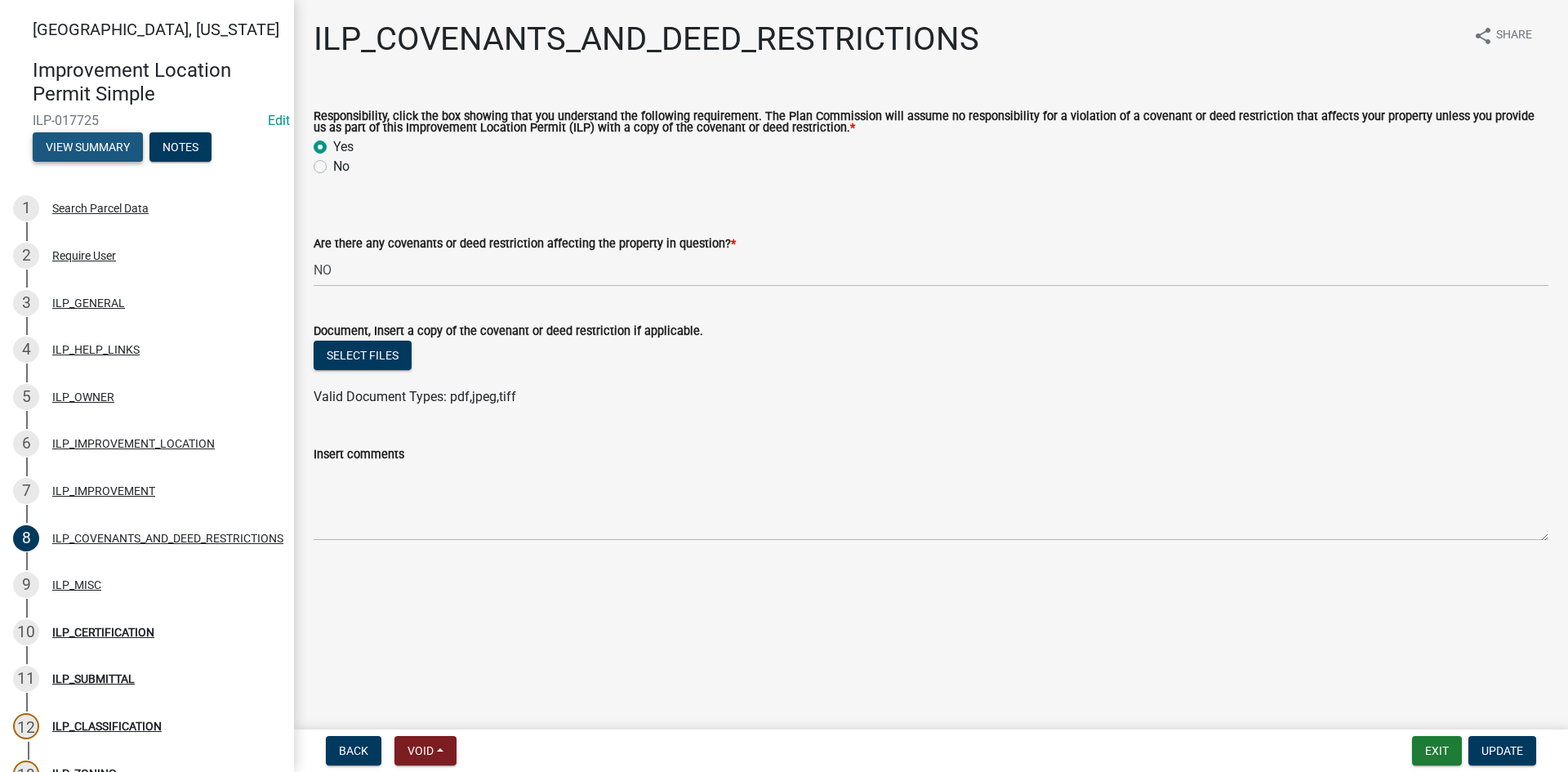
click at [81, 142] on button "View Summary" at bounding box center [87, 147] width 110 height 29
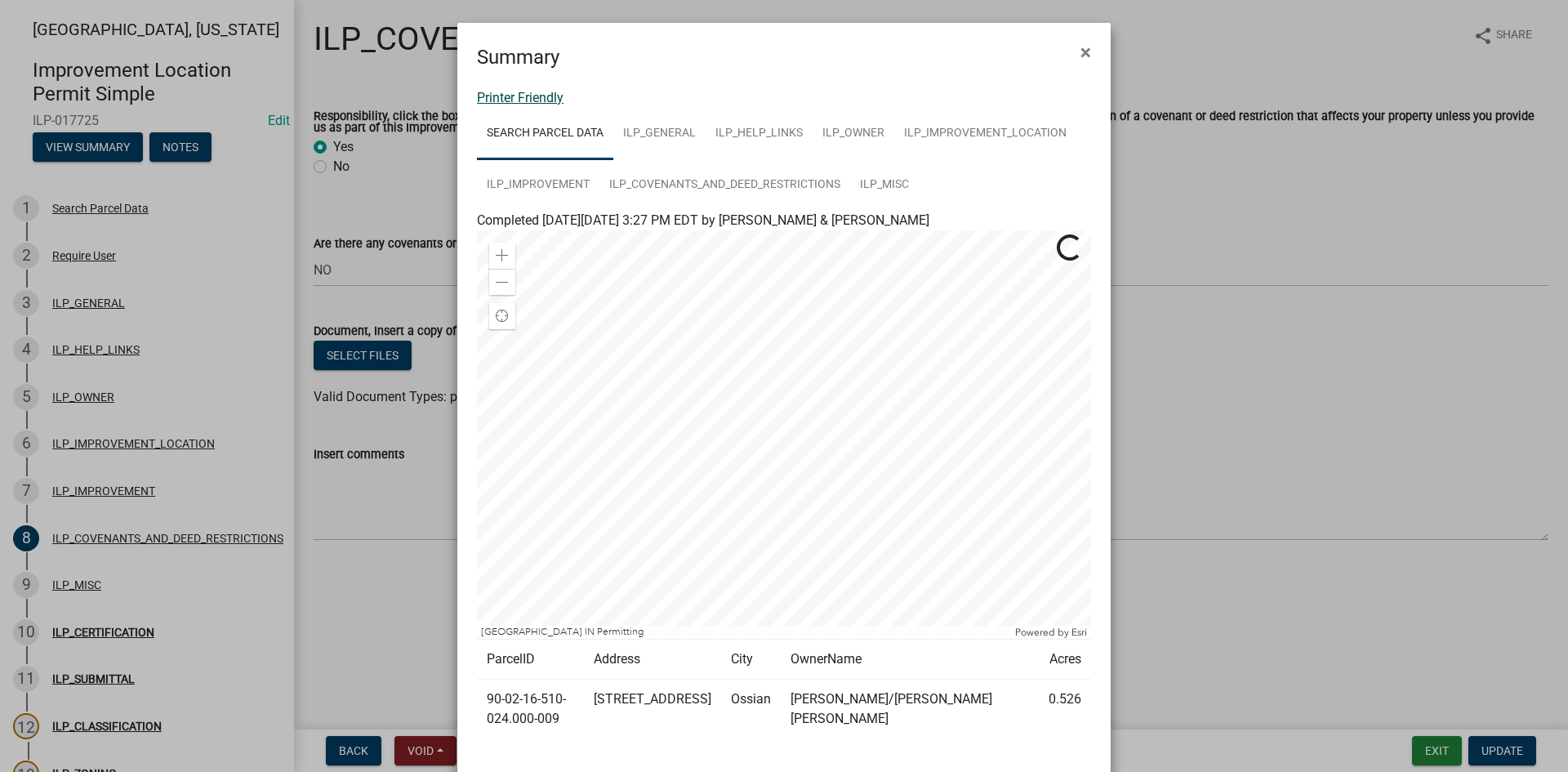
click at [527, 97] on link "Printer Friendly" at bounding box center [519, 98] width 86 height 15
click at [1086, 54] on button "×" at bounding box center [1086, 51] width 37 height 45
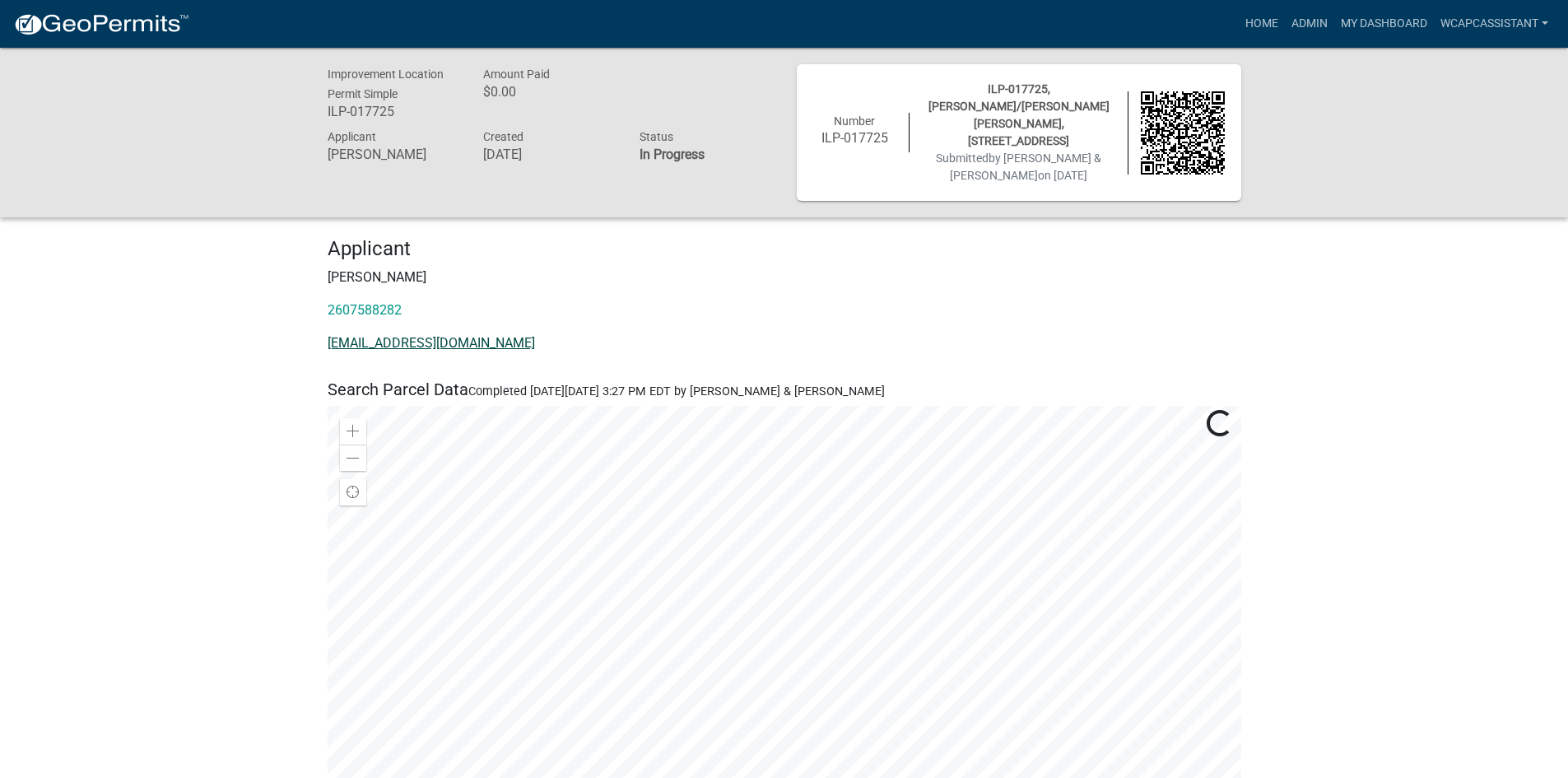
click at [384, 336] on link "nkissell84@gmail.com" at bounding box center [431, 343] width 208 height 16
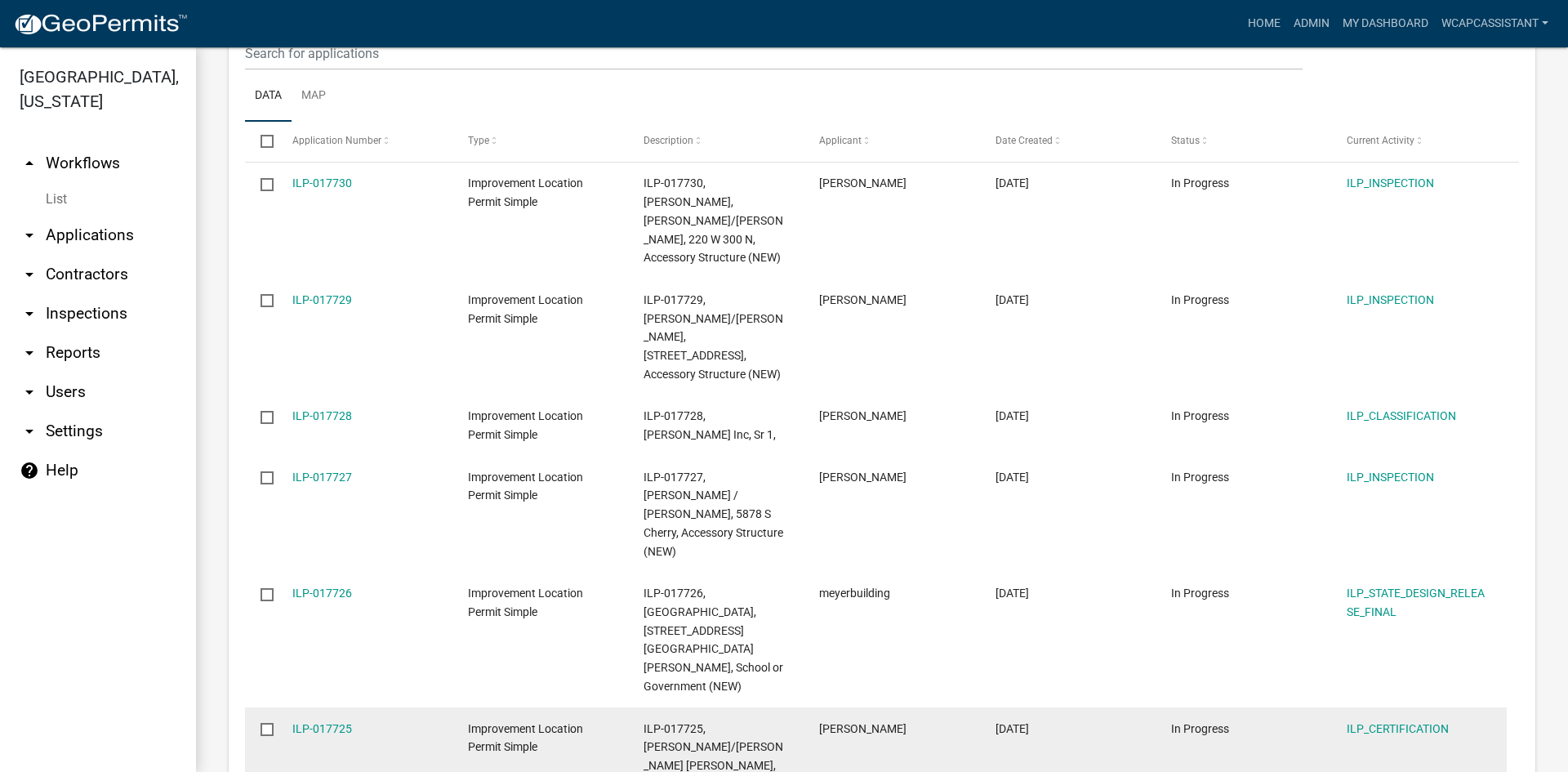
scroll to position [801, 0]
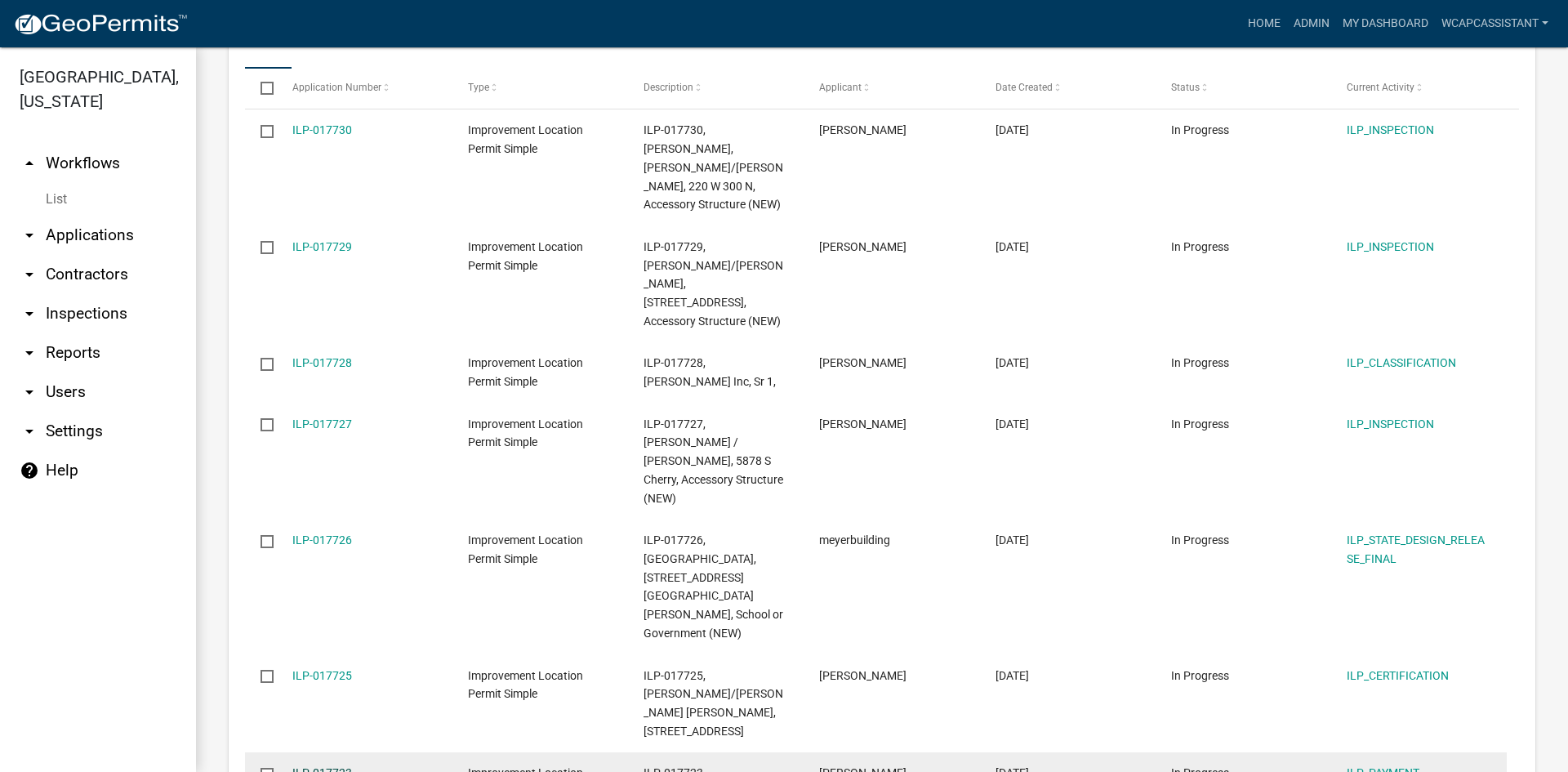
click at [333, 744] on link "ILP-017723" at bounding box center [322, 772] width 60 height 13
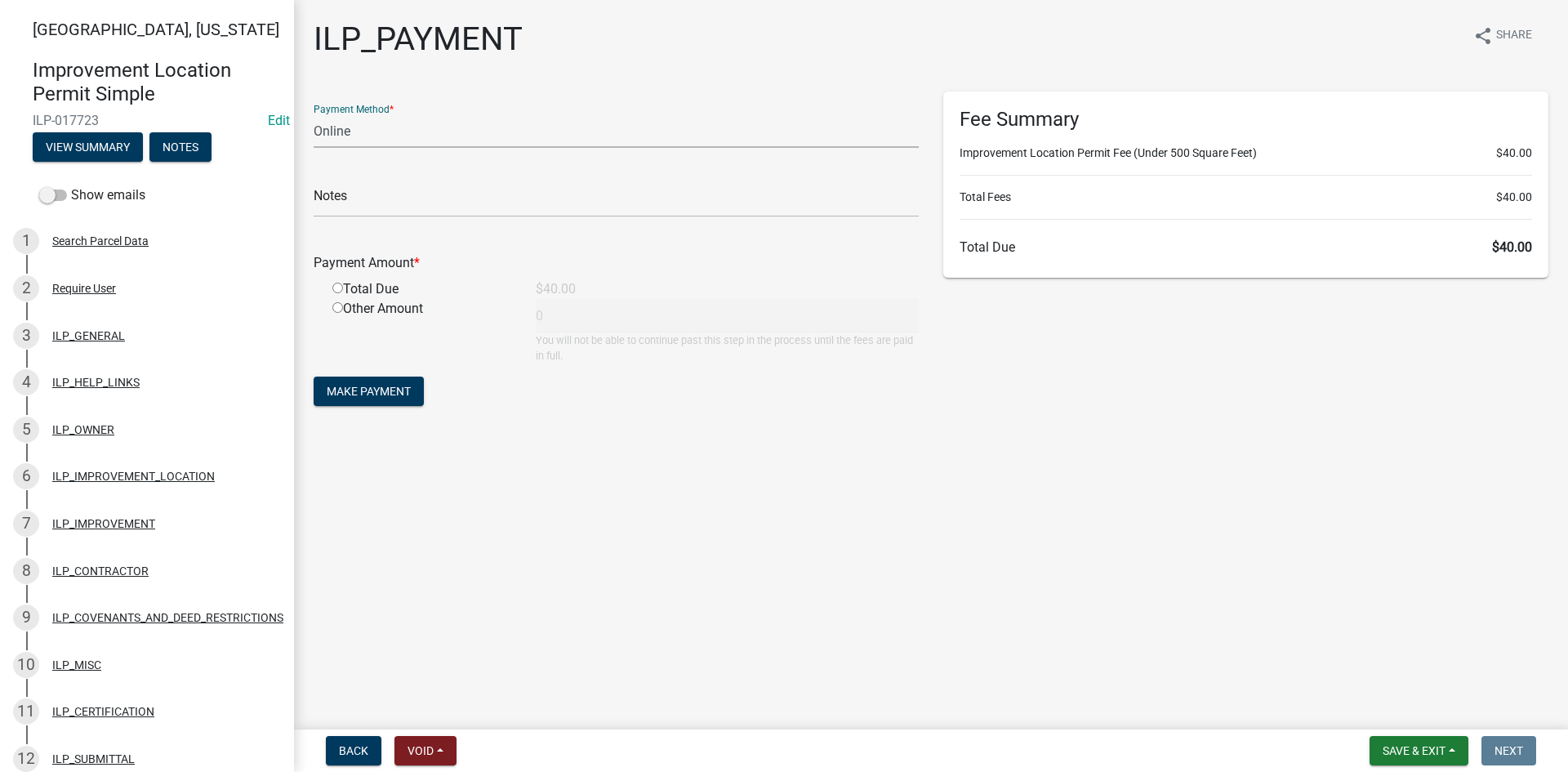
click at [465, 138] on select "Credit Card POS Check Cash Online" at bounding box center [616, 131] width 605 height 33
select select "1: 0"
click at [314, 115] on select "Credit Card POS Check Cash Online" at bounding box center [616, 131] width 605 height 33
click at [398, 214] on input "text" at bounding box center [616, 200] width 605 height 33
type input "7190"
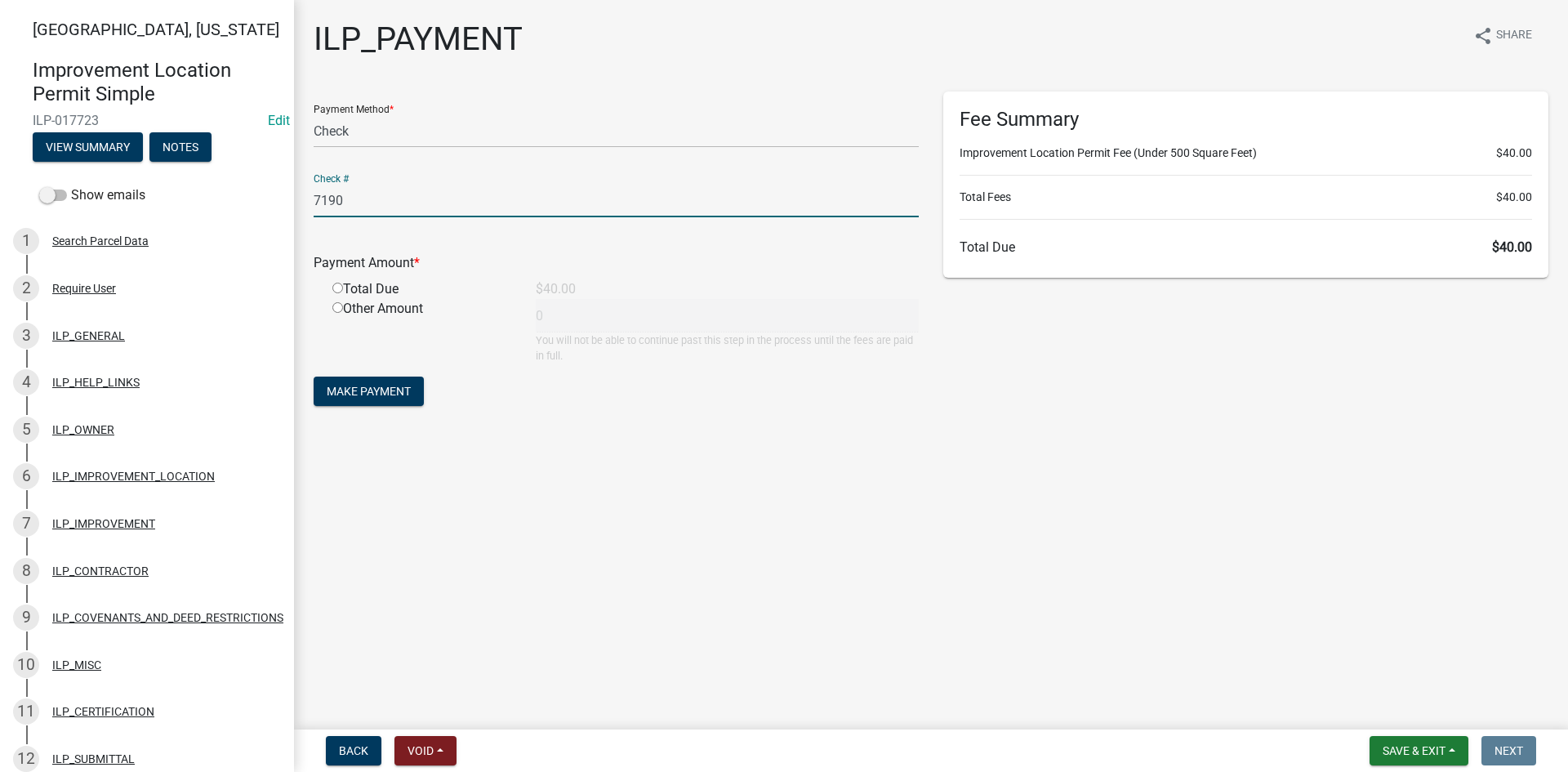
click at [314, 377] on button "Make Payment" at bounding box center [369, 391] width 110 height 29
click at [339, 307] on input "radio" at bounding box center [338, 307] width 10 height 10
radio input "true"
type input "40"
click at [368, 398] on span "Make Payment" at bounding box center [369, 391] width 84 height 13
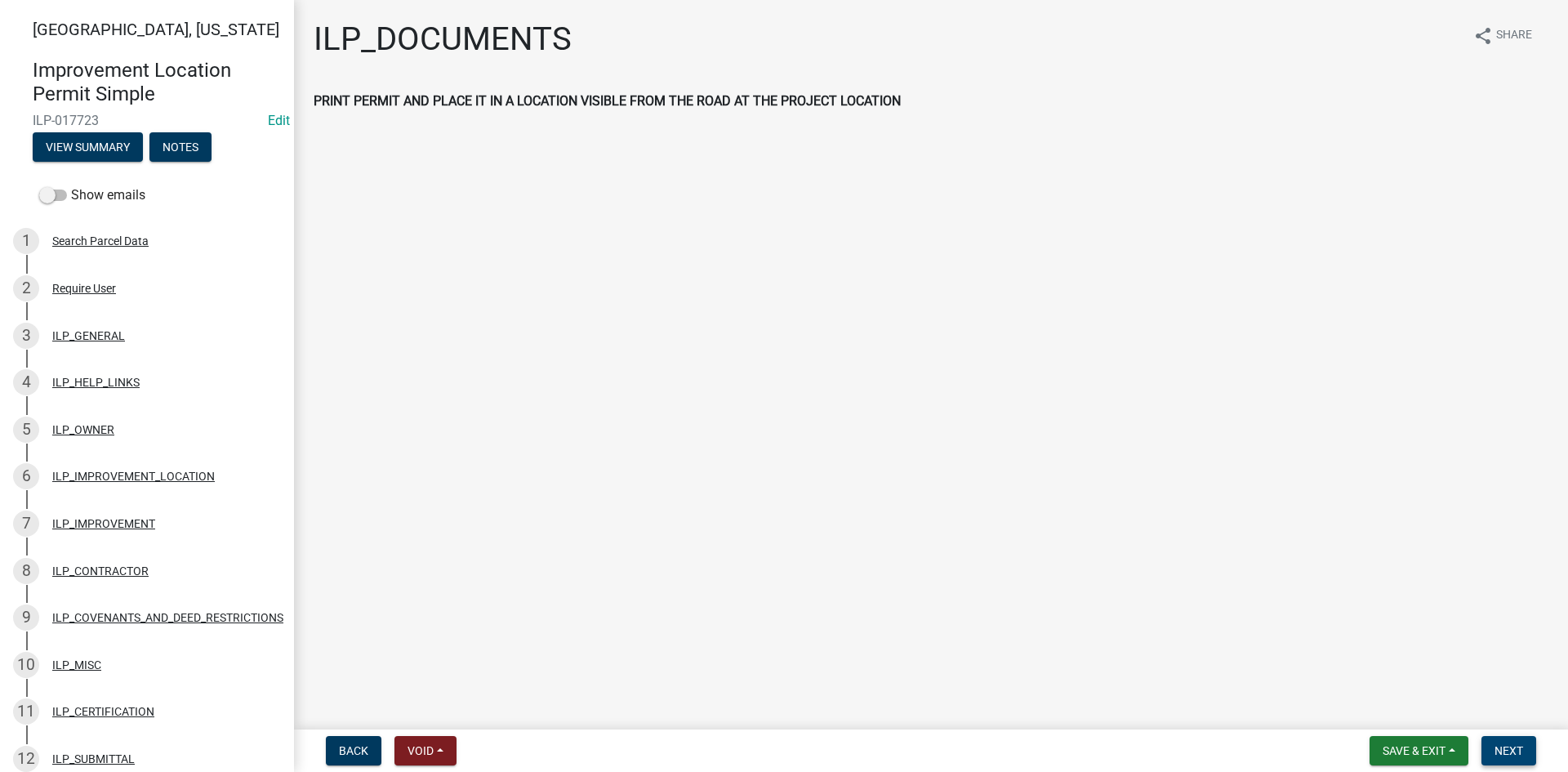
click at [1515, 744] on span "Next" at bounding box center [1508, 751] width 28 height 13
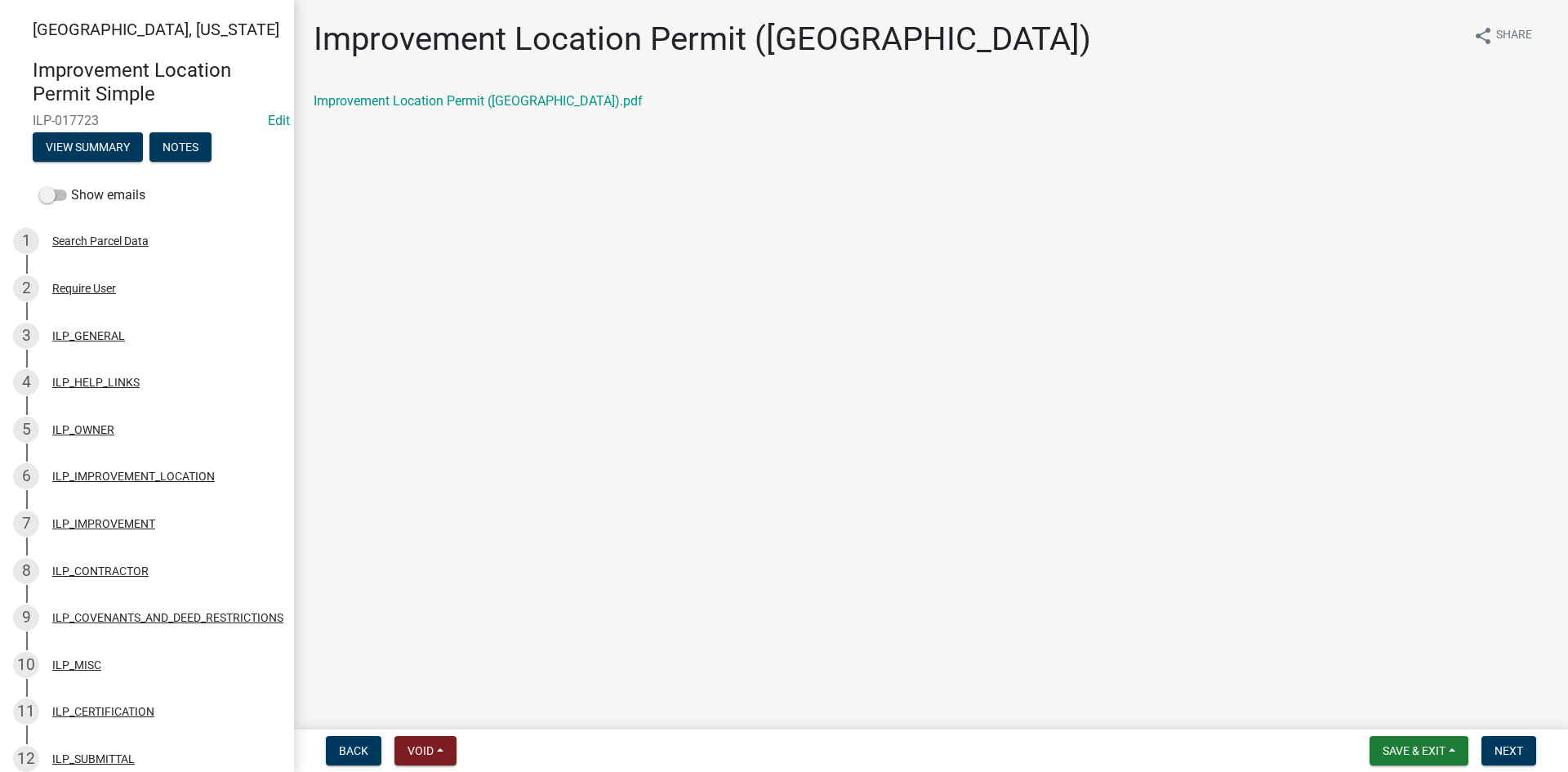
click at [352, 109] on div "Improvement Location Permit ([GEOGRAPHIC_DATA]).pdf" at bounding box center [931, 101] width 1234 height 20
click at [352, 97] on link "Improvement Location Permit ([GEOGRAPHIC_DATA]).pdf" at bounding box center [478, 101] width 329 height 15
click at [1503, 744] on span "Next" at bounding box center [1508, 751] width 28 height 13
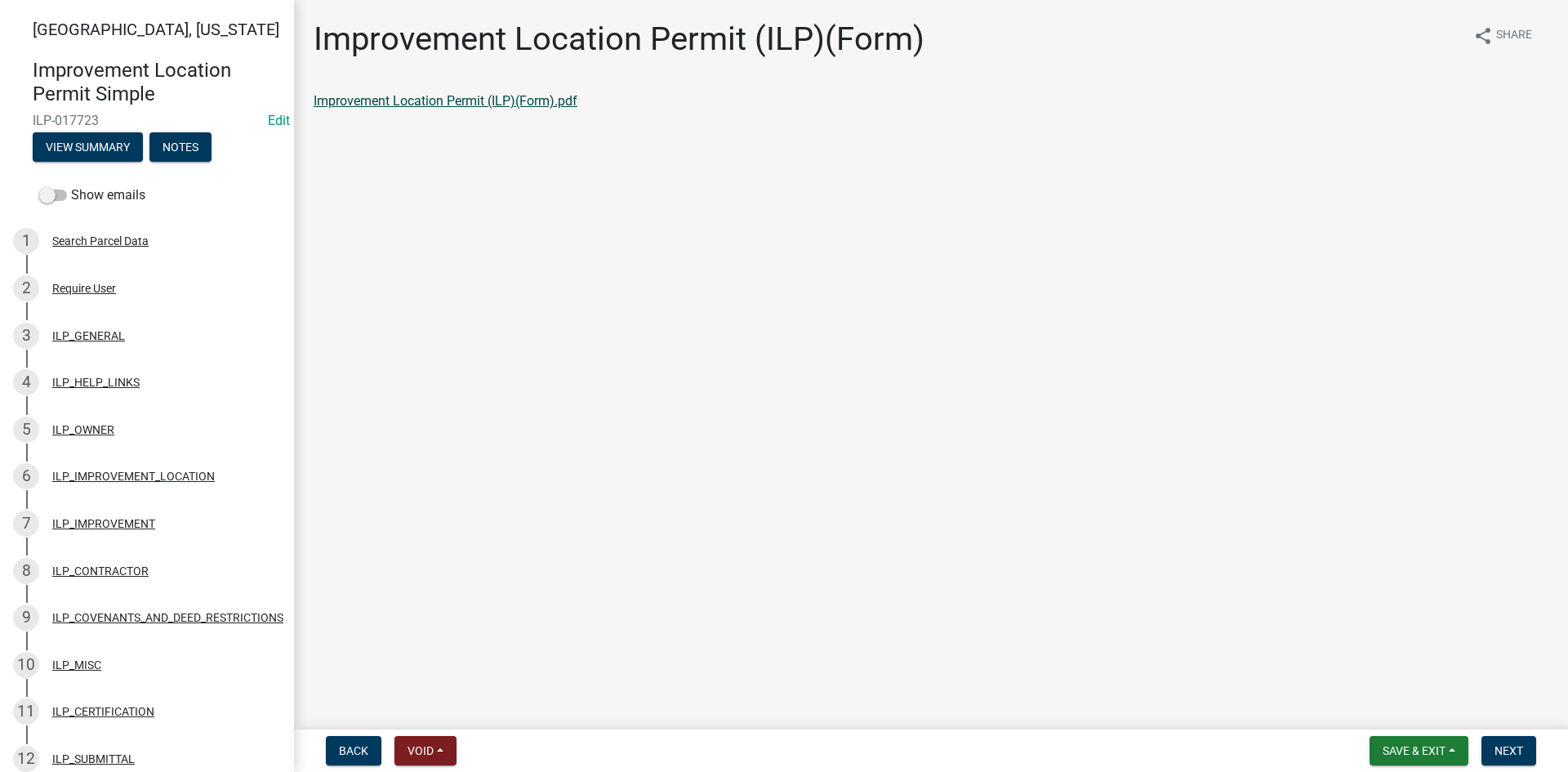
click at [420, 105] on link "Improvement Location Permit (ILP)(Form).pdf" at bounding box center [446, 101] width 263 height 15
click at [1514, 744] on span "Next" at bounding box center [1508, 751] width 28 height 13
